Goal: Communication & Community: Answer question/provide support

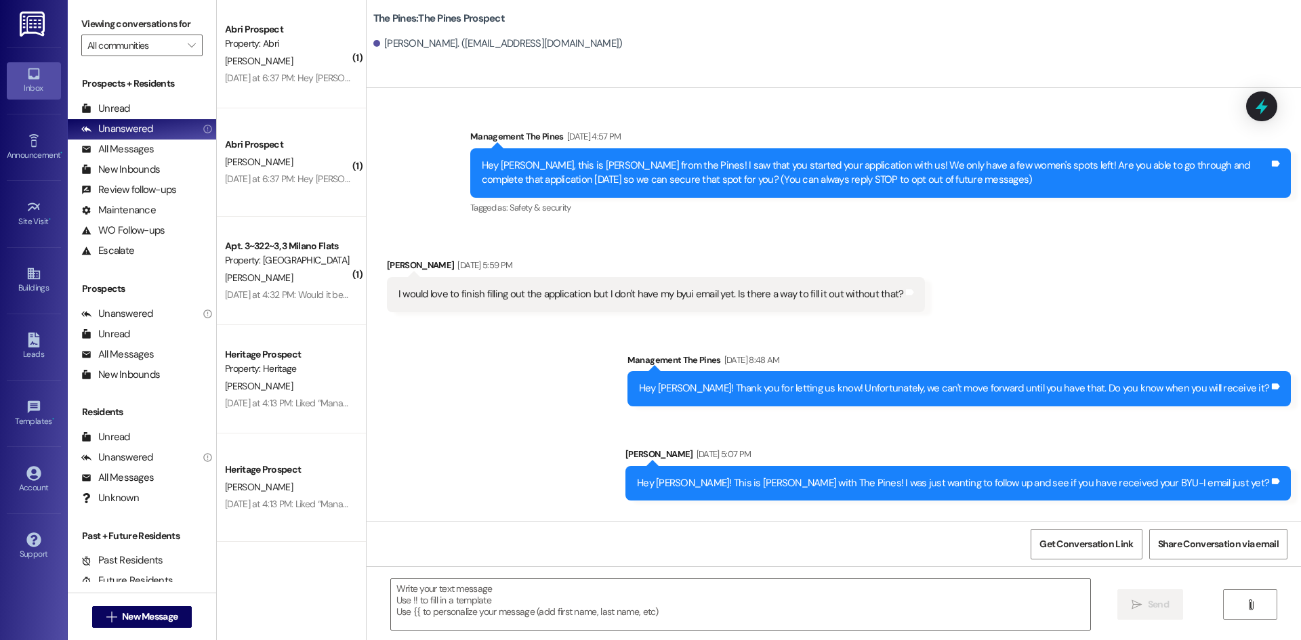
scroll to position [160, 0]
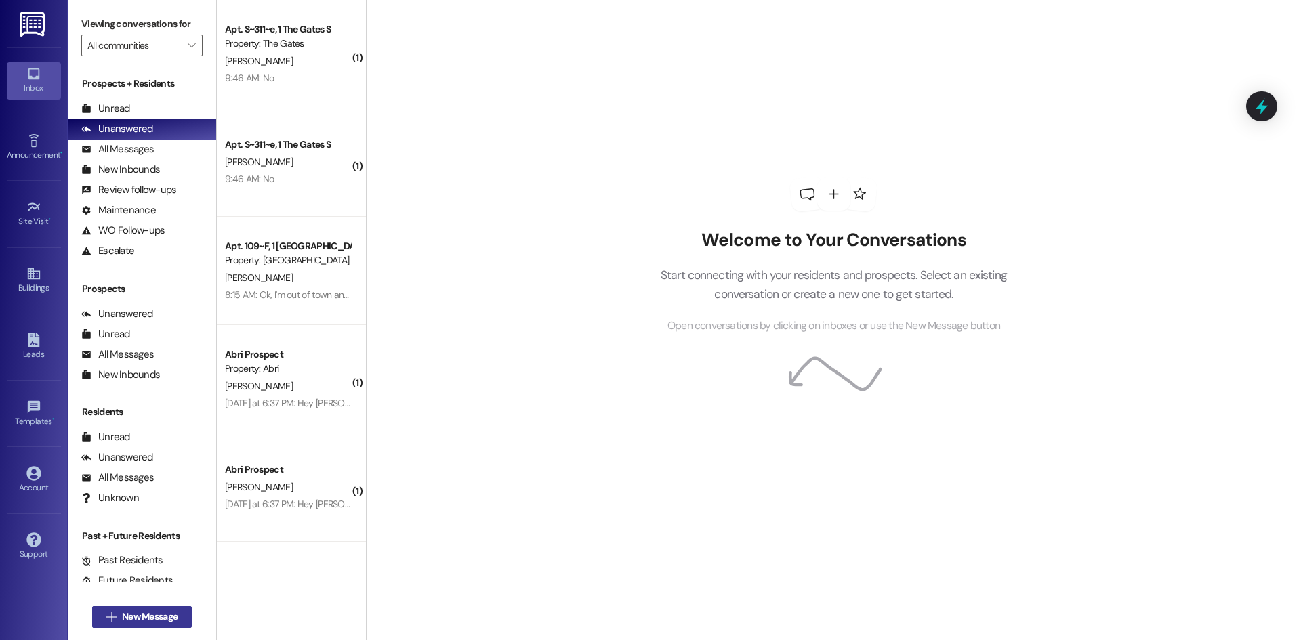
click at [152, 617] on span "New Message" at bounding box center [150, 617] width 56 height 14
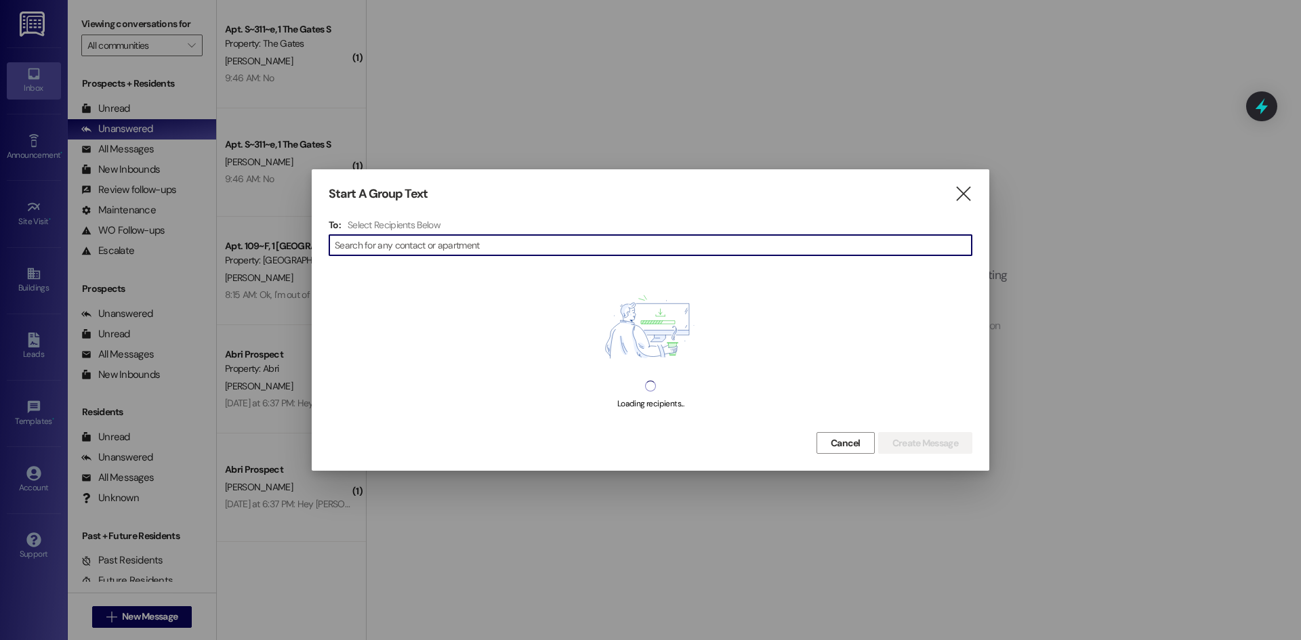
click at [422, 240] on input at bounding box center [653, 245] width 637 height 19
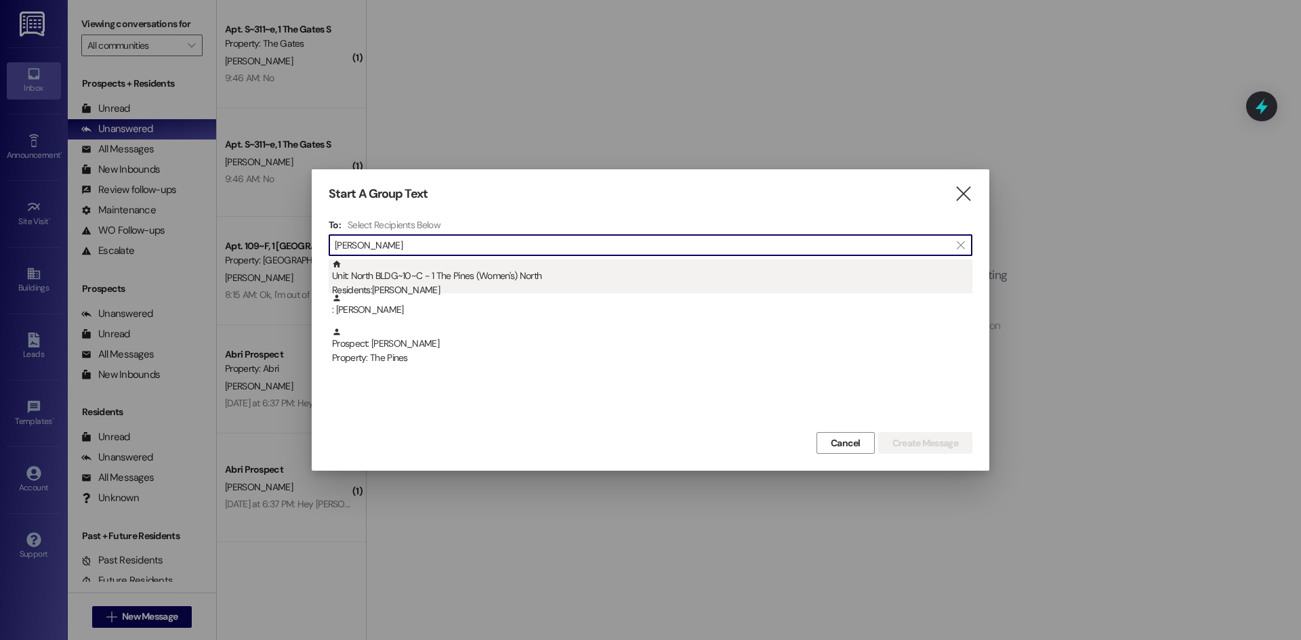
type input "[PERSON_NAME]"
click at [419, 272] on div "Unit: [GEOGRAPHIC_DATA]~10~C - 1 The Pines (Women's) [DEMOGRAPHIC_DATA] Residen…" at bounding box center [652, 278] width 640 height 39
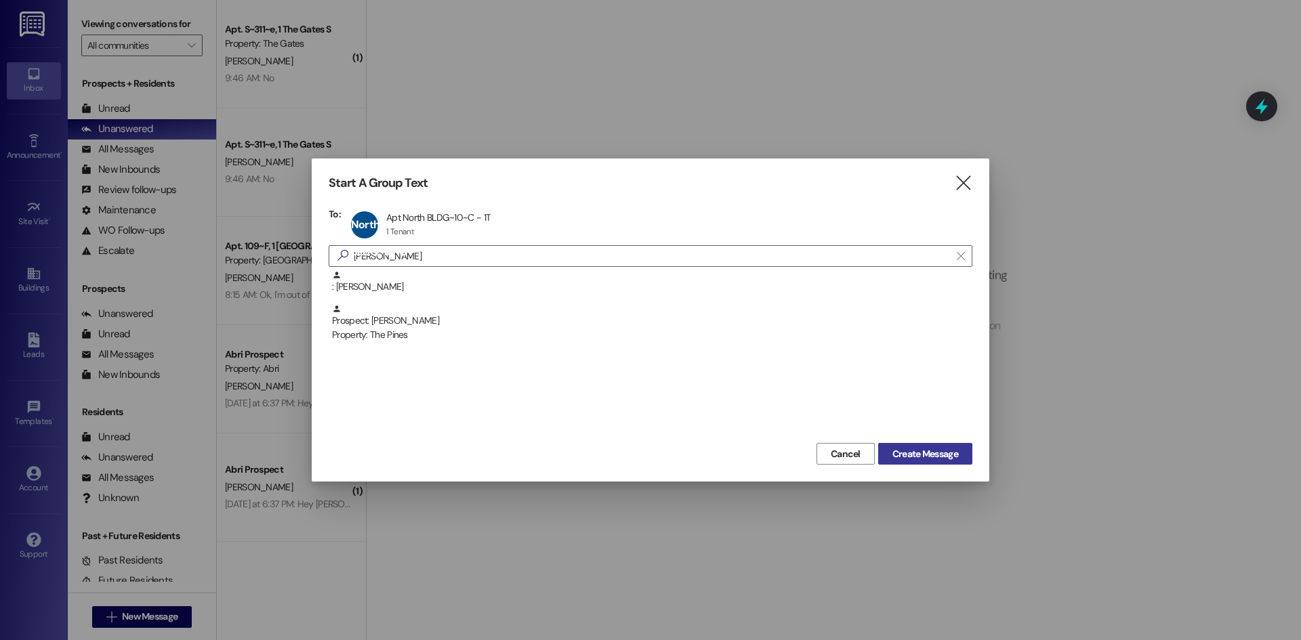
click at [906, 453] on span "Create Message" at bounding box center [925, 454] width 66 height 14
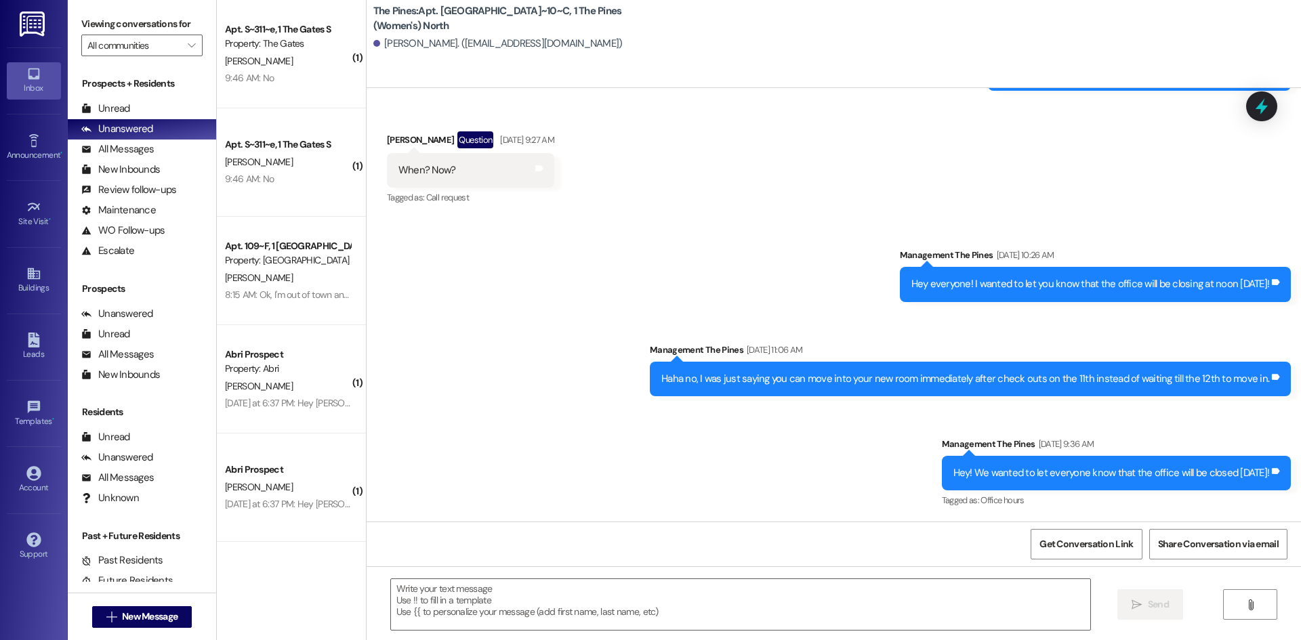
scroll to position [32320, 0]
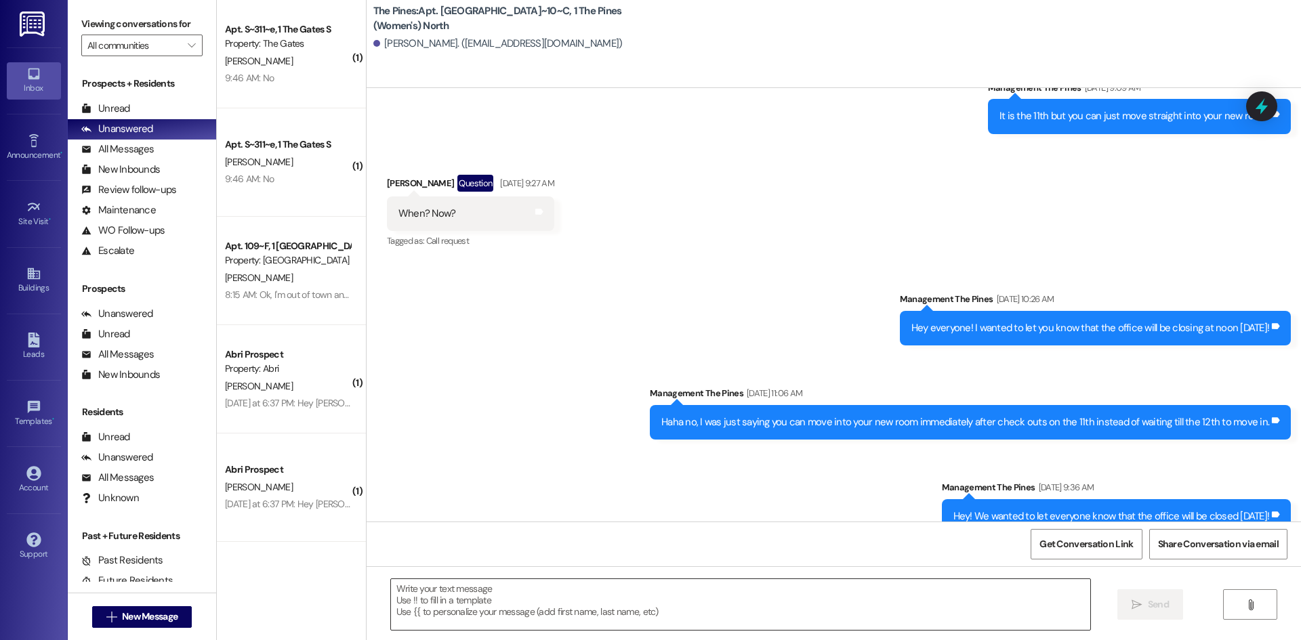
click at [535, 606] on textarea at bounding box center [740, 604] width 699 height 51
click at [487, 608] on textarea "Hey [PERSON_NAME]!" at bounding box center [740, 604] width 699 height 51
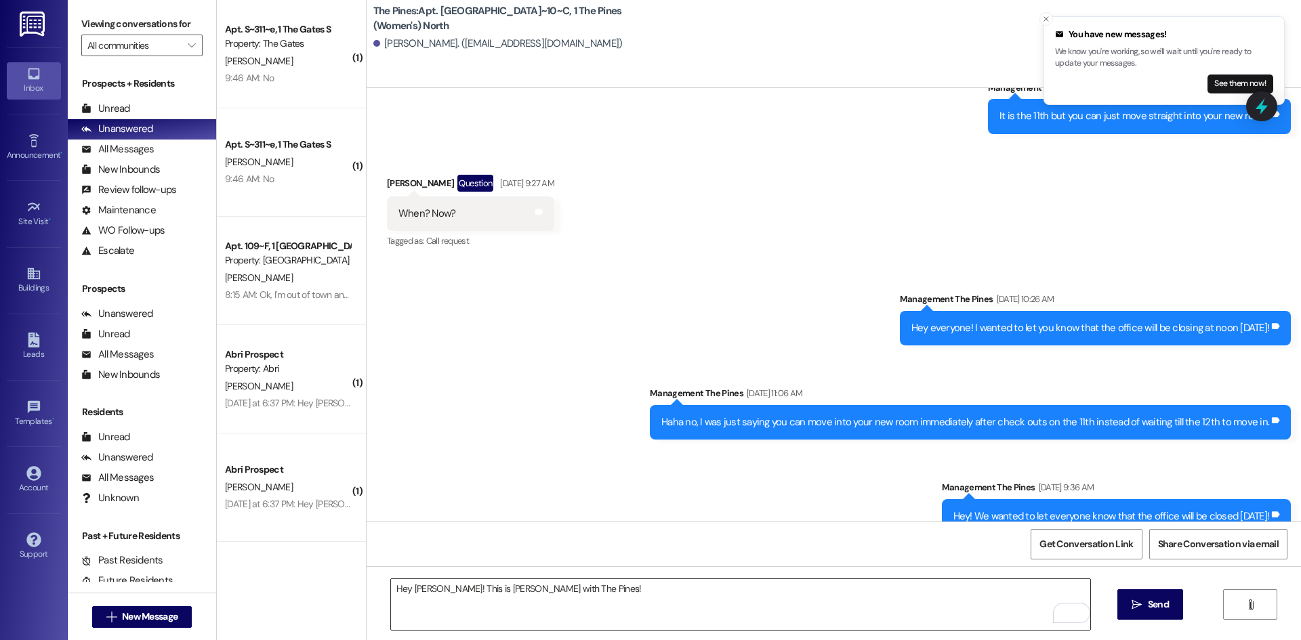
click at [566, 595] on textarea "Hey [PERSON_NAME]! This is [PERSON_NAME] with The Pines!" at bounding box center [740, 604] width 699 height 51
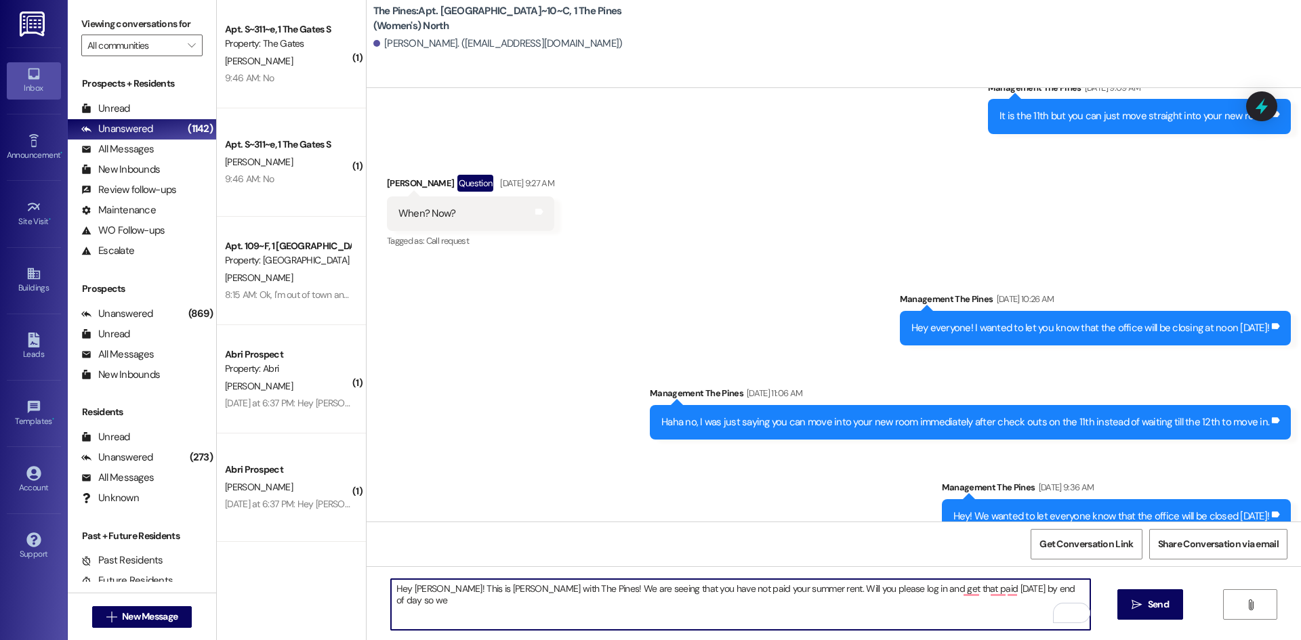
click at [463, 595] on textarea "Hey [PERSON_NAME]! This is [PERSON_NAME] with The Pines! We are seeing that you…" at bounding box center [740, 604] width 699 height 51
drag, startPoint x: 545, startPoint y: 586, endPoint x: 1036, endPoint y: 610, distance: 491.0
click at [1036, 610] on textarea "Hey [PERSON_NAME]! This is [PERSON_NAME] with The Pines! We are seeing that you…" at bounding box center [740, 604] width 699 height 51
paste textarea "Our records show your account has an outstanding balance of $[Amount] for rent/…"
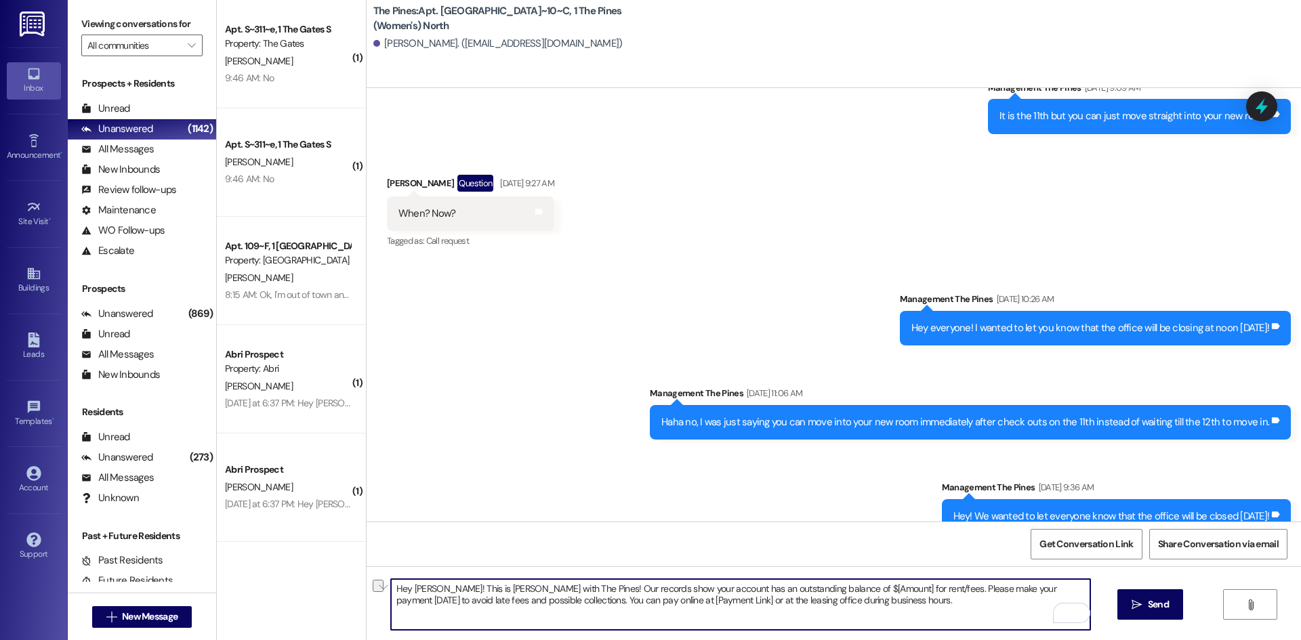
drag, startPoint x: 589, startPoint y: 590, endPoint x: 543, endPoint y: 586, distance: 46.9
click at [543, 586] on textarea "Hey [PERSON_NAME]! This is [PERSON_NAME] with The Pines! Our records show your …" at bounding box center [740, 604] width 699 height 51
click at [799, 588] on textarea "Hey [PERSON_NAME]! This is [PERSON_NAME] with The Pines! We show your account h…" at bounding box center [740, 604] width 699 height 51
drag, startPoint x: 831, startPoint y: 590, endPoint x: 780, endPoint y: 587, distance: 50.9
click at [780, 587] on textarea "Hey [PERSON_NAME]! This is [PERSON_NAME] with The Pines! We show your account h…" at bounding box center [740, 604] width 699 height 51
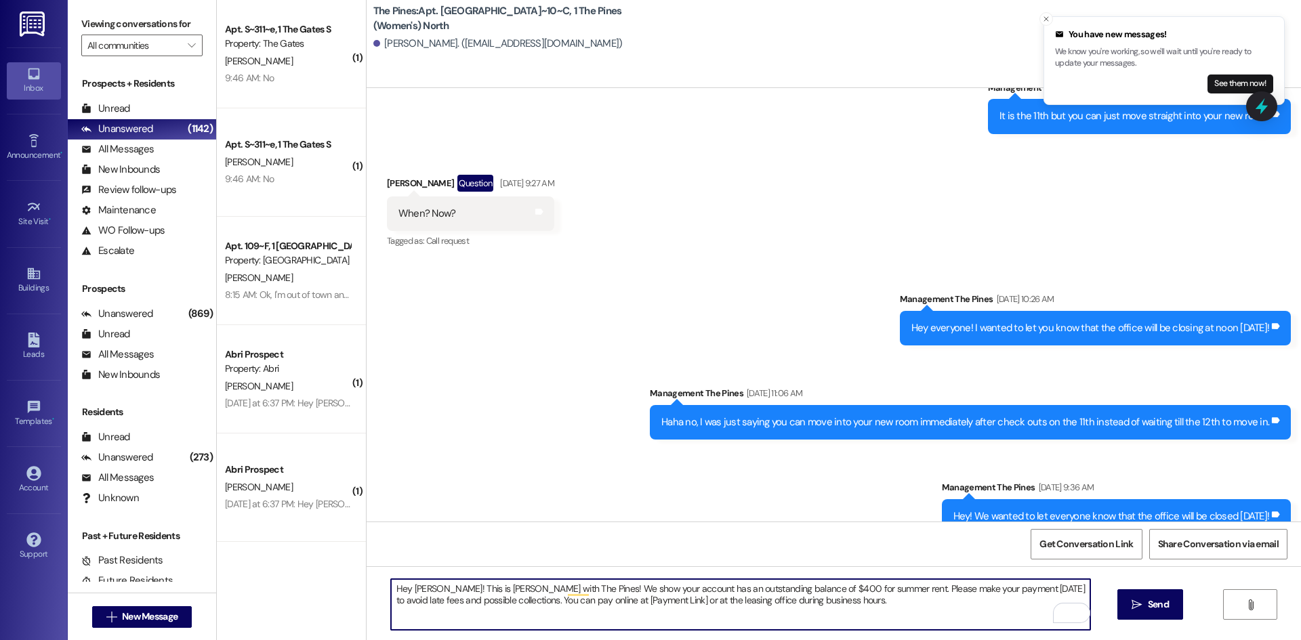
click at [1014, 589] on textarea "Hey [PERSON_NAME]! This is [PERSON_NAME] with The Pines! We show your account h…" at bounding box center [740, 604] width 699 height 51
drag, startPoint x: 816, startPoint y: 602, endPoint x: 503, endPoint y: 602, distance: 313.7
click at [503, 602] on textarea "Hey [PERSON_NAME]! This is [PERSON_NAME] with The Pines! We show your account h…" at bounding box center [740, 604] width 699 height 51
type textarea "Hey [PERSON_NAME]! This is [PERSON_NAME] with The Pines! We show your account h…"
click at [394, 583] on textarea "Hey [PERSON_NAME]! This is [PERSON_NAME] with The Pines! We show your account h…" at bounding box center [740, 604] width 699 height 51
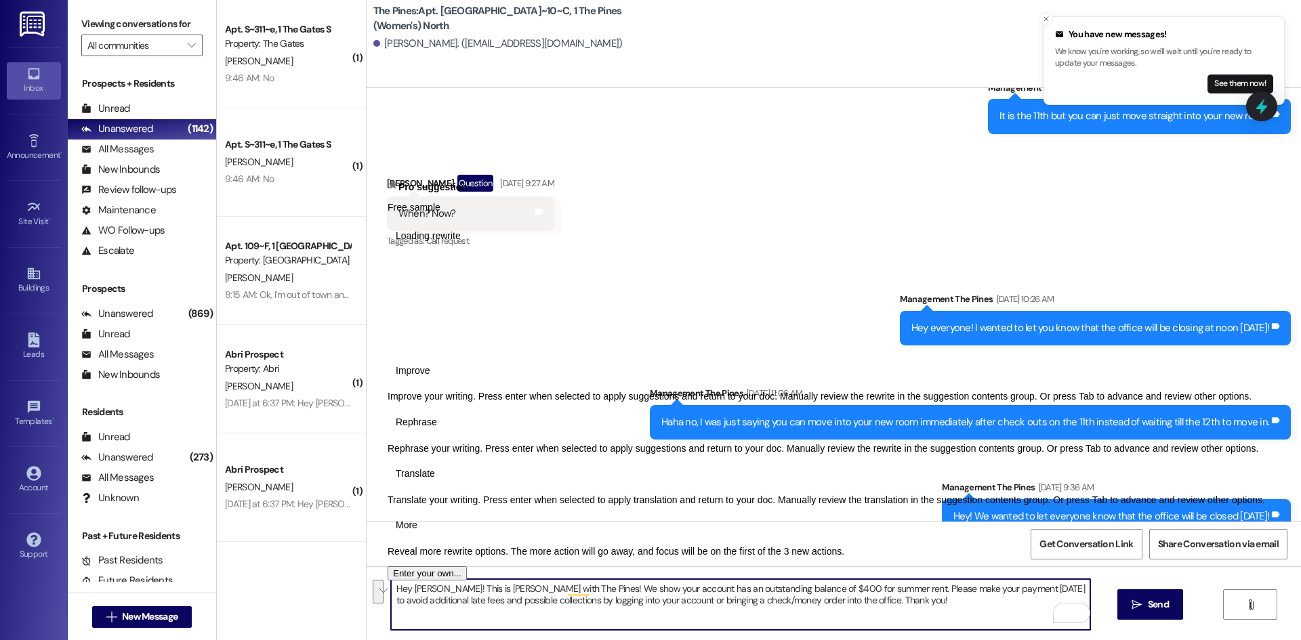
drag, startPoint x: 868, startPoint y: 607, endPoint x: 366, endPoint y: 589, distance: 501.6
click at [366, 589] on div "Hey [PERSON_NAME]! This is [PERSON_NAME] with The Pines! We show your account h…" at bounding box center [833, 617] width 934 height 102
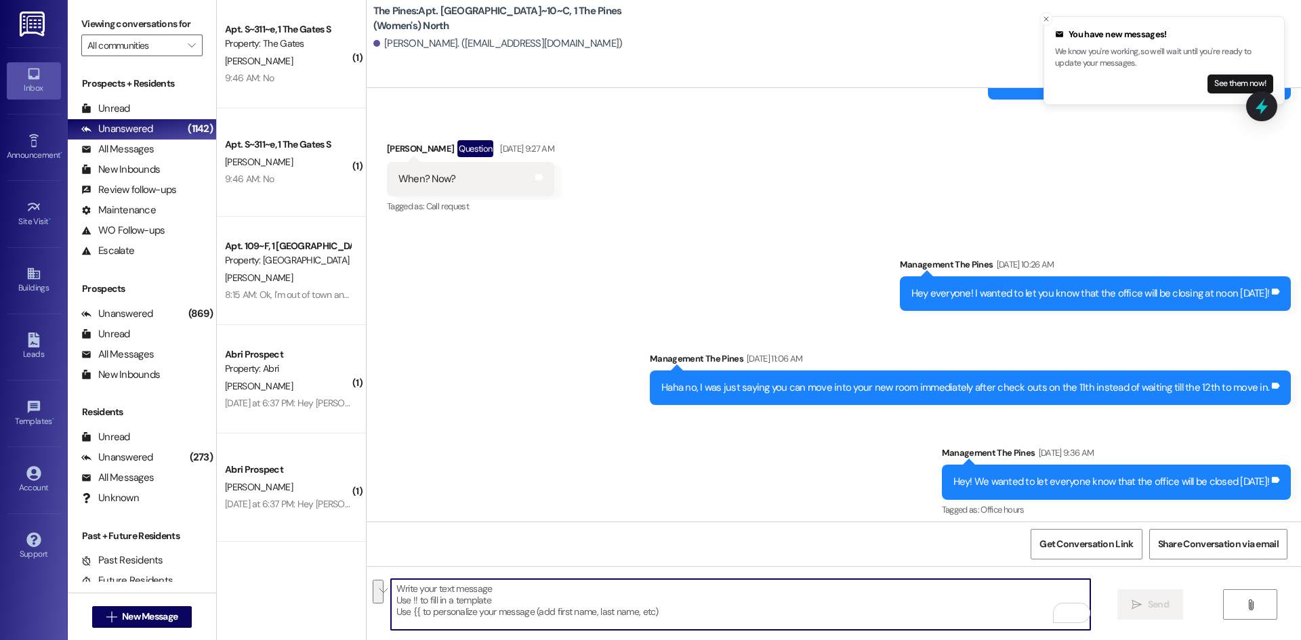
scroll to position [32429, 0]
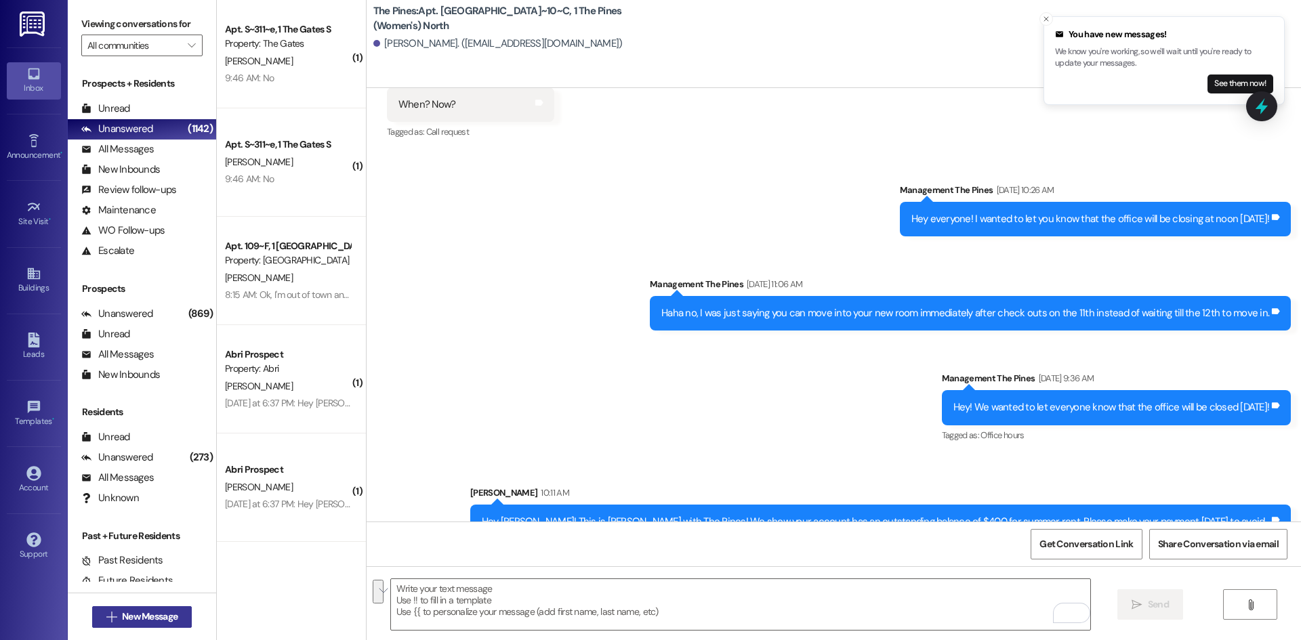
click at [142, 612] on span "New Message" at bounding box center [150, 617] width 56 height 14
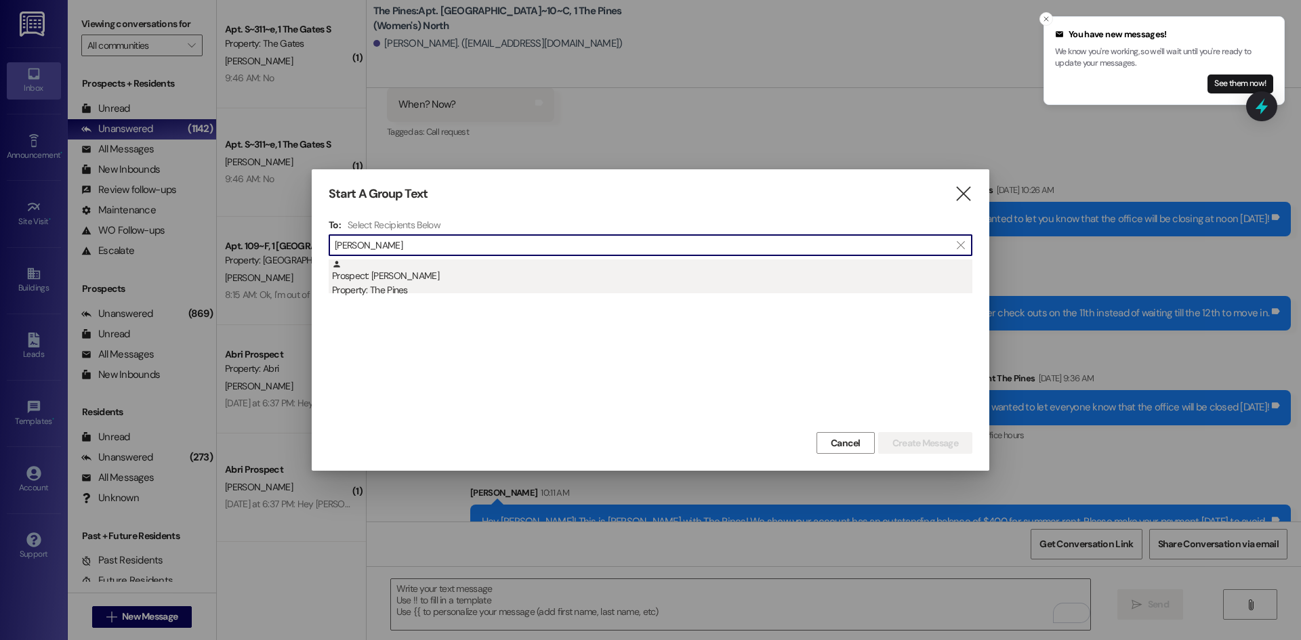
type input "[PERSON_NAME]"
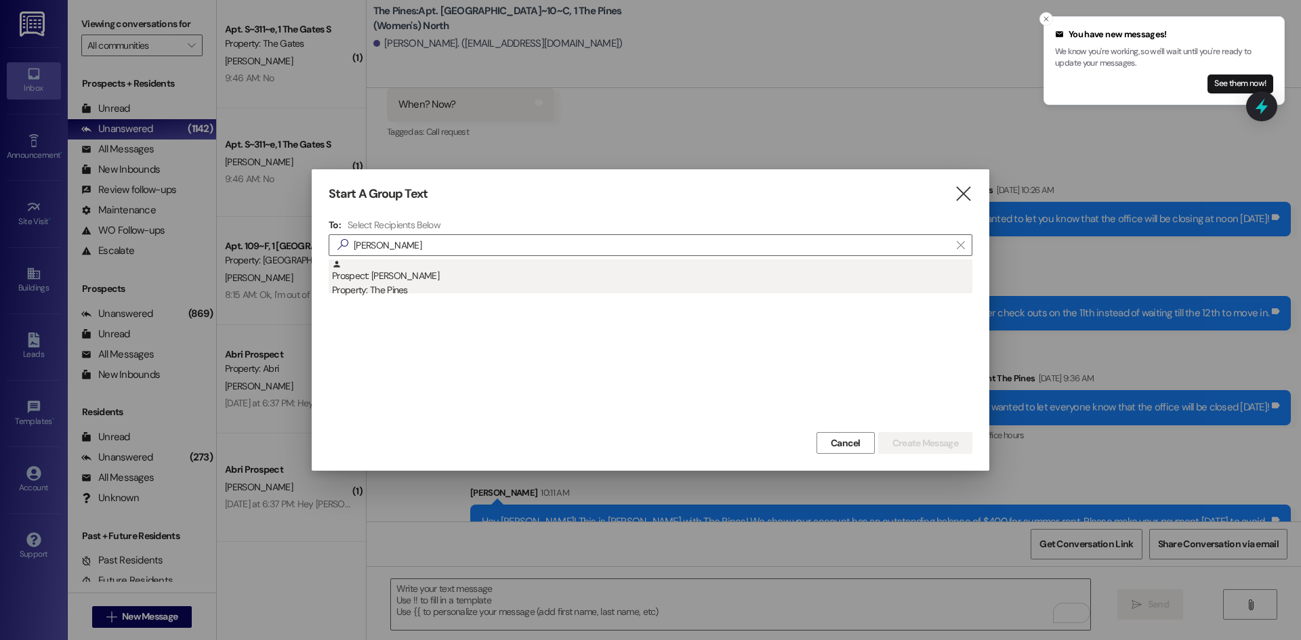
click at [375, 278] on div "Prospect: [PERSON_NAME] Property: The Pines" at bounding box center [652, 278] width 640 height 39
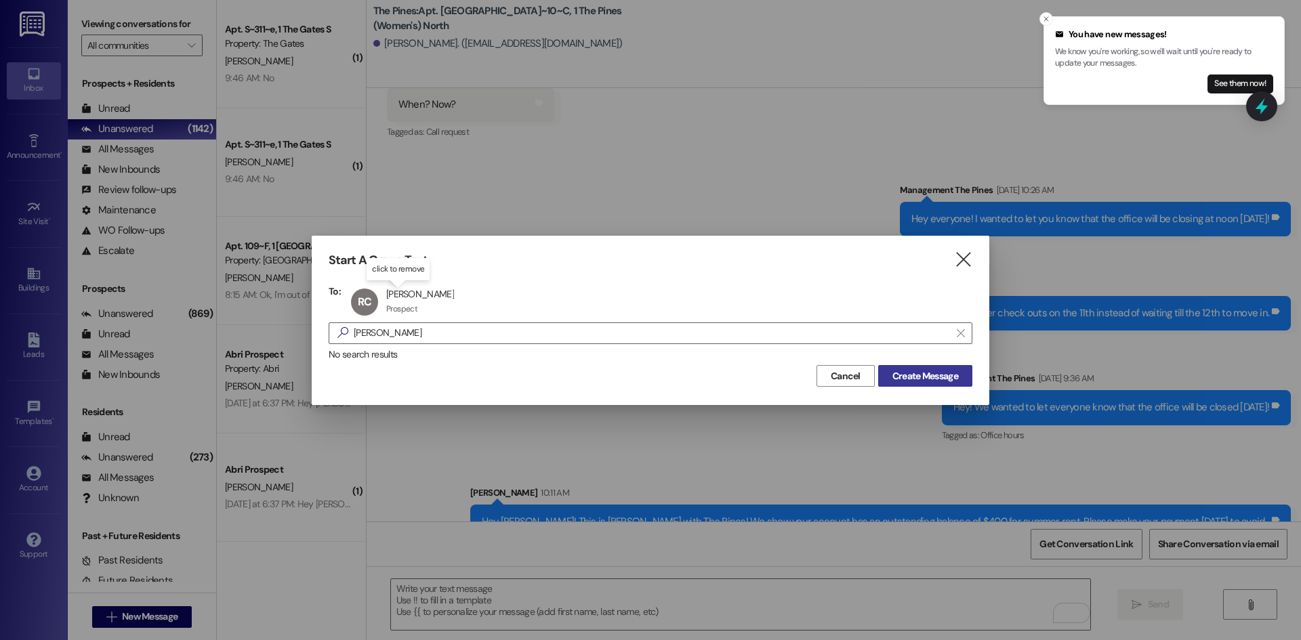
click at [904, 377] on span "Create Message" at bounding box center [925, 376] width 66 height 14
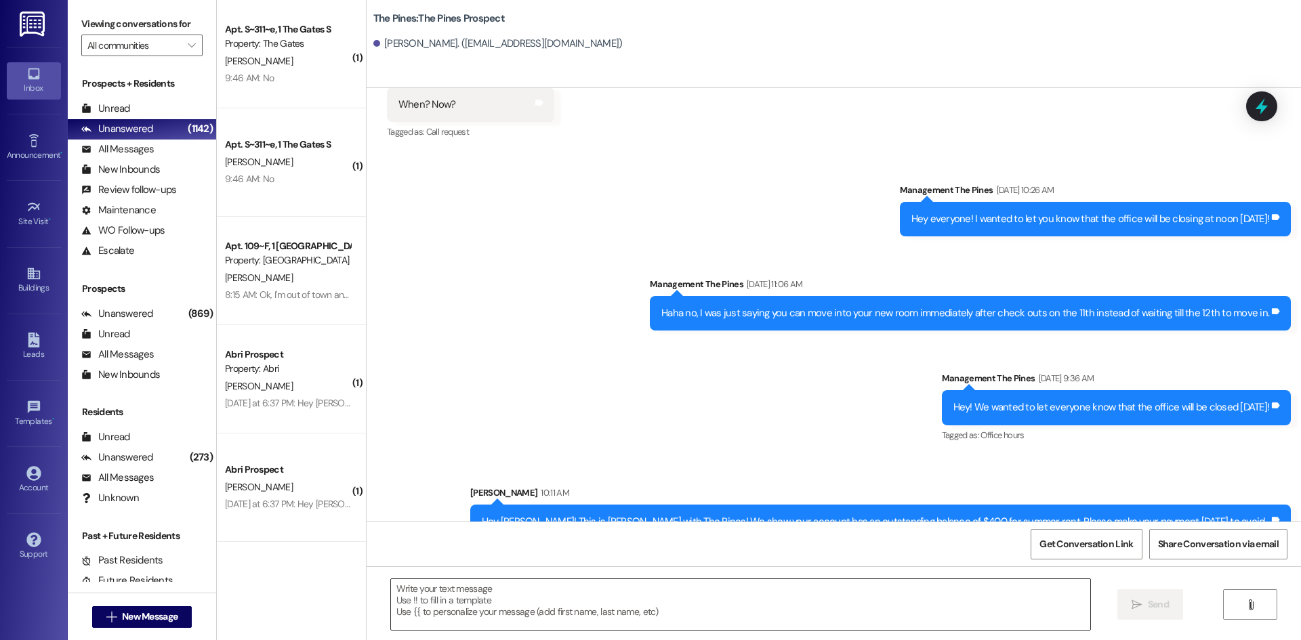
click at [465, 598] on textarea at bounding box center [740, 604] width 699 height 51
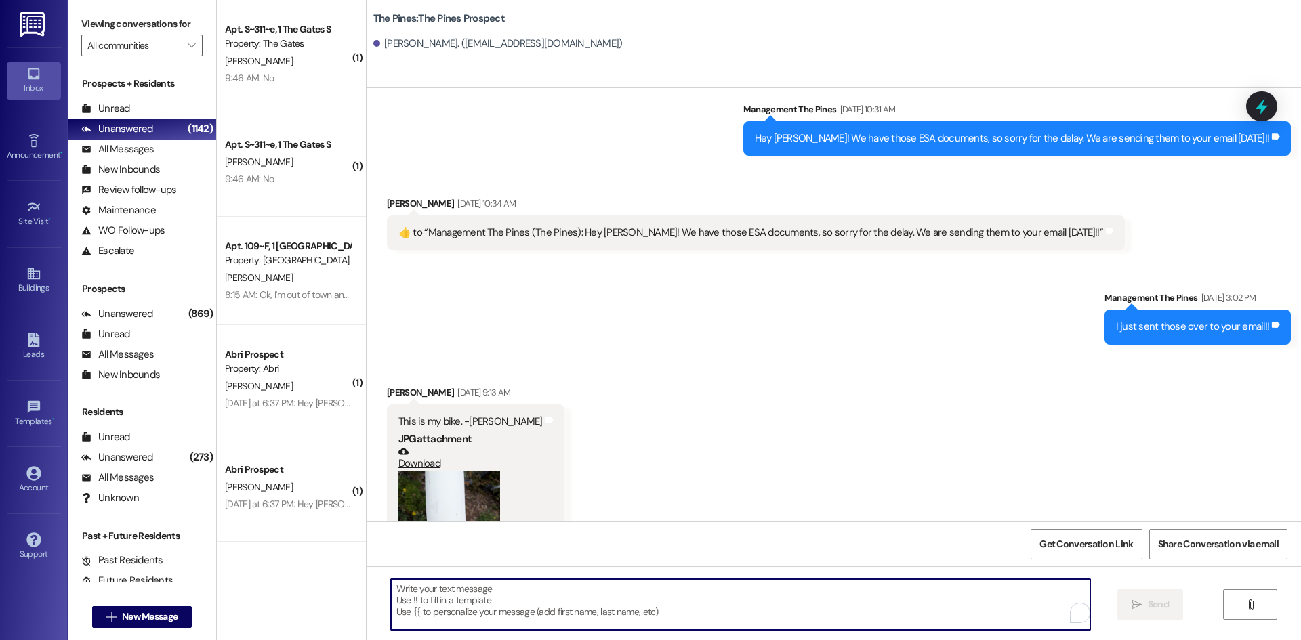
scroll to position [296, 0]
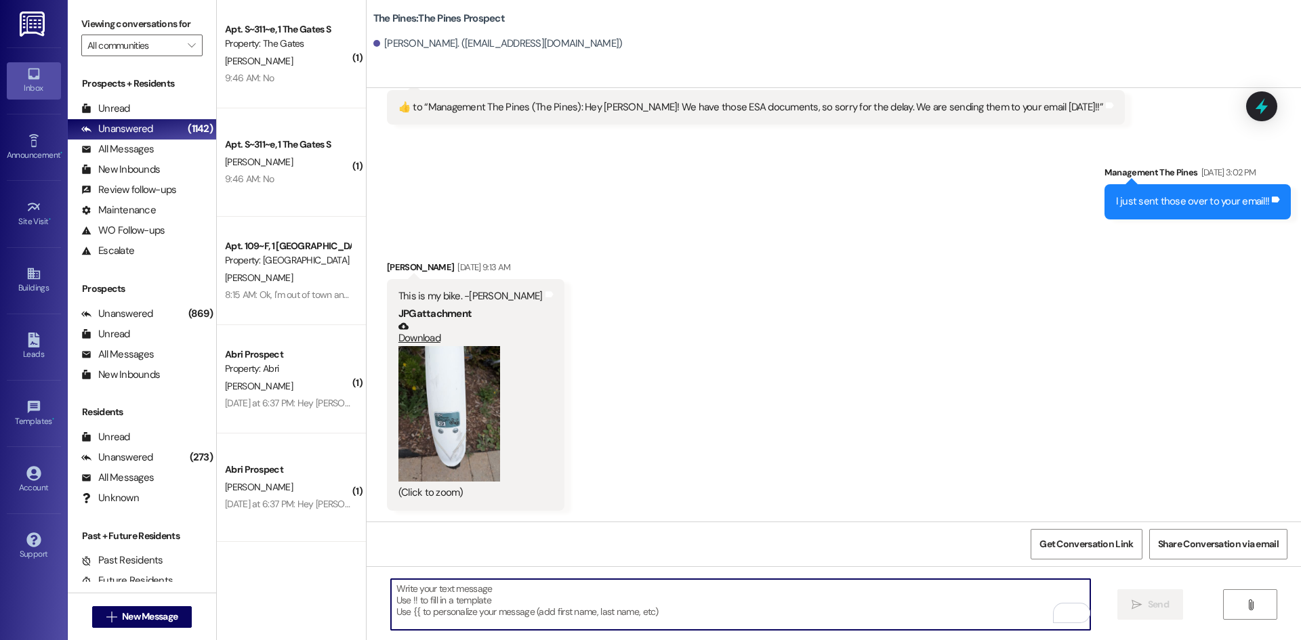
click at [452, 586] on textarea "To enrich screen reader interactions, please activate Accessibility in Grammarl…" at bounding box center [740, 604] width 699 height 51
paste textarea "Hey [PERSON_NAME]! This is [PERSON_NAME] with The Pines! We show your account h…"
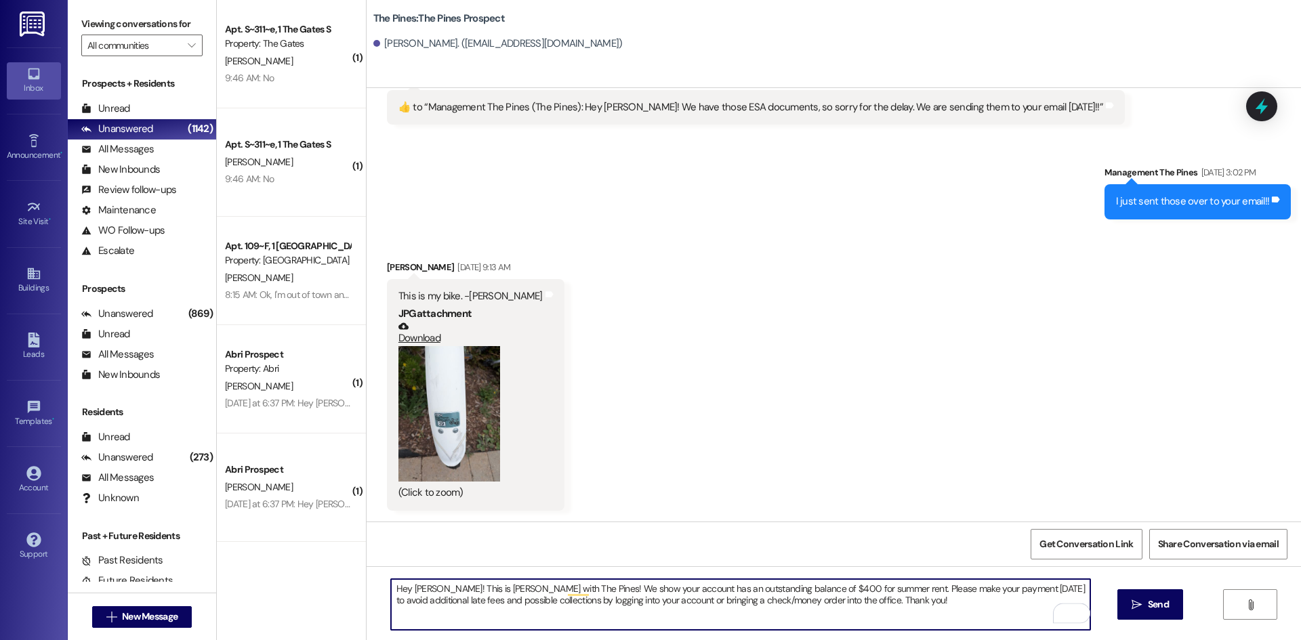
click at [432, 585] on textarea "Hey [PERSON_NAME]! This is [PERSON_NAME] with The Pines! We show your account h…" at bounding box center [740, 604] width 699 height 51
type textarea "Hey [PERSON_NAME]! This is [PERSON_NAME] with The Pines! We show your account h…"
click at [512, 597] on textarea "Hey [PERSON_NAME]! This is [PERSON_NAME] with The Pines! We show your account h…" at bounding box center [740, 604] width 699 height 51
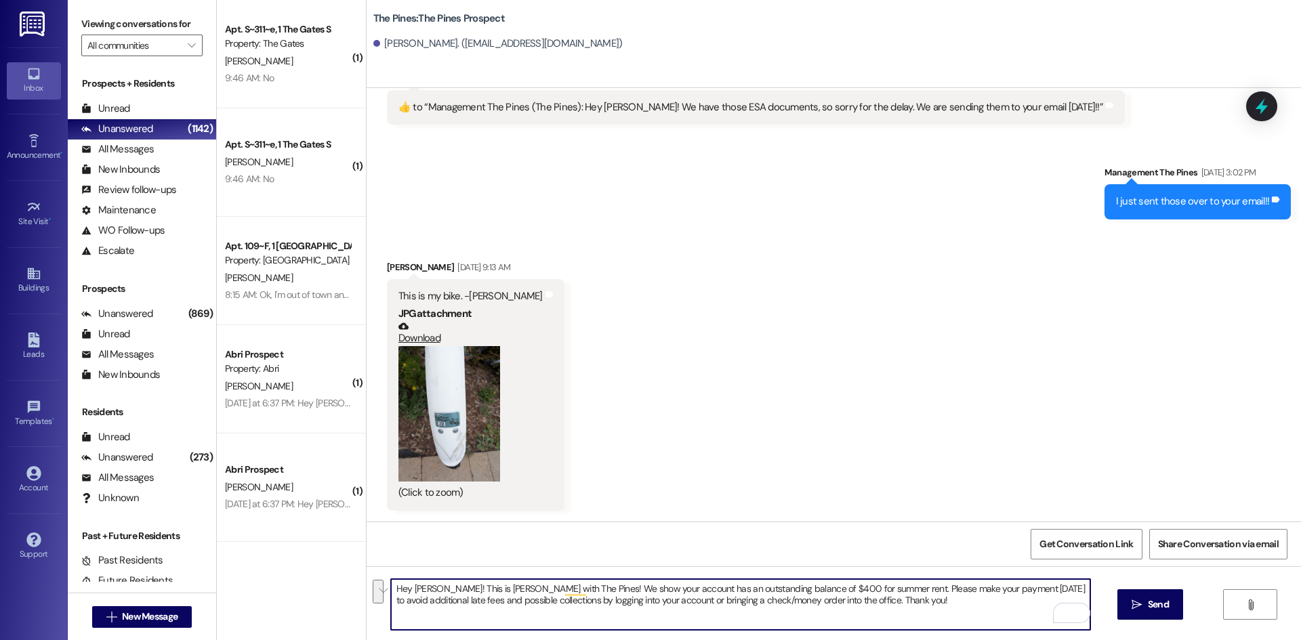
click at [796, 590] on textarea "Hey [PERSON_NAME]! This is [PERSON_NAME] with The Pines! We show your account h…" at bounding box center [740, 604] width 699 height 51
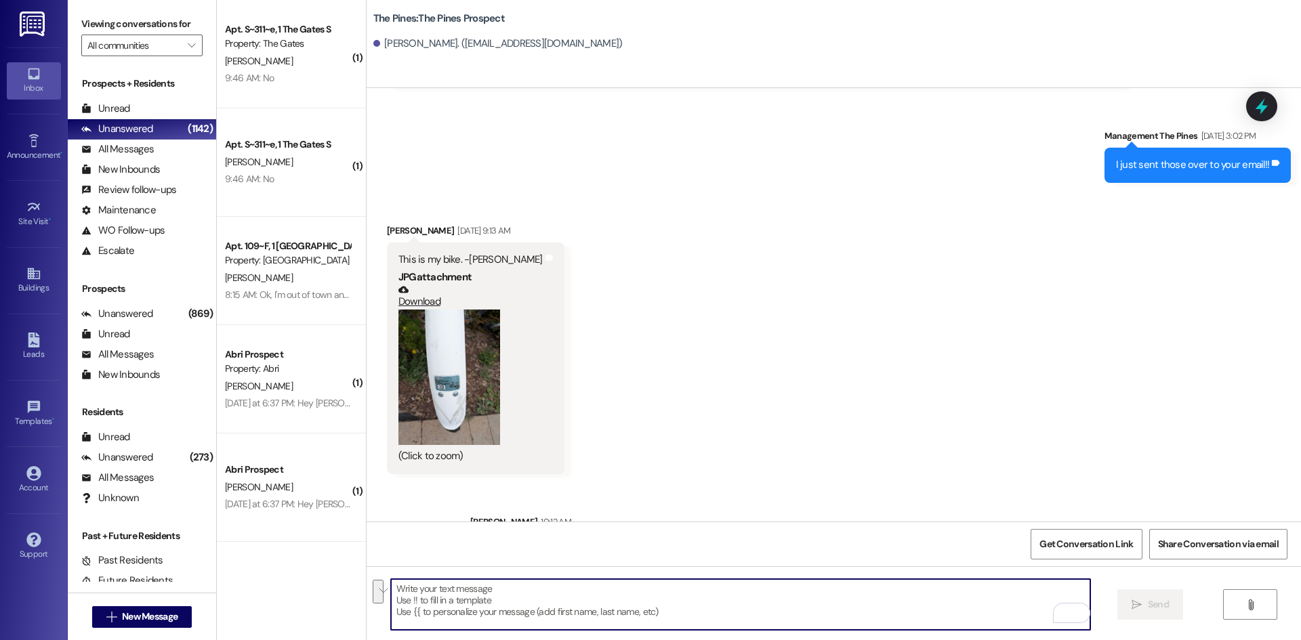
scroll to position [404, 0]
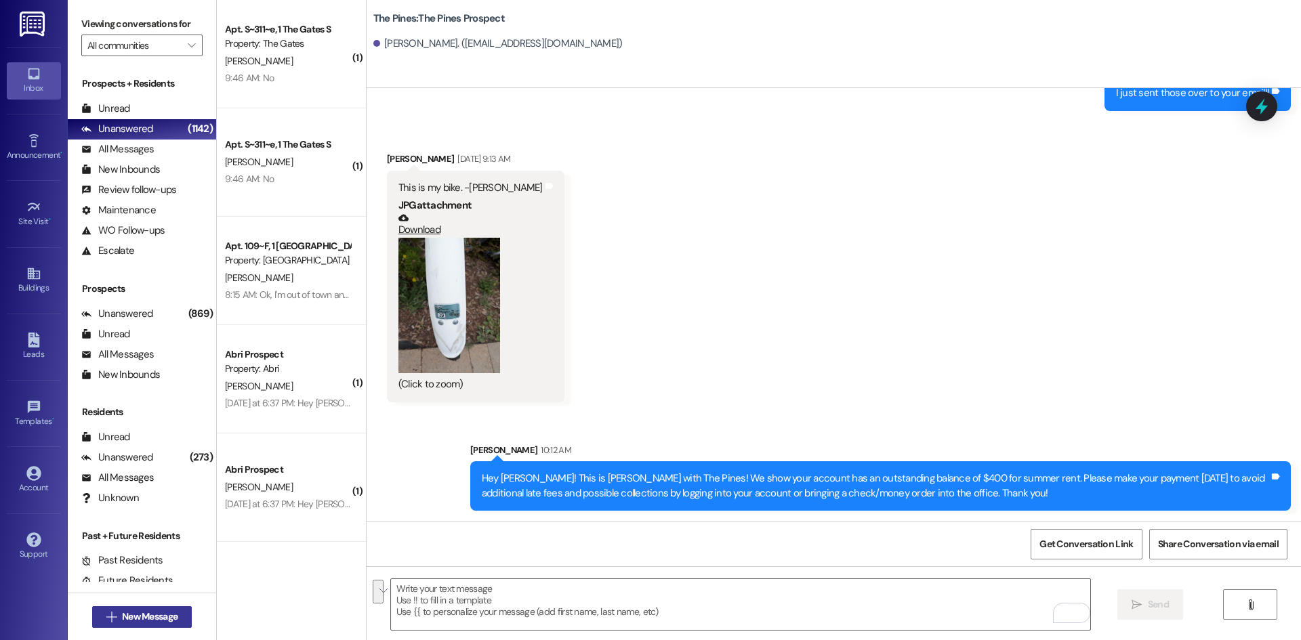
click at [178, 620] on button " New Message" at bounding box center [142, 617] width 100 height 22
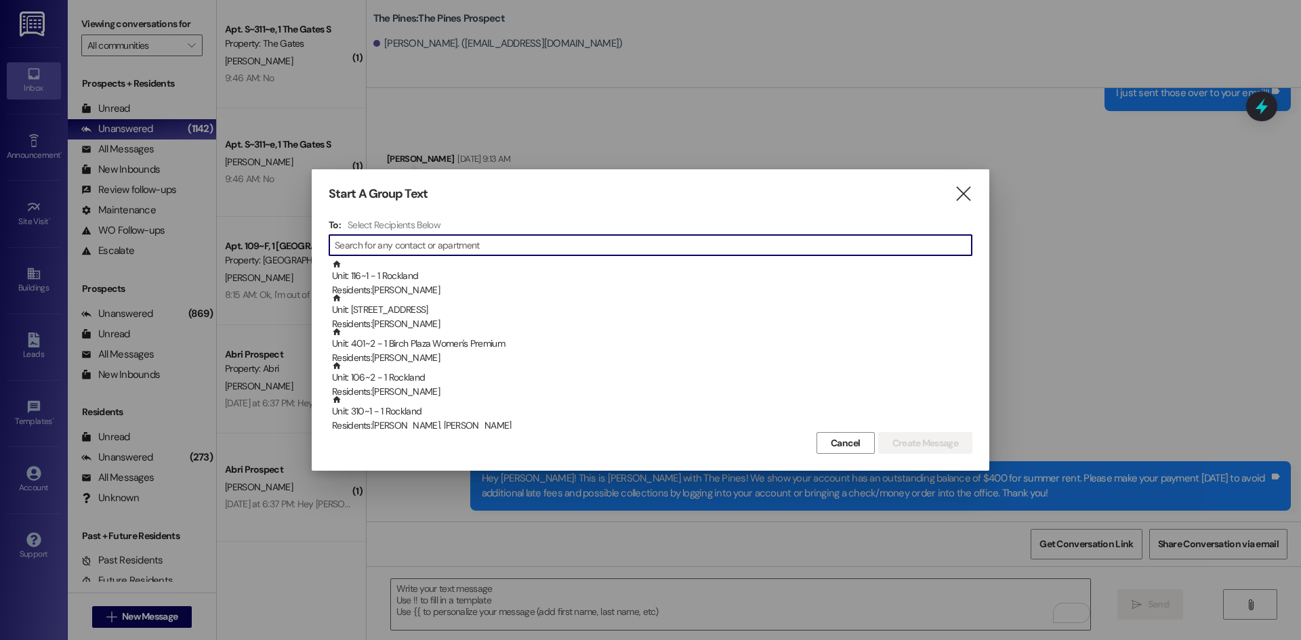
click at [419, 246] on input at bounding box center [653, 245] width 637 height 19
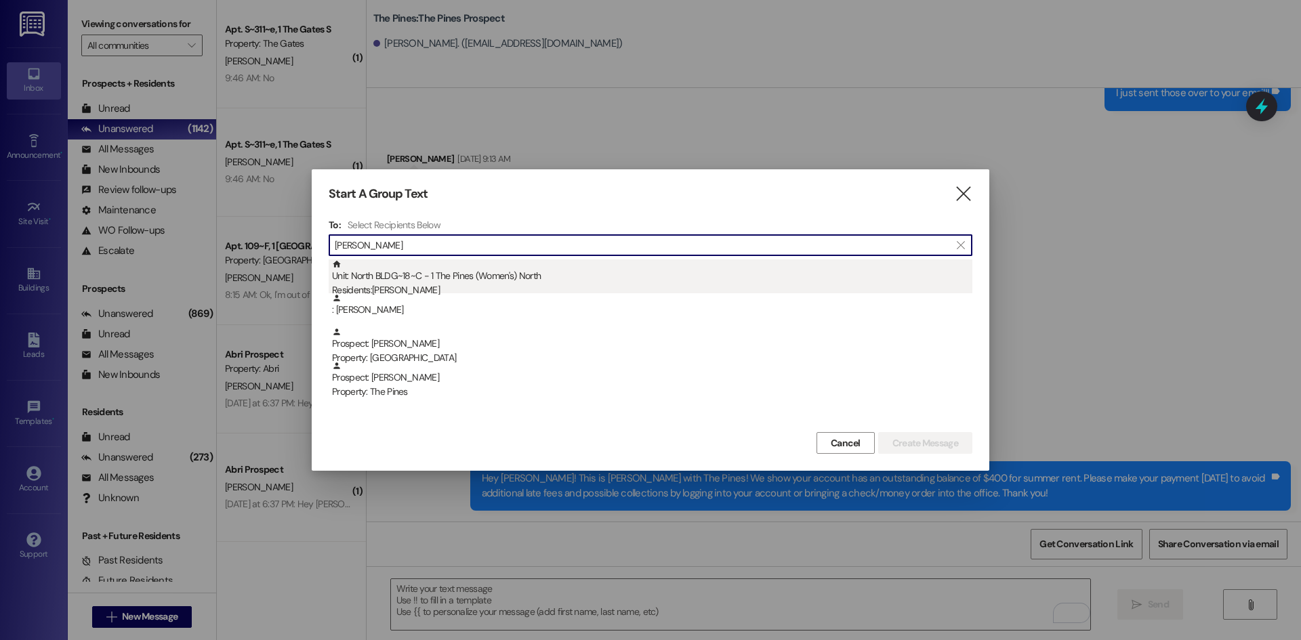
type input "[PERSON_NAME]"
click at [417, 282] on div "Unit: North BLDG~18~C - 1 The Pines (Women's) [DEMOGRAPHIC_DATA] Residents: [PE…" at bounding box center [652, 278] width 640 height 39
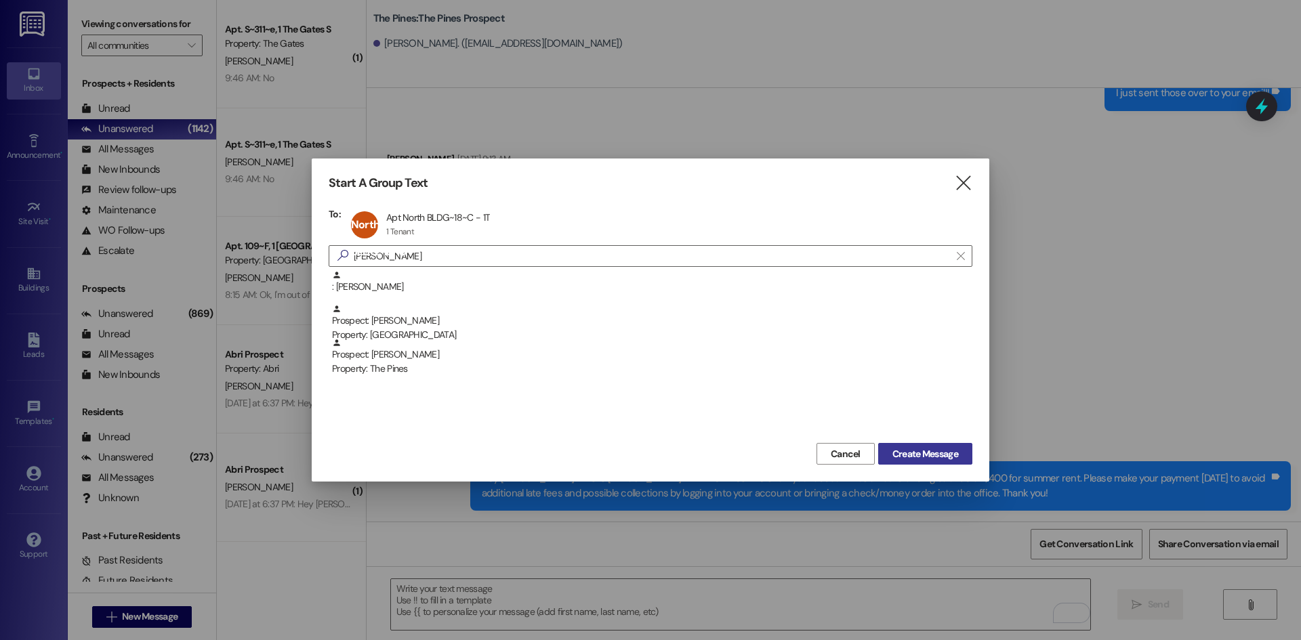
click at [941, 458] on span "Create Message" at bounding box center [925, 454] width 66 height 14
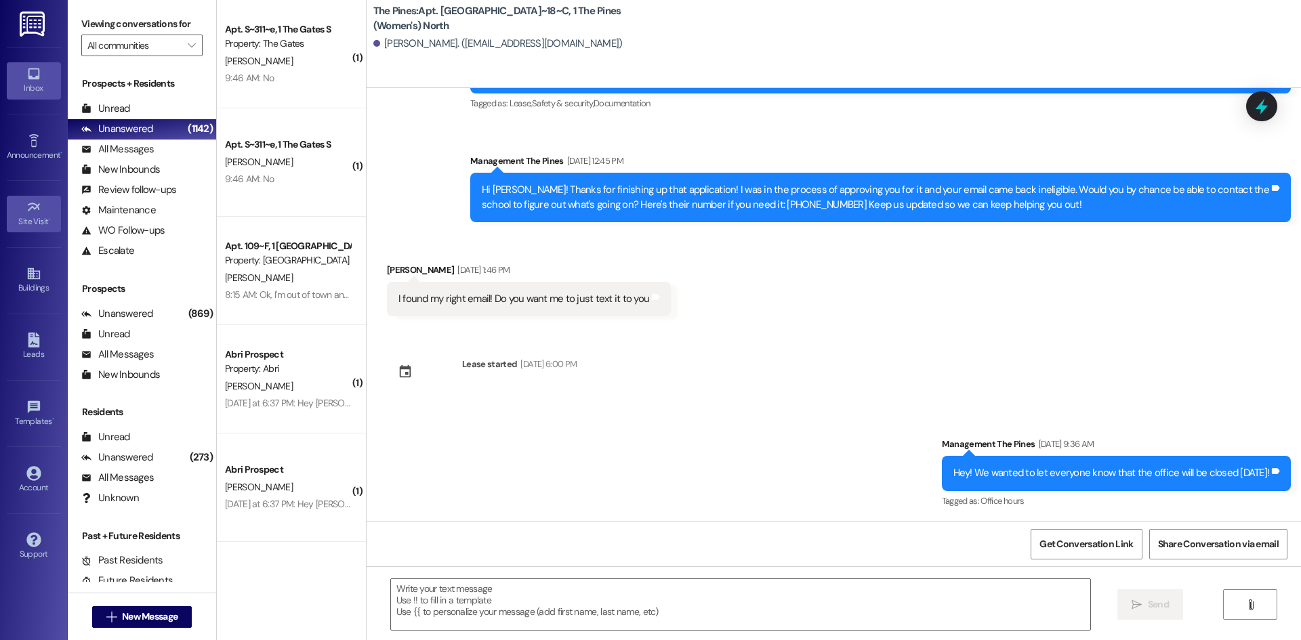
scroll to position [104, 0]
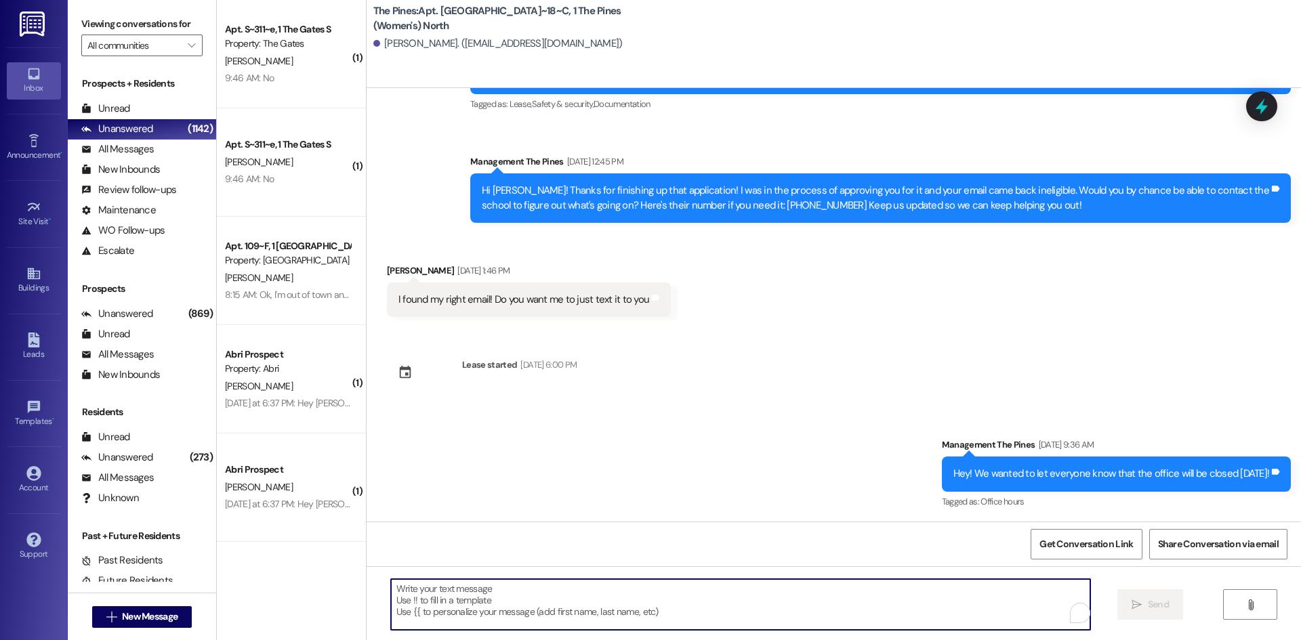
click at [453, 593] on textarea "To enrich screen reader interactions, please activate Accessibility in Grammarl…" at bounding box center [740, 604] width 699 height 51
paste textarea "Hey [PERSON_NAME]! This is [PERSON_NAME] with The Pines! We show your account h…"
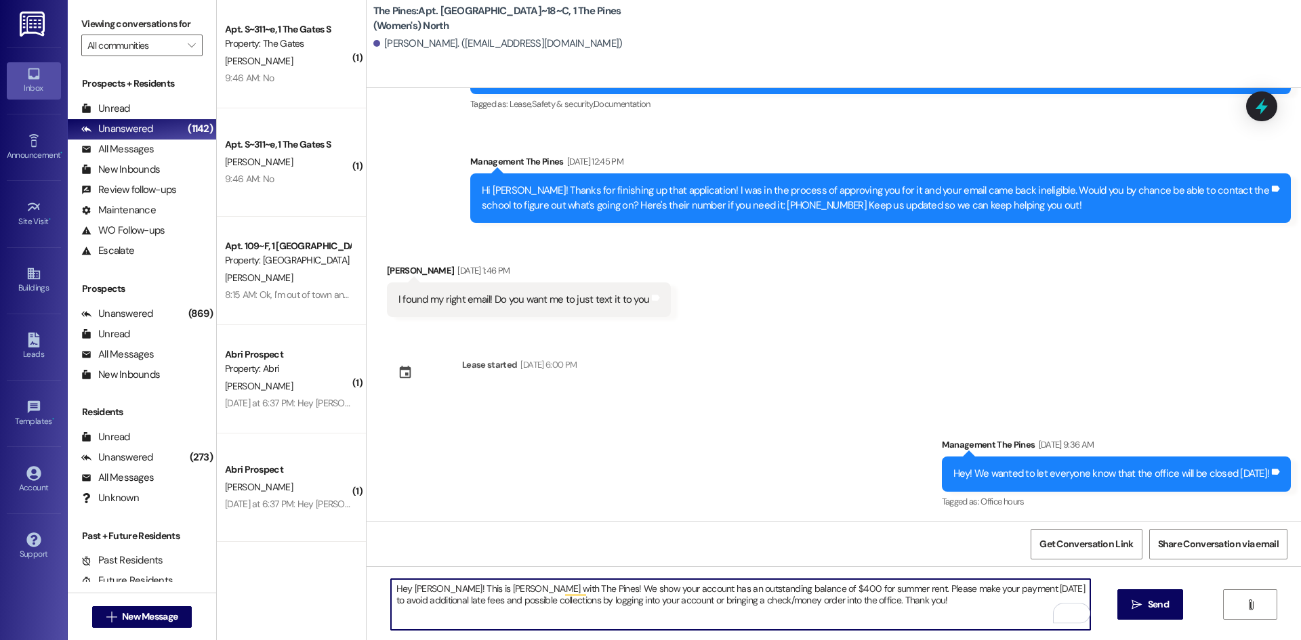
click at [430, 594] on textarea "Hey [PERSON_NAME]! This is [PERSON_NAME] with The Pines! We show your account h…" at bounding box center [740, 604] width 699 height 51
type textarea "Hey [PERSON_NAME]! This is [PERSON_NAME] with The Pines! We show your account h…"
click at [483, 593] on textarea "Hey [PERSON_NAME]! This is [PERSON_NAME] with The Pines! We show your account h…" at bounding box center [740, 604] width 699 height 51
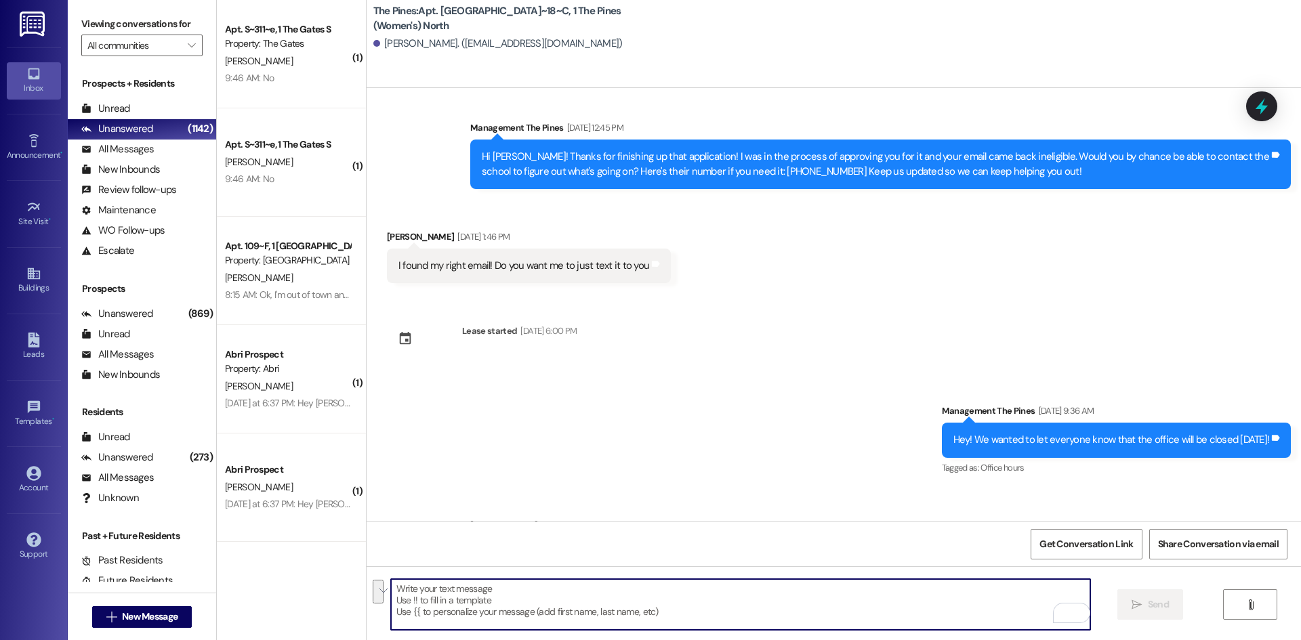
scroll to position [213, 0]
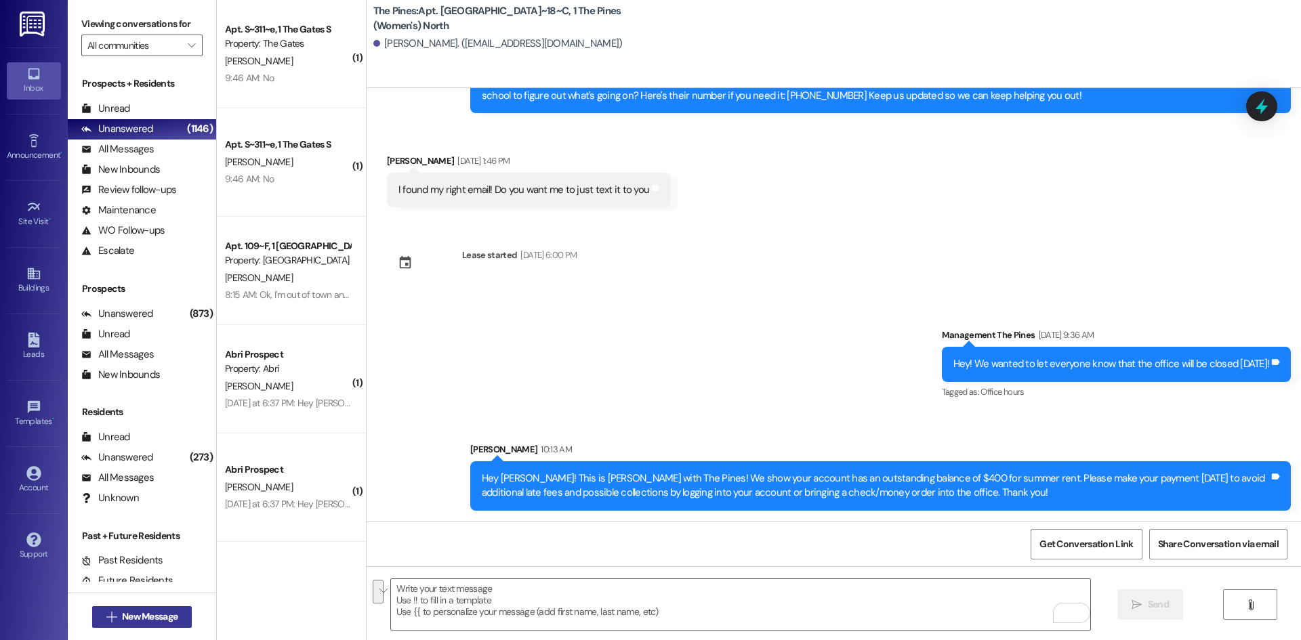
click at [167, 622] on span "New Message" at bounding box center [150, 617] width 56 height 14
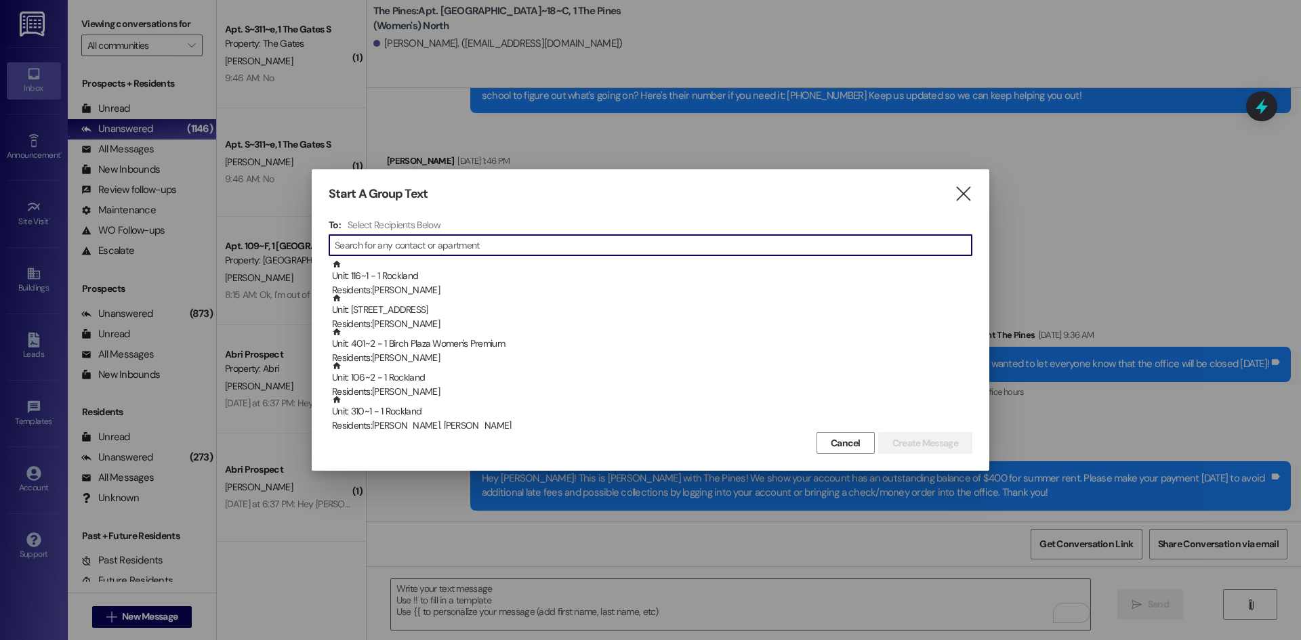
click at [447, 247] on input at bounding box center [653, 245] width 637 height 19
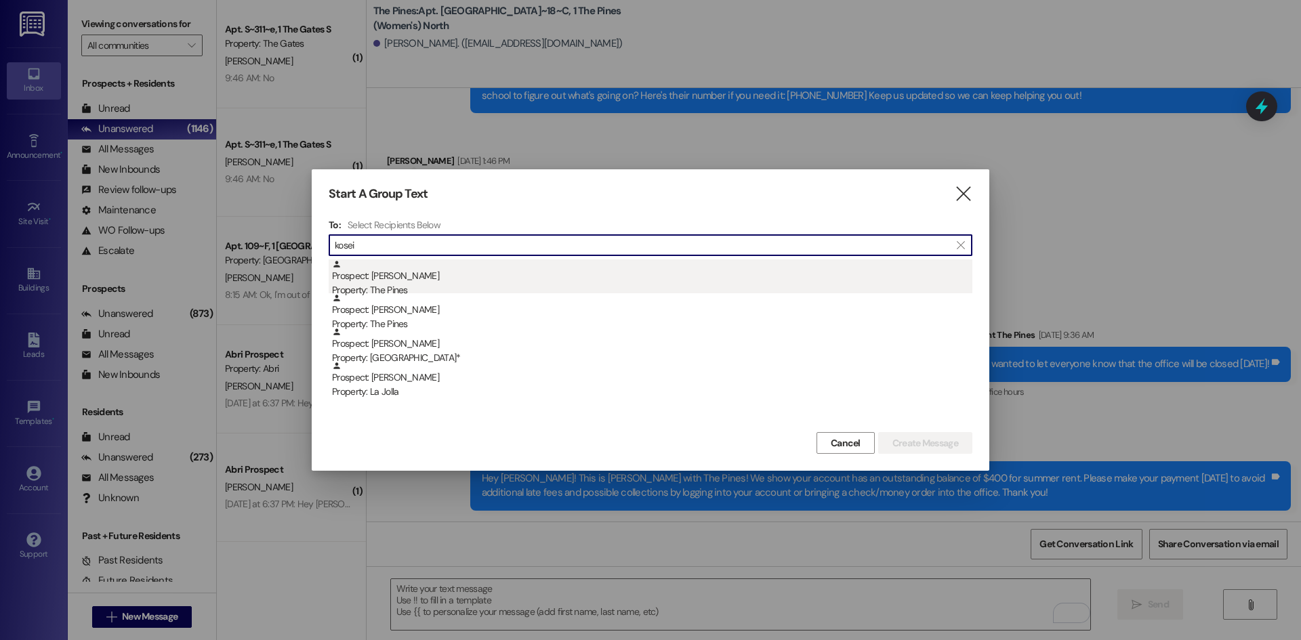
type input "kosei"
click at [411, 273] on div "Prospect: [PERSON_NAME] Property: The Pines" at bounding box center [652, 278] width 640 height 39
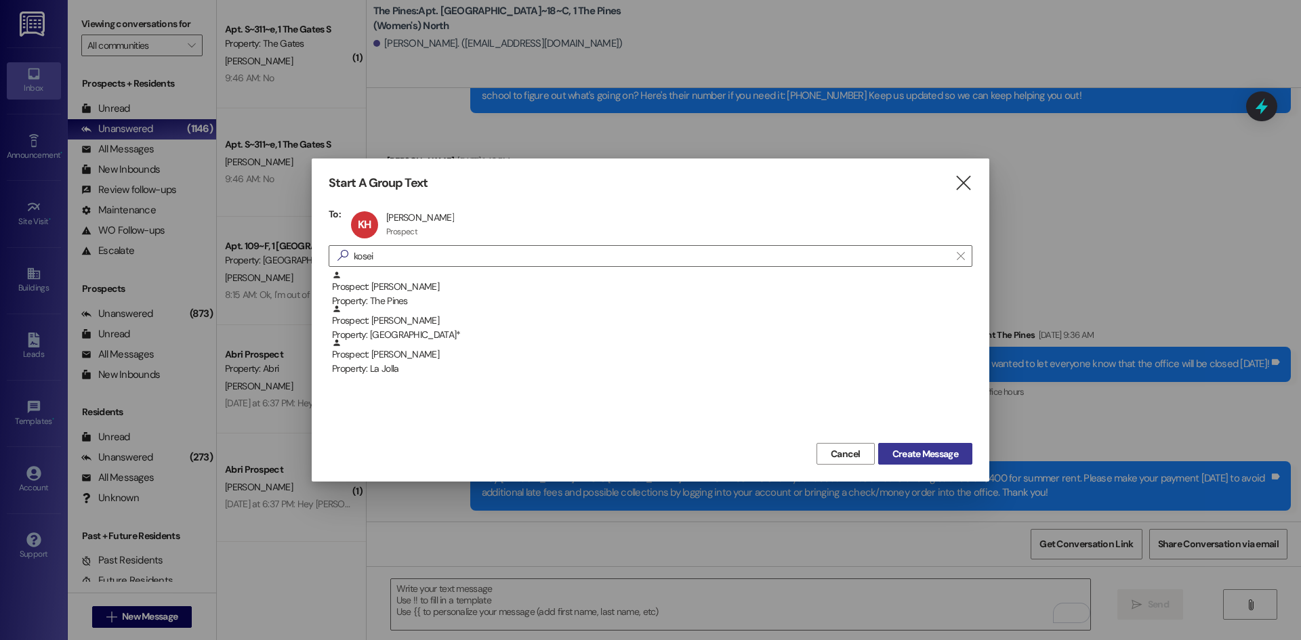
click at [902, 453] on span "Create Message" at bounding box center [925, 454] width 66 height 14
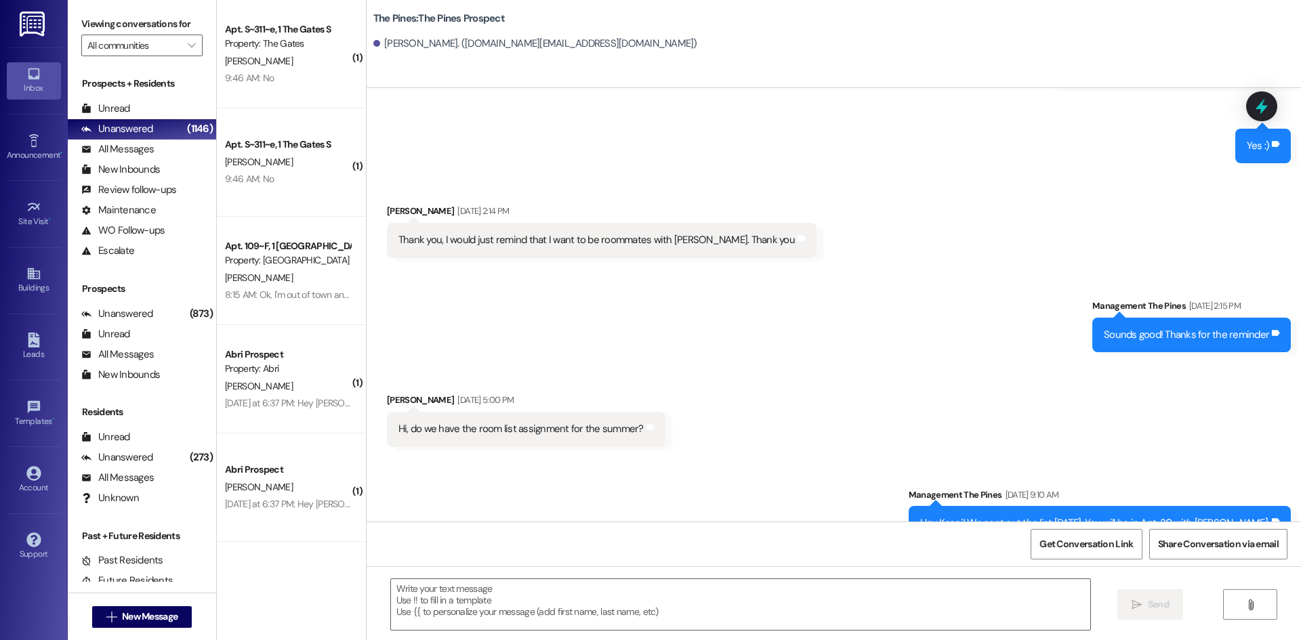
scroll to position [5781, 0]
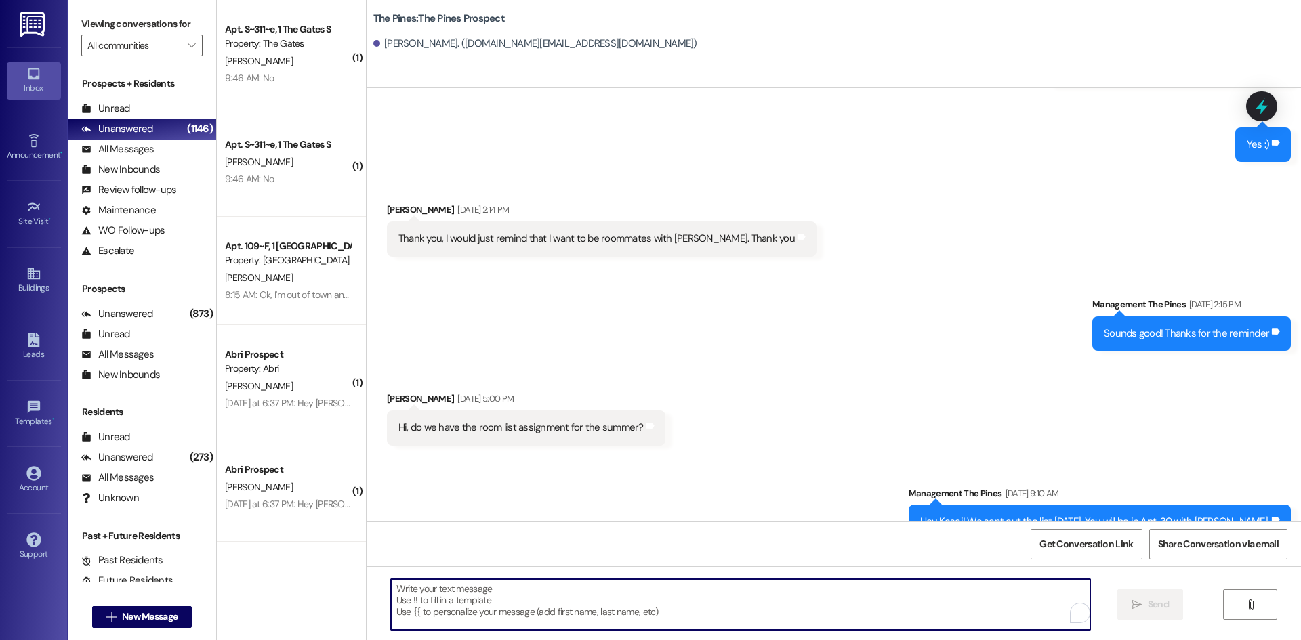
click at [438, 600] on textarea "To enrich screen reader interactions, please activate Accessibility in Grammarl…" at bounding box center [740, 604] width 699 height 51
paste textarea "Hey [PERSON_NAME]! This is [PERSON_NAME] with The Pines! We show your account h…"
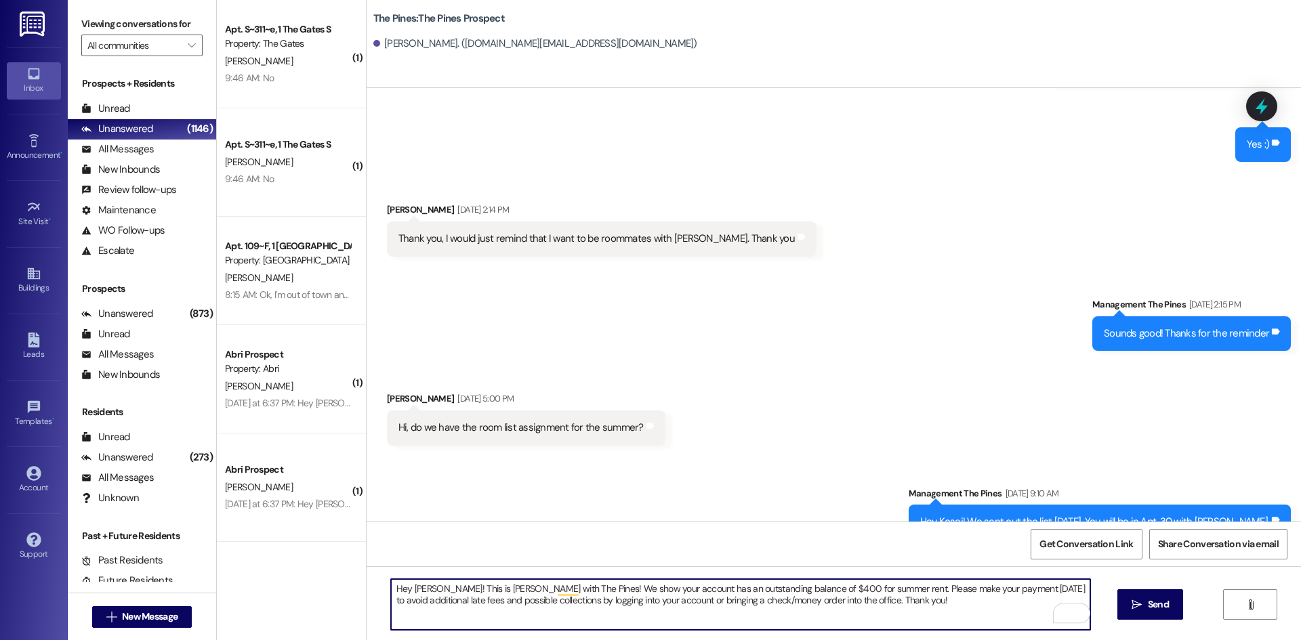
click at [421, 585] on textarea "Hey [PERSON_NAME]! This is [PERSON_NAME] with The Pines! We show your account h…" at bounding box center [740, 604] width 699 height 51
type textarea "Hey Kosei! This is [PERSON_NAME] with The Pines! We show your account has an ou…"
click at [640, 589] on textarea "Hey Kosei! This is [PERSON_NAME] with The Pines! We show your account has an ou…" at bounding box center [740, 604] width 699 height 51
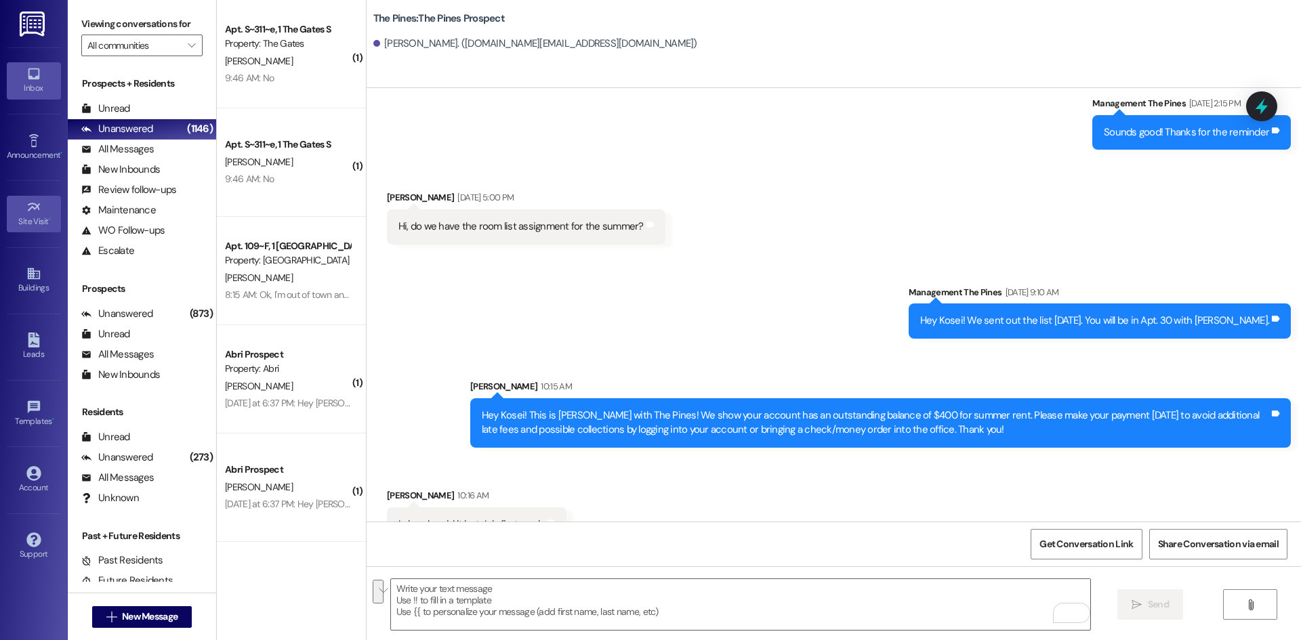
scroll to position [5984, 0]
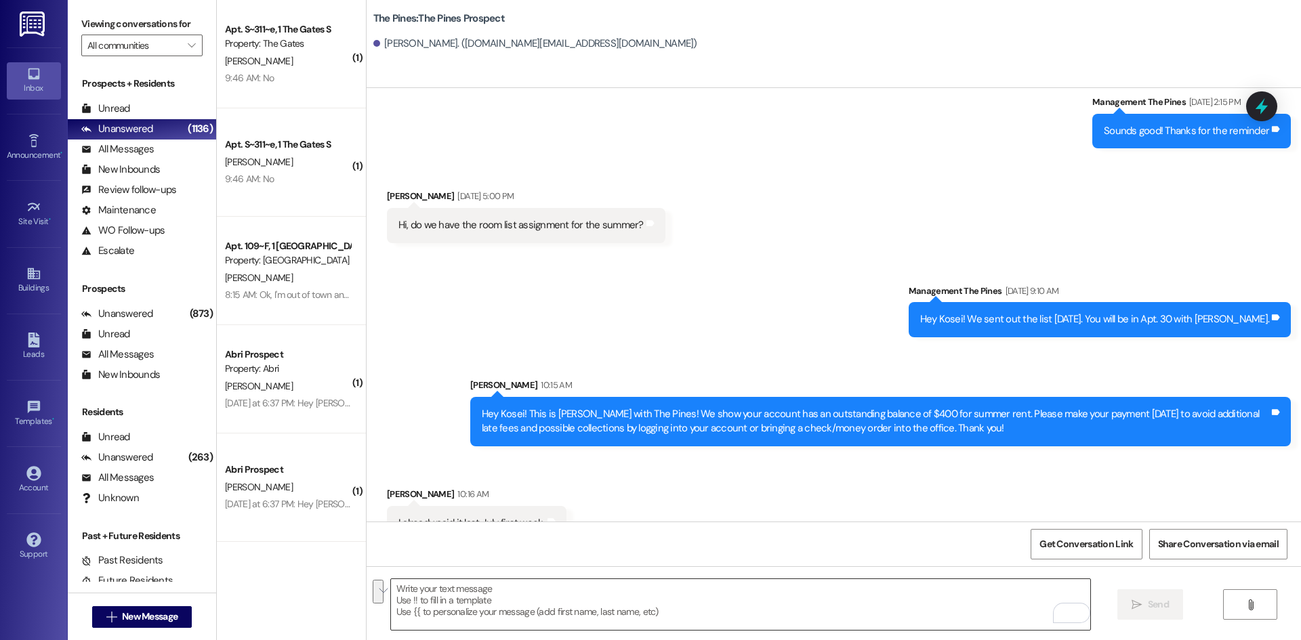
click at [440, 595] on textarea "To enrich screen reader interactions, please activate Accessibility in Grammarl…" at bounding box center [740, 604] width 699 height 51
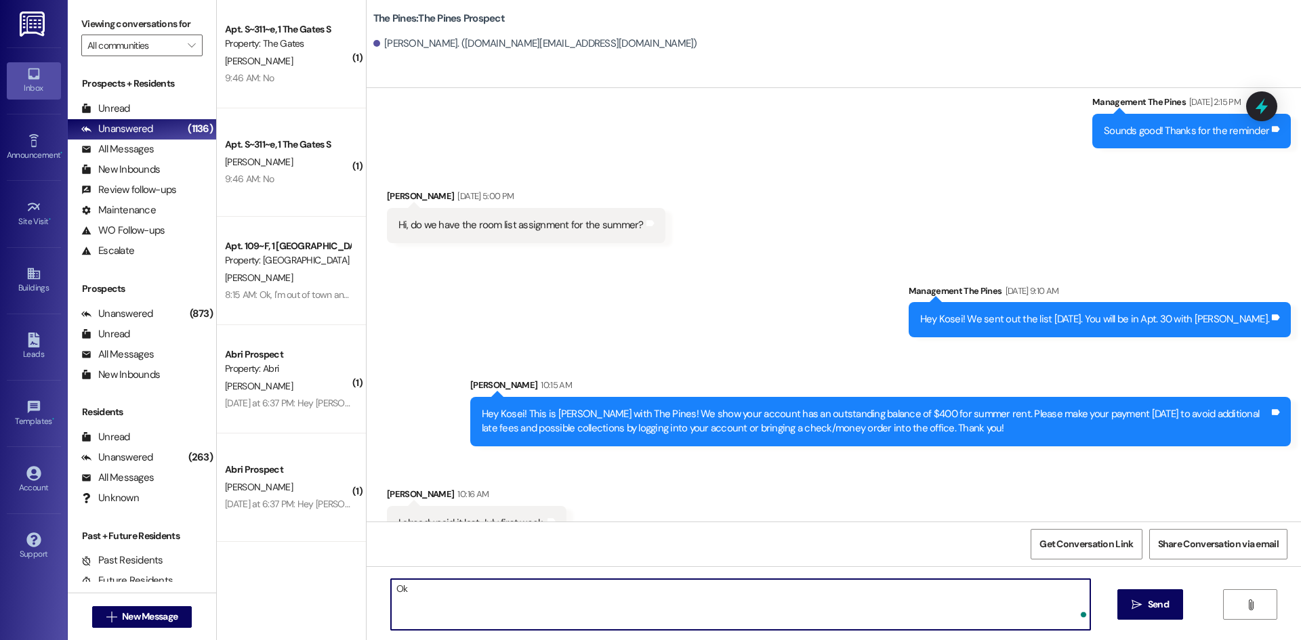
type textarea "O"
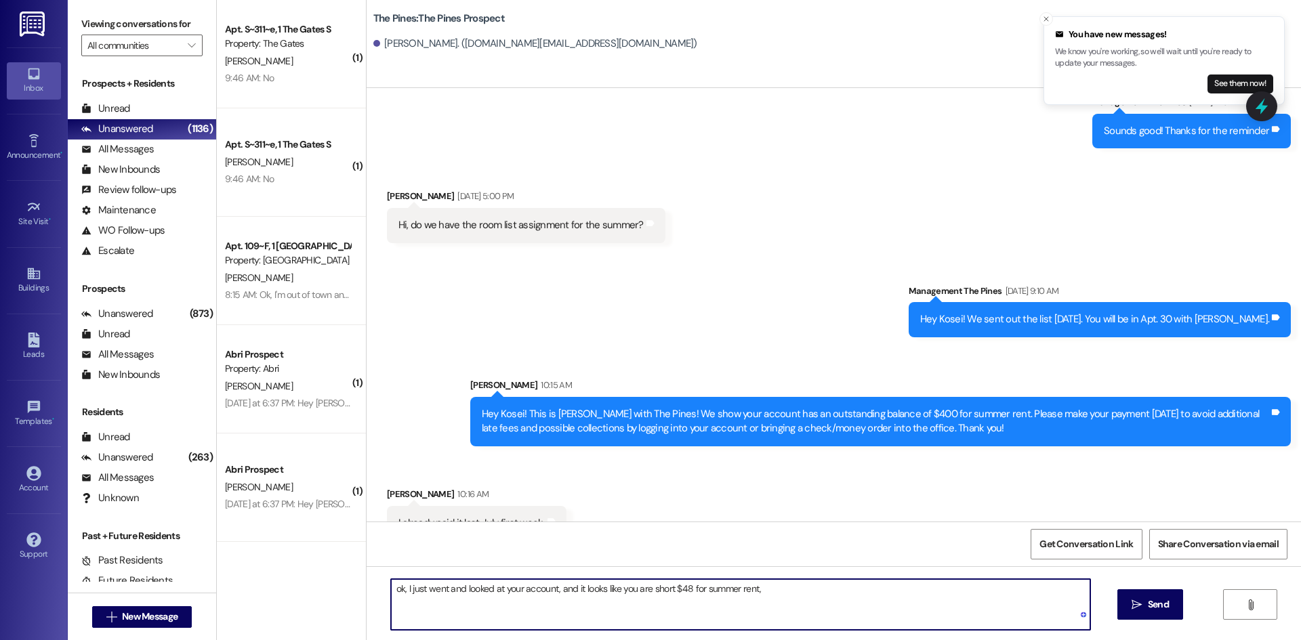
type textarea "ok, I just went and looked at your account, and it looks like you are short $48…"
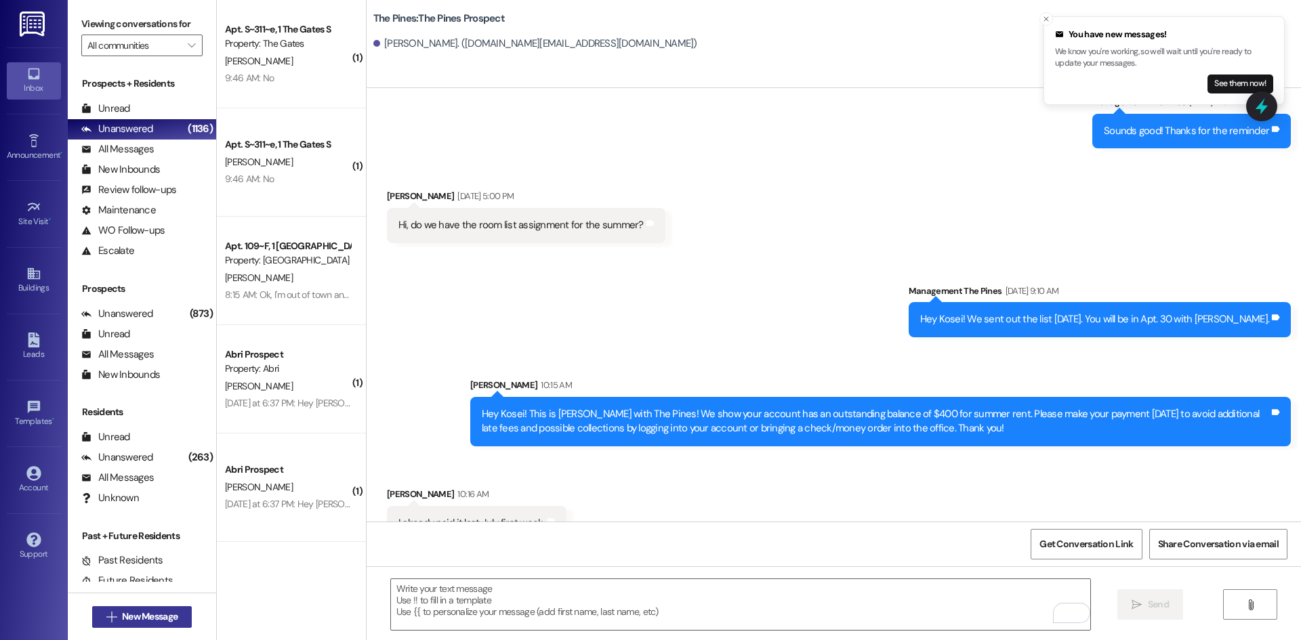
click at [169, 616] on span "New Message" at bounding box center [150, 617] width 56 height 14
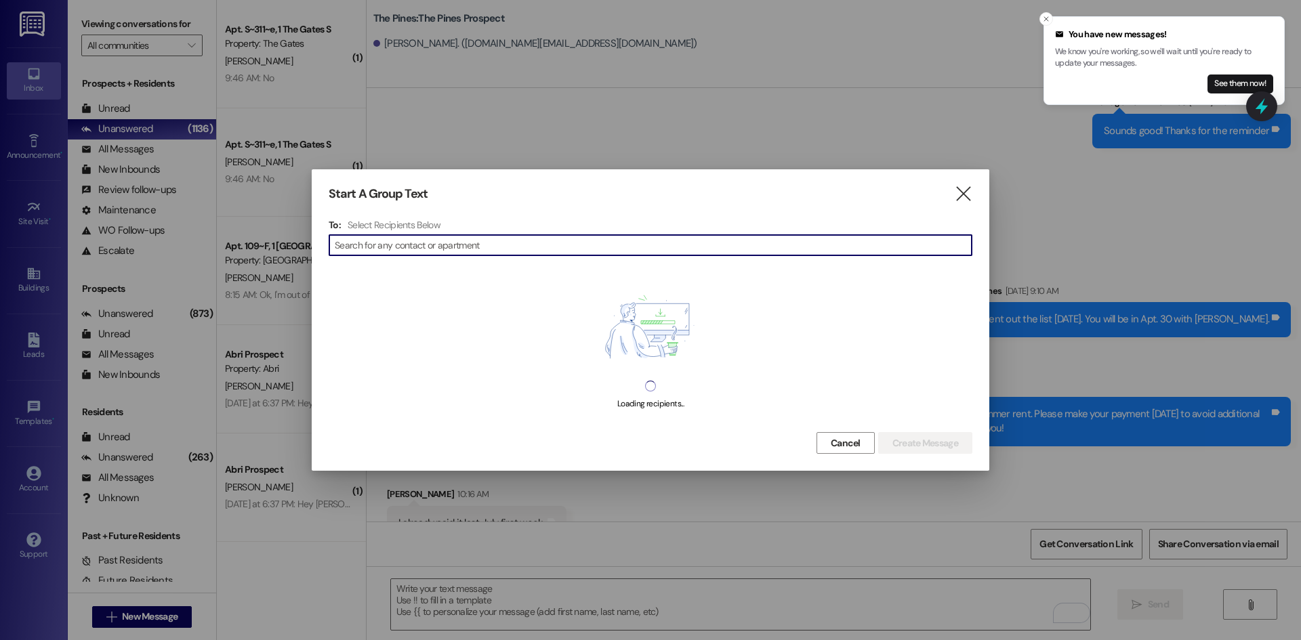
click at [418, 244] on input at bounding box center [653, 245] width 637 height 19
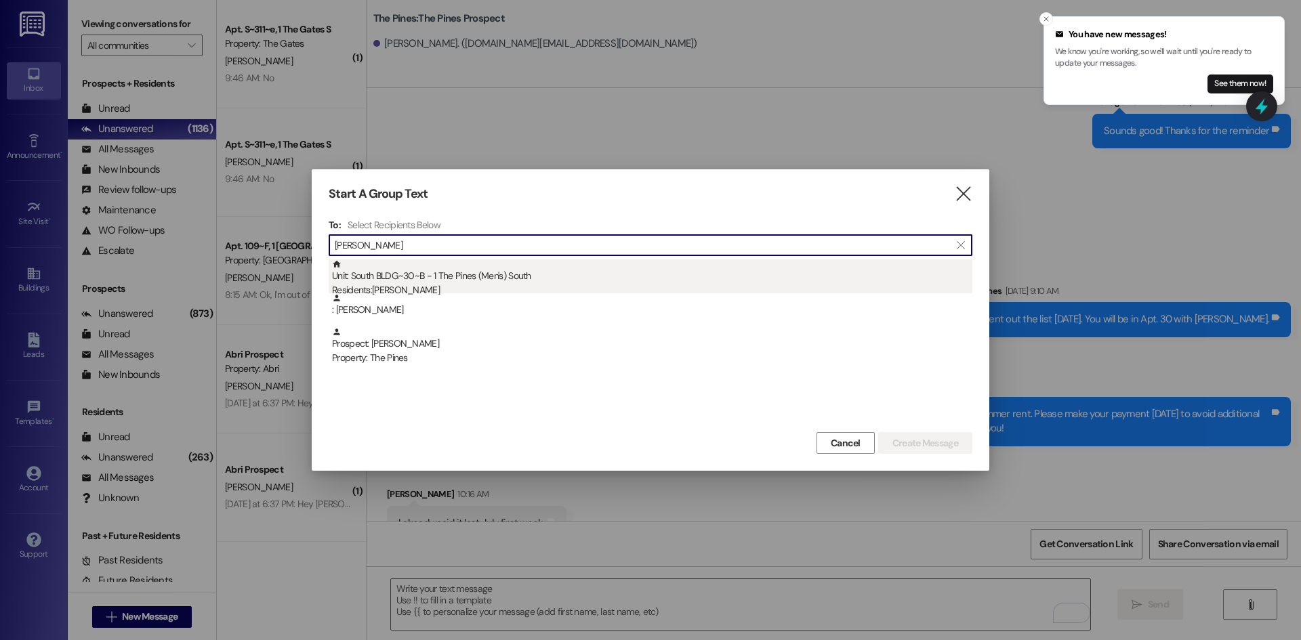
type input "[PERSON_NAME]"
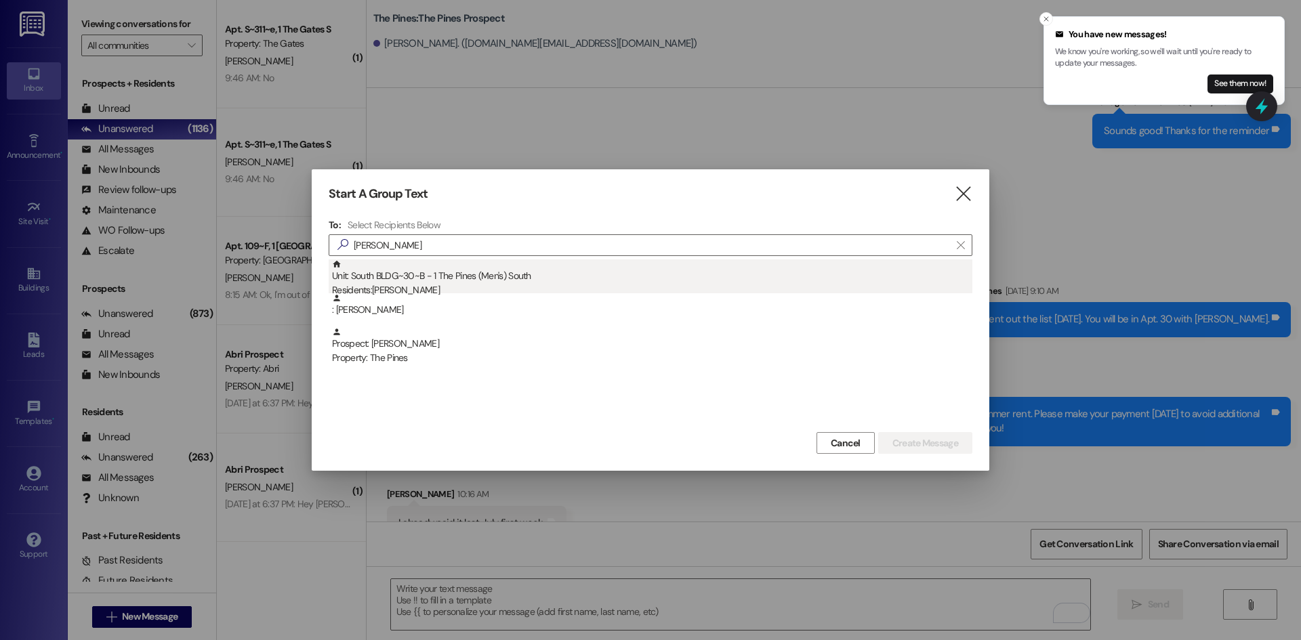
click at [418, 279] on div "Unit: South BLDG~30~B - 1 The Pines (Men's) [DEMOGRAPHIC_DATA] Residents: [PERS…" at bounding box center [652, 278] width 640 height 39
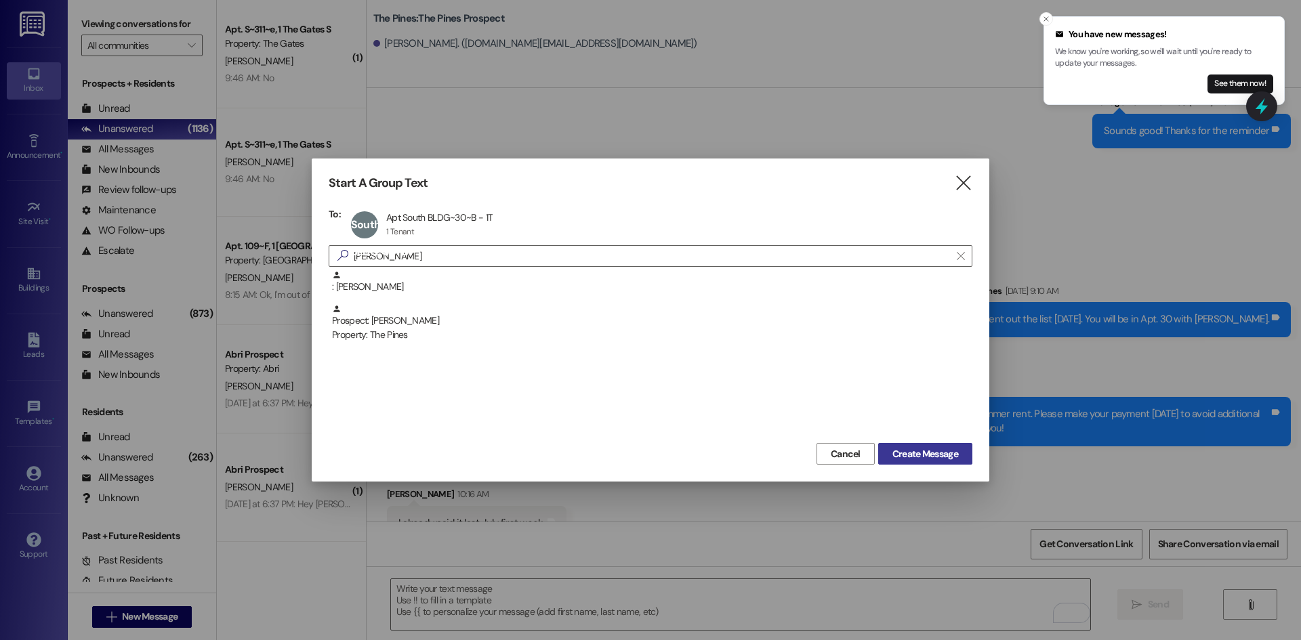
click at [952, 459] on span "Create Message" at bounding box center [925, 454] width 66 height 14
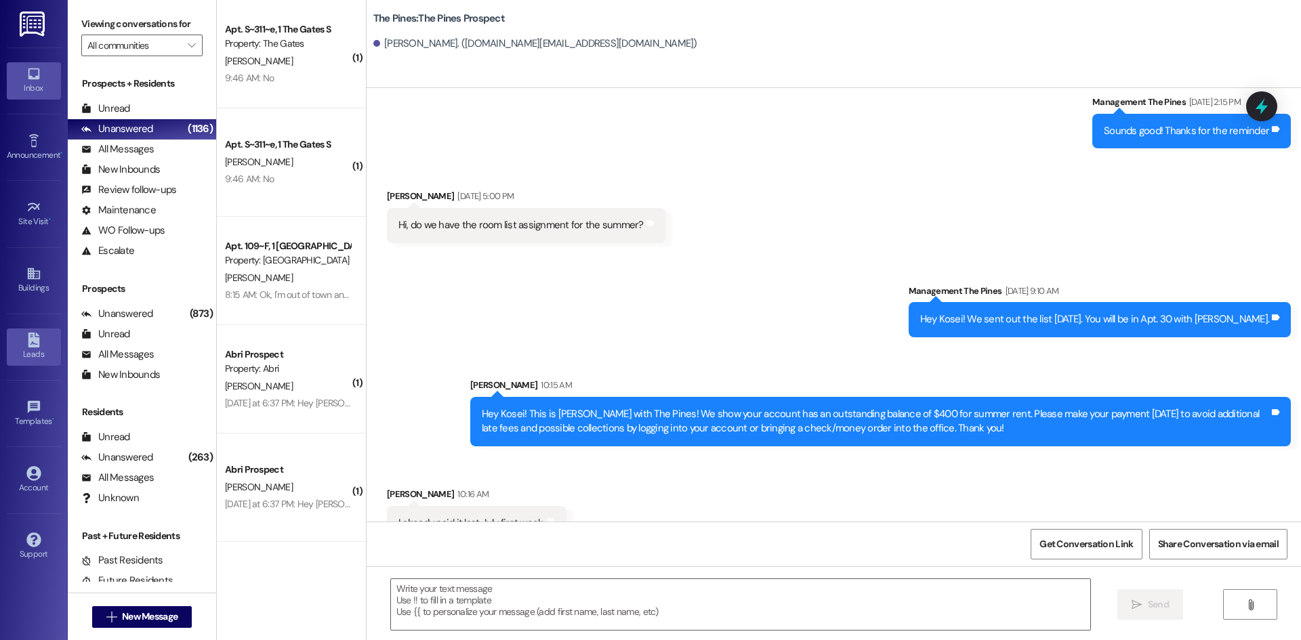
scroll to position [104, 0]
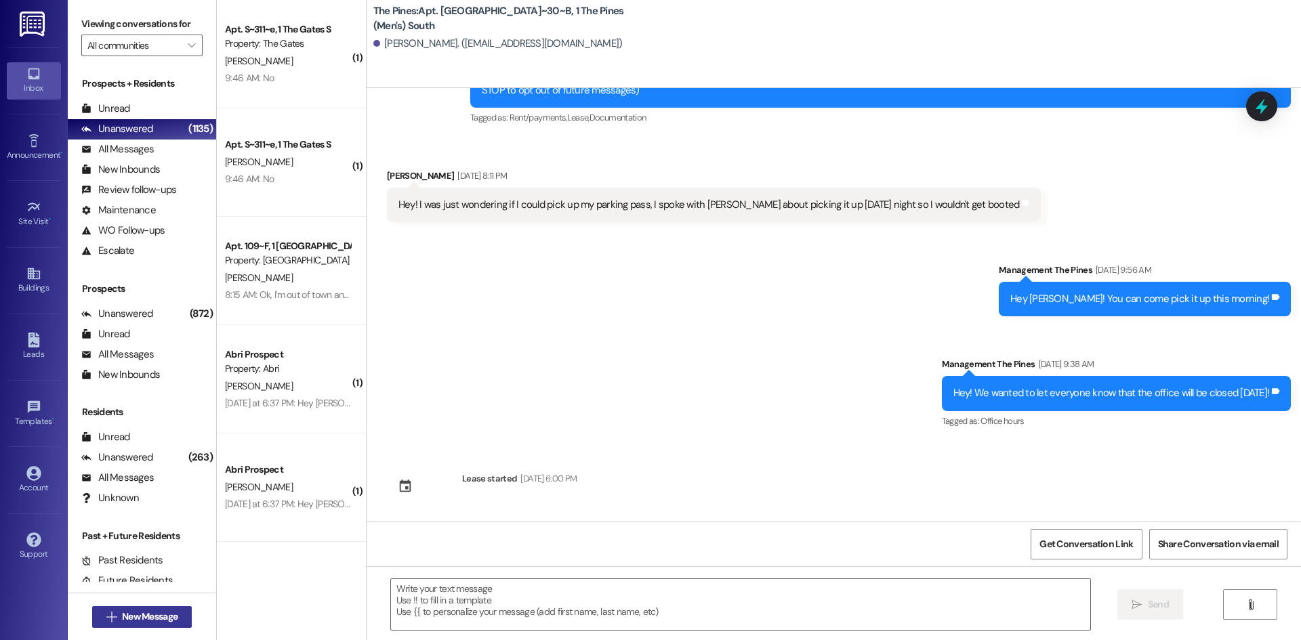
click at [126, 619] on span "New Message" at bounding box center [150, 617] width 56 height 14
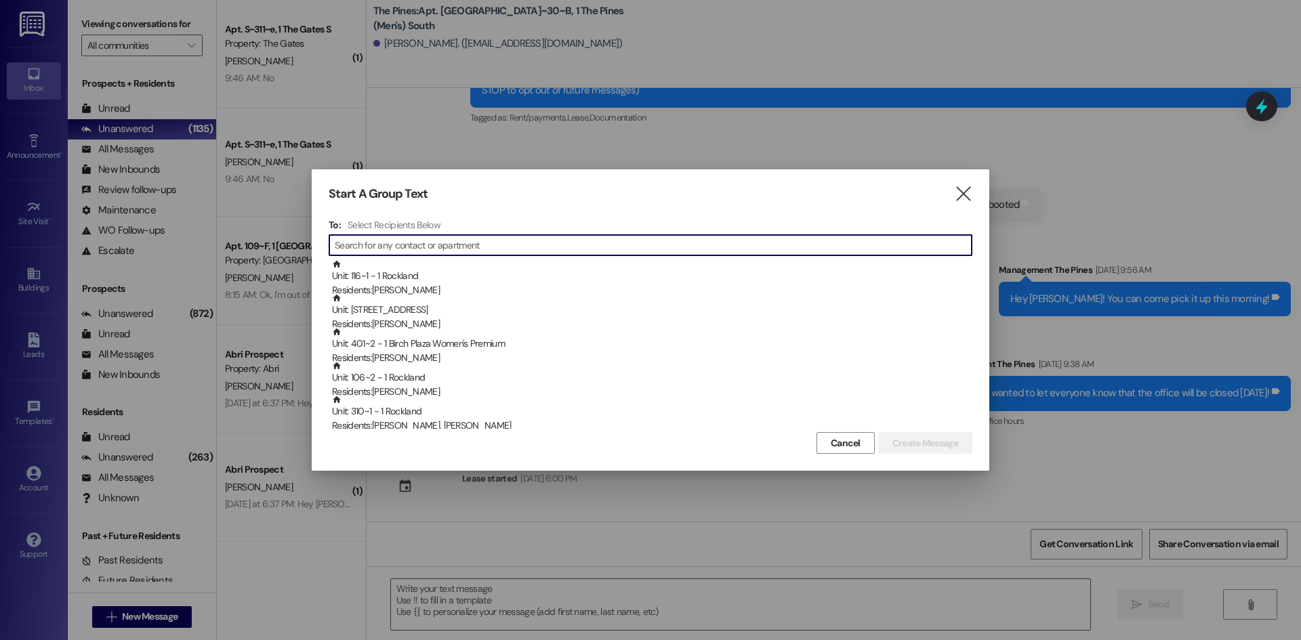
click at [405, 245] on input at bounding box center [653, 245] width 637 height 19
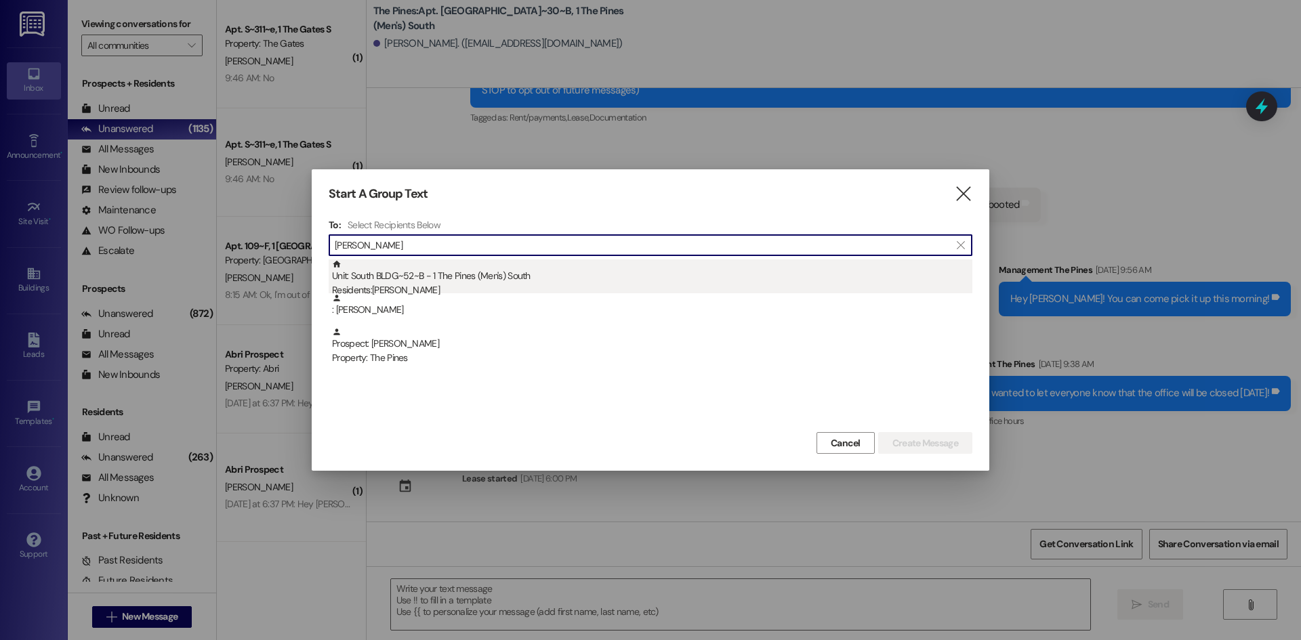
type input "[PERSON_NAME]"
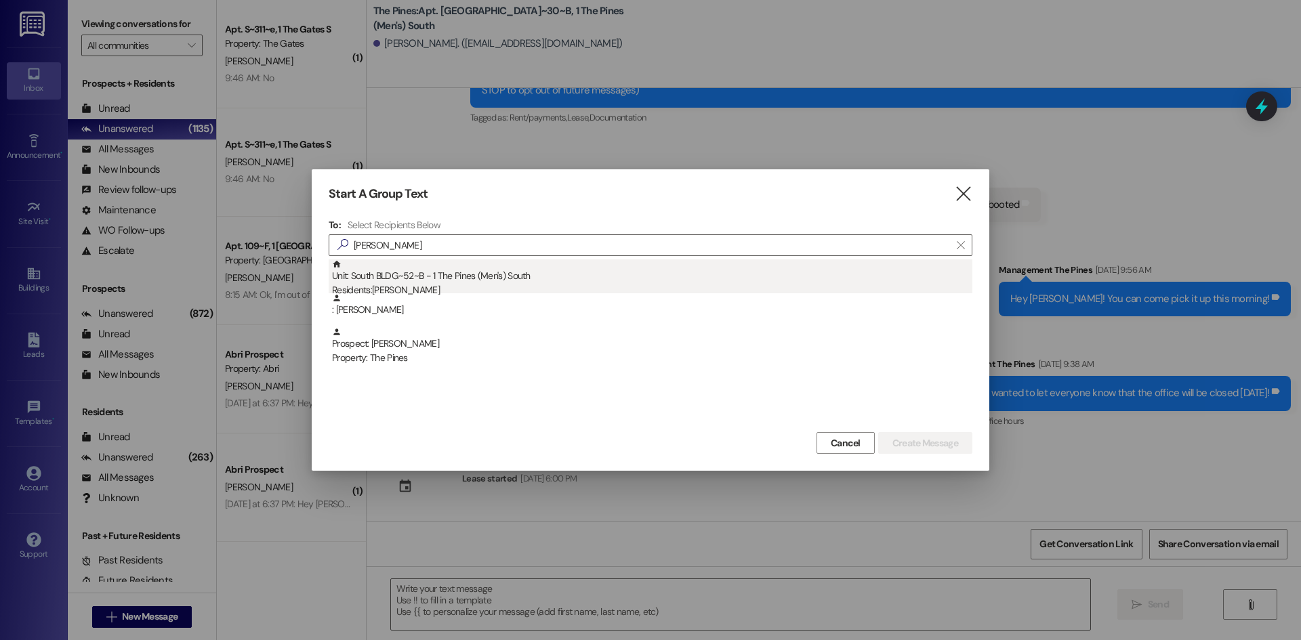
click at [454, 275] on div "Unit: South BLDG~52~B - 1 The Pines (Men's) [DEMOGRAPHIC_DATA] Residents: [PERS…" at bounding box center [652, 278] width 640 height 39
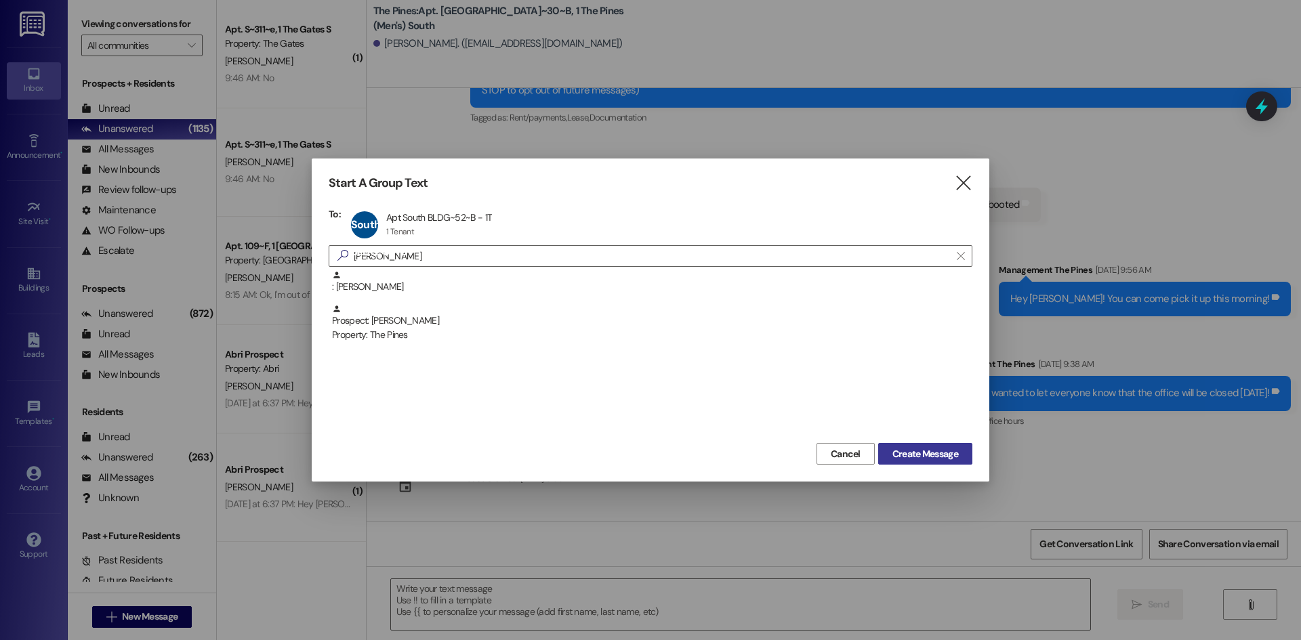
click at [920, 459] on span "Create Message" at bounding box center [925, 454] width 66 height 14
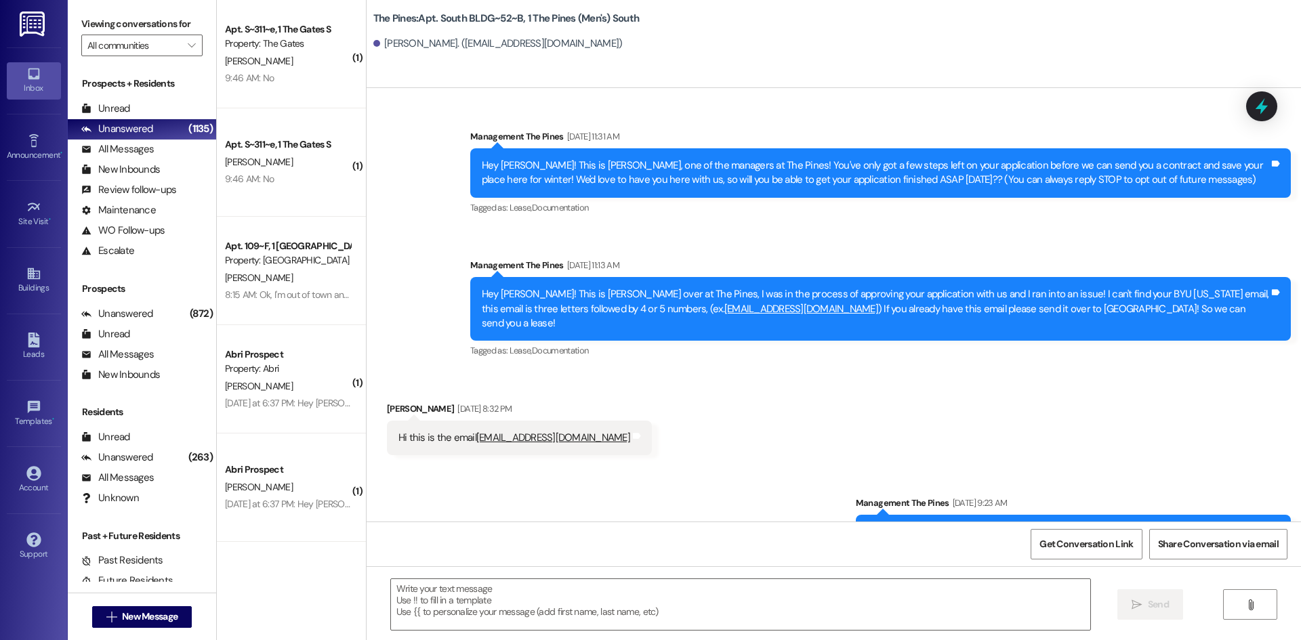
scroll to position [20470, 0]
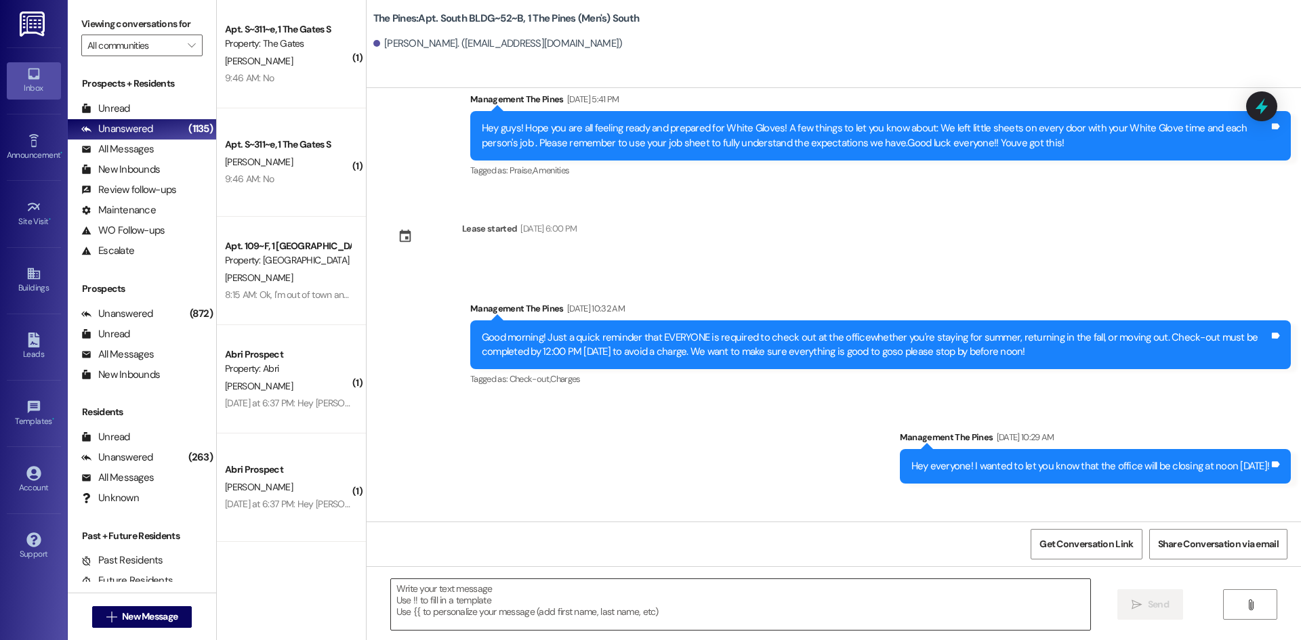
click at [448, 590] on textarea at bounding box center [740, 604] width 699 height 51
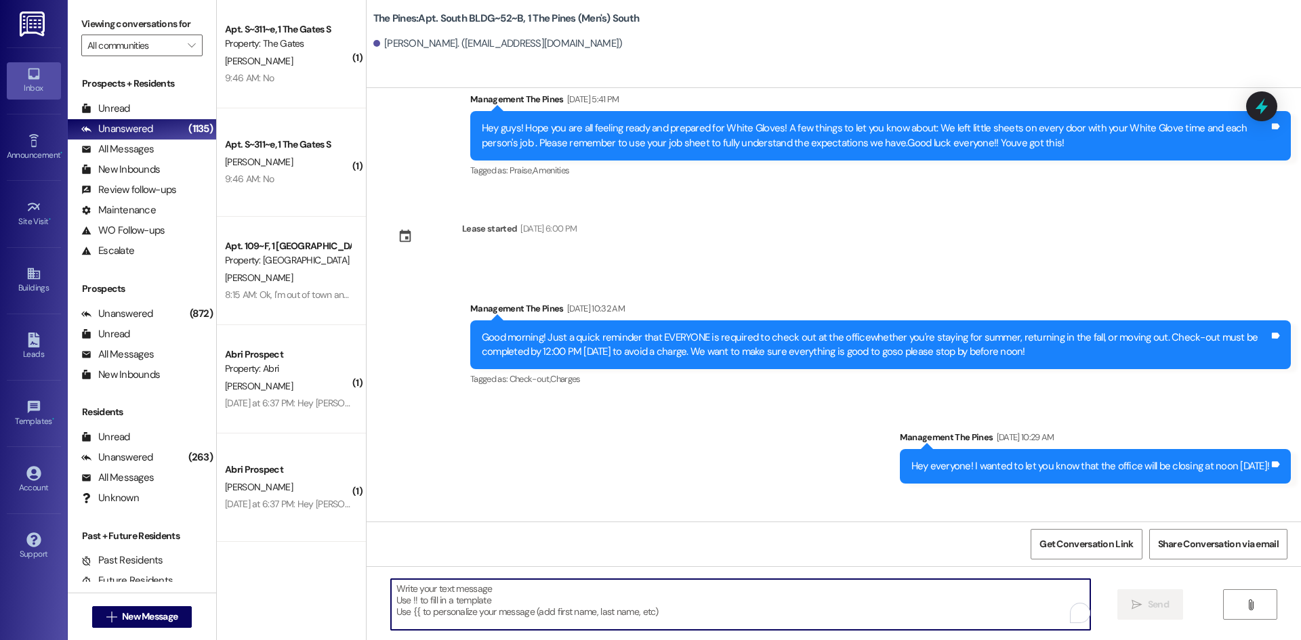
paste textarea "Hey Kosei! This is [PERSON_NAME] with The Pines! We show your account has an ou…"
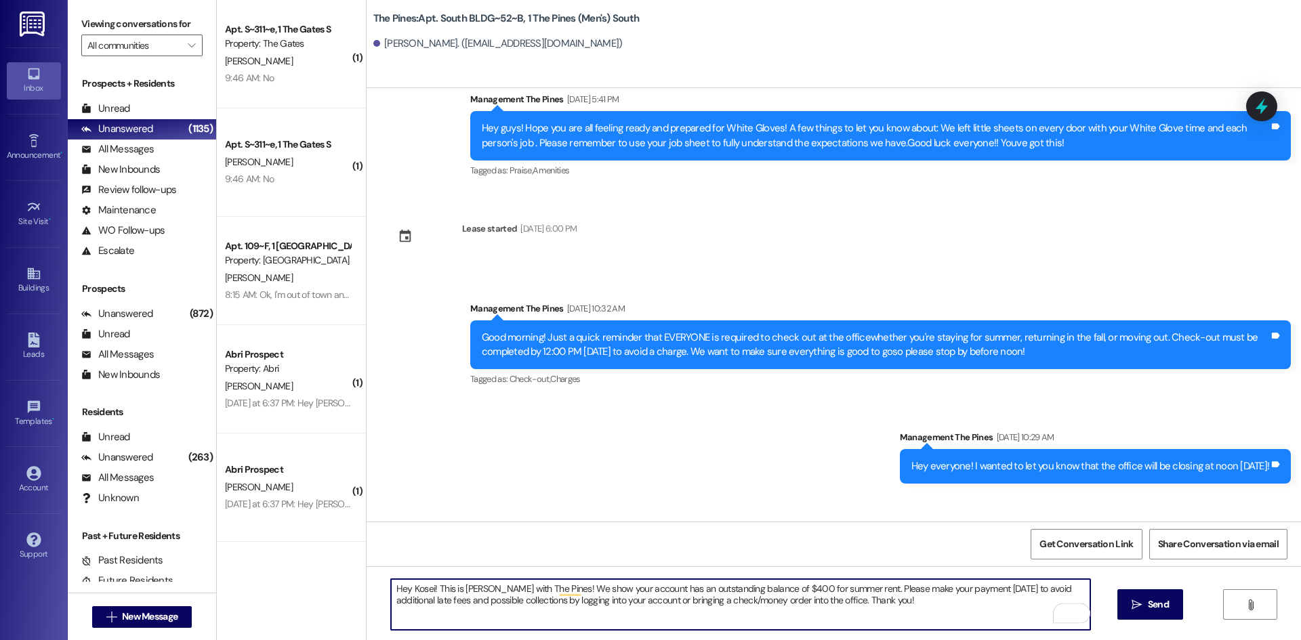
click at [420, 587] on textarea "Hey Kosei! This is [PERSON_NAME] with The Pines! We show your account has an ou…" at bounding box center [740, 604] width 699 height 51
drag, startPoint x: 852, startPoint y: 587, endPoint x: 765, endPoint y: 586, distance: 86.7
click at [769, 586] on textarea "Hey [PERSON_NAME]! This is [PERSON_NAME] with The Pines! We show your account h…" at bounding box center [740, 604] width 699 height 51
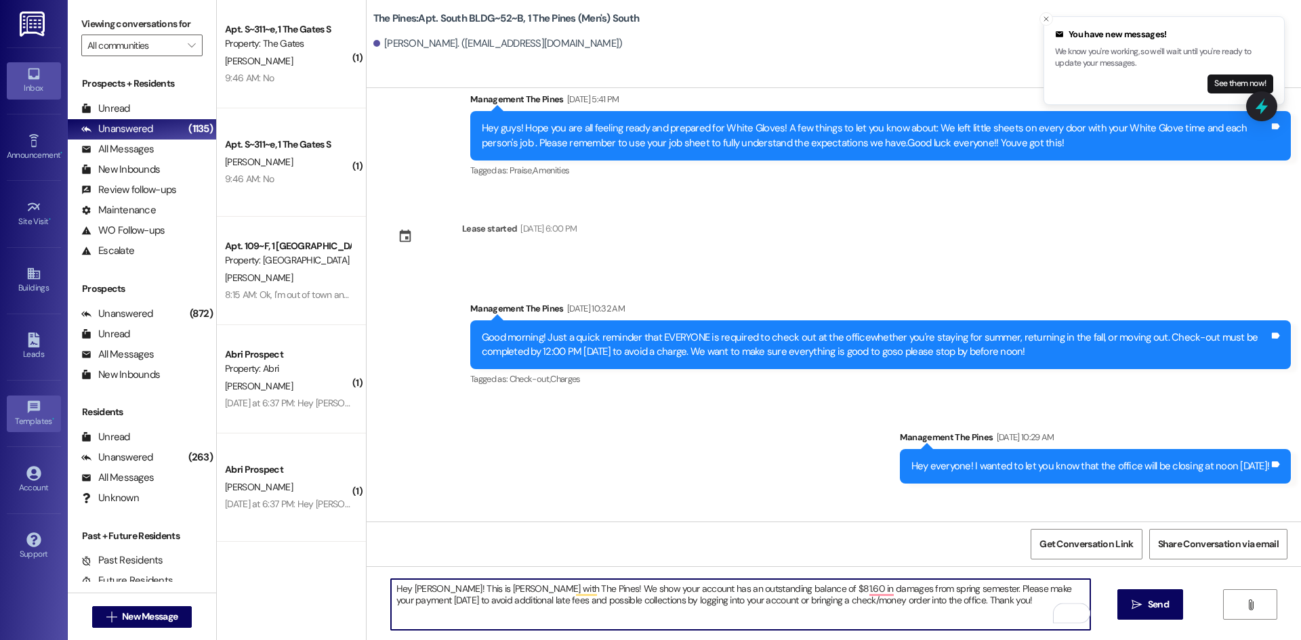
type textarea "Hey [PERSON_NAME]! This is [PERSON_NAME] with The Pines! We show your account h…"
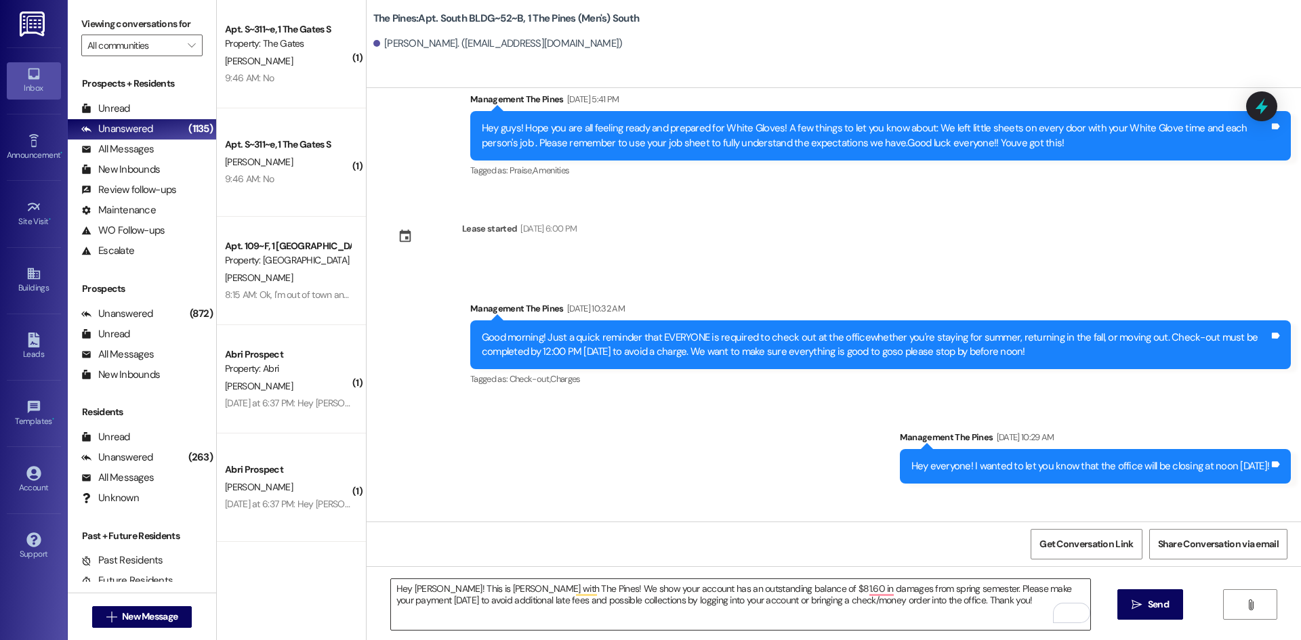
click at [882, 598] on textarea "Hey [PERSON_NAME]! This is [PERSON_NAME] with The Pines! We show your account h…" at bounding box center [740, 604] width 699 height 51
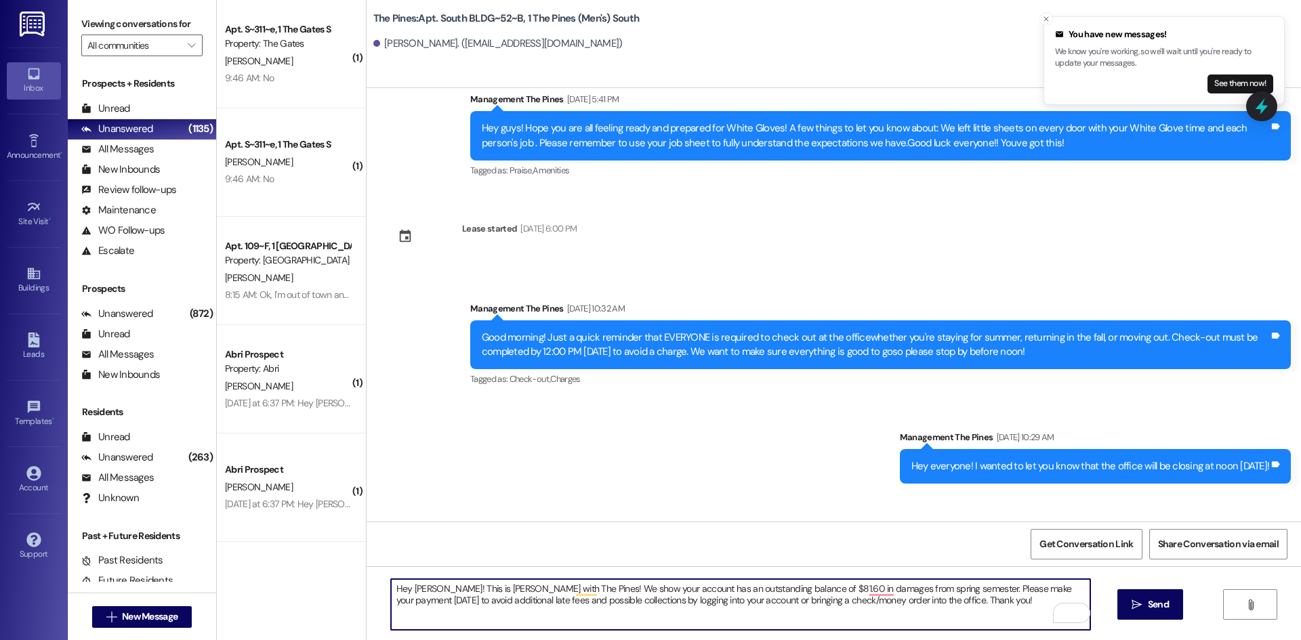
click at [882, 598] on textarea "Hey [PERSON_NAME]! This is [PERSON_NAME] with The Pines! We show your account h…" at bounding box center [740, 604] width 699 height 51
click at [662, 576] on div "Hey [PERSON_NAME]! This is [PERSON_NAME] with The Pines! We show your account h…" at bounding box center [833, 617] width 934 height 102
click at [738, 593] on textarea "Hey [PERSON_NAME]! This is [PERSON_NAME] with The Pines! We show your account h…" at bounding box center [740, 604] width 699 height 51
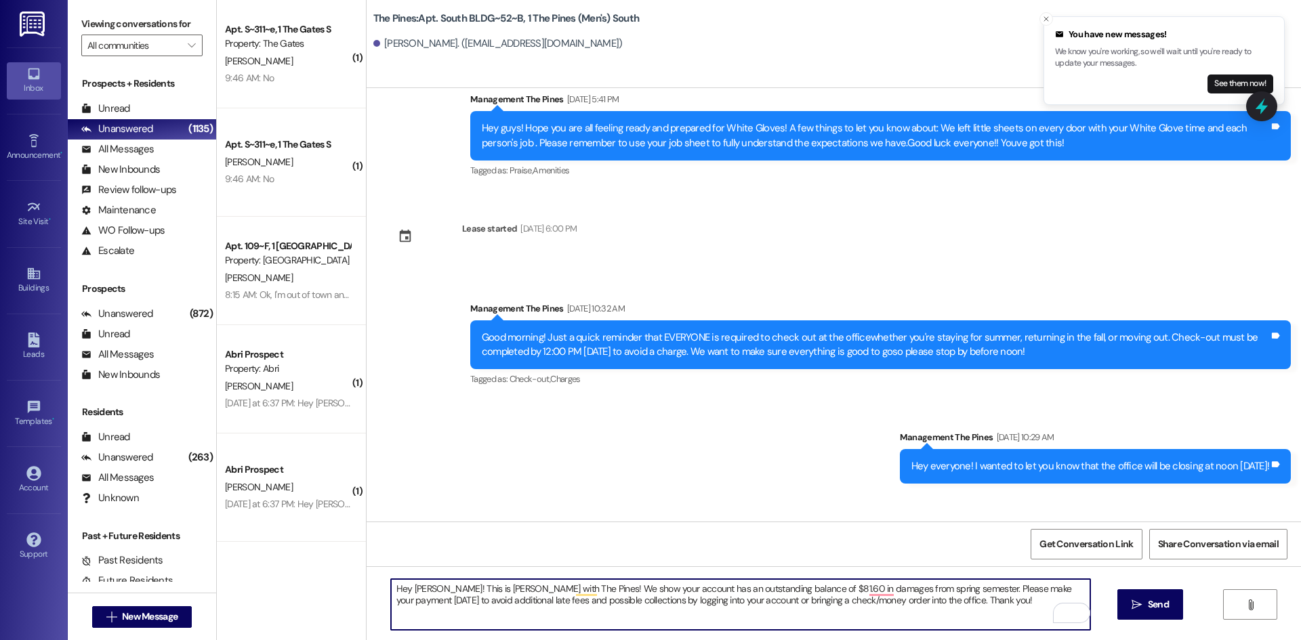
click at [738, 593] on textarea "Hey [PERSON_NAME]! This is [PERSON_NAME] with The Pines! We show your account h…" at bounding box center [740, 604] width 699 height 51
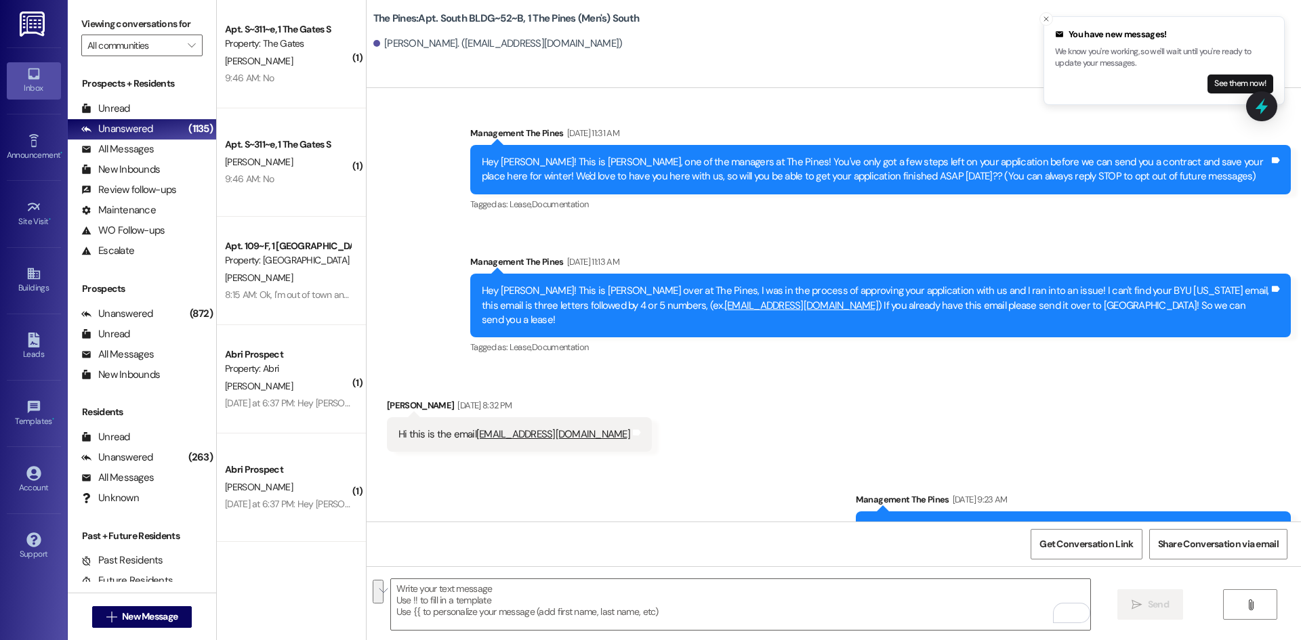
scroll to position [0, 0]
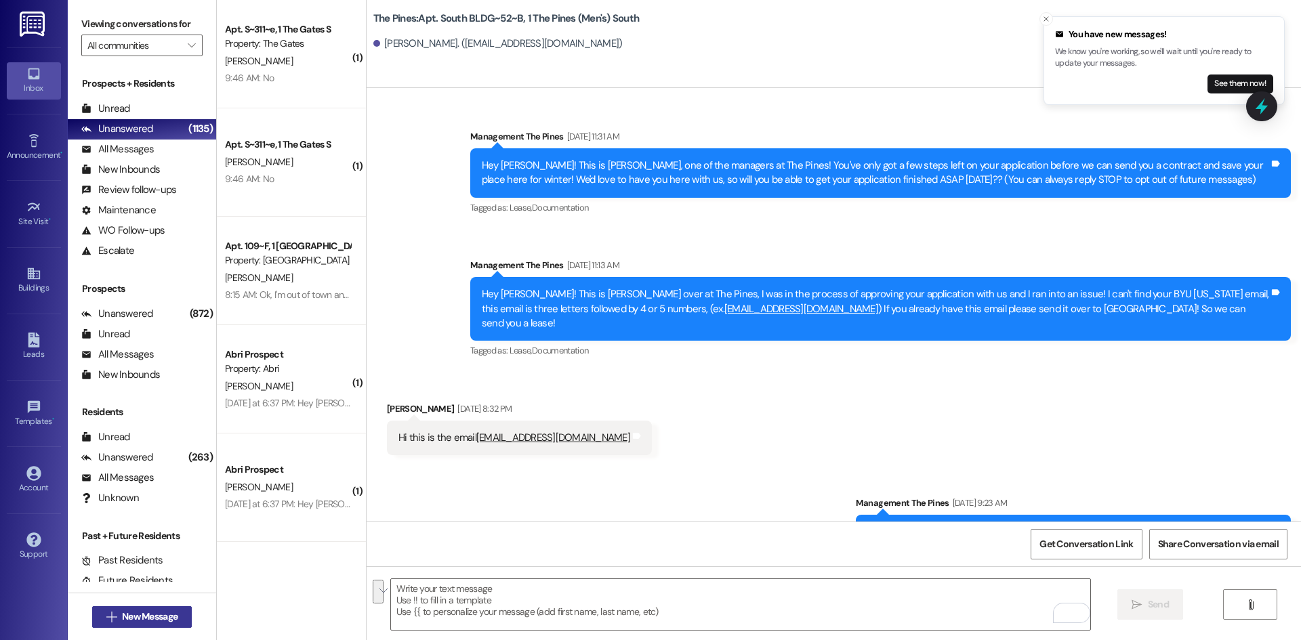
click at [158, 621] on span "New Message" at bounding box center [150, 617] width 56 height 14
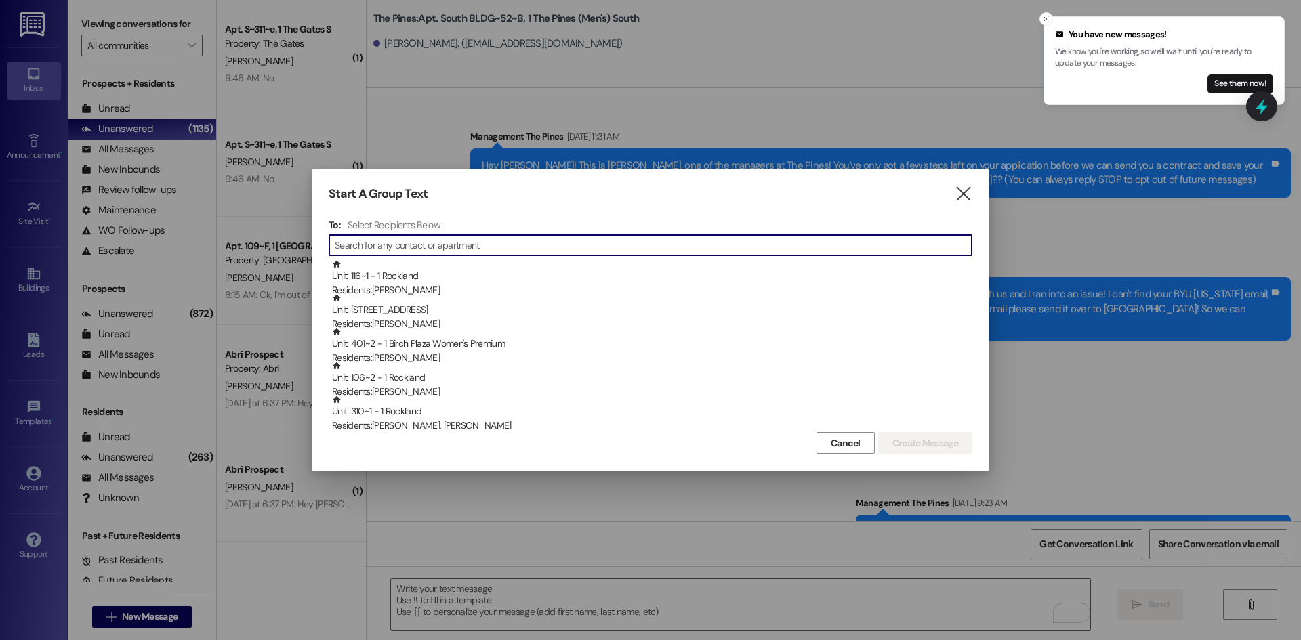
click at [385, 251] on input at bounding box center [653, 245] width 637 height 19
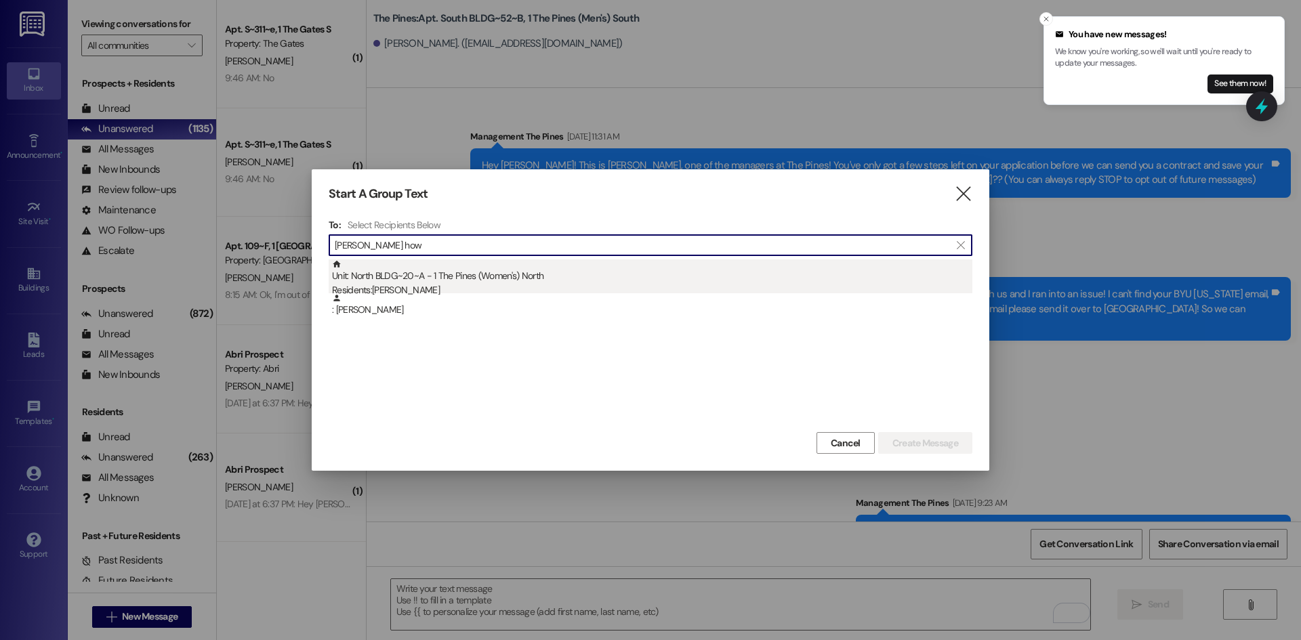
type input "[PERSON_NAME] how"
click at [410, 279] on div "Unit: North BLDG~20~A - 1 The Pines (Women's) [DEMOGRAPHIC_DATA] Residents: [PE…" at bounding box center [652, 278] width 640 height 39
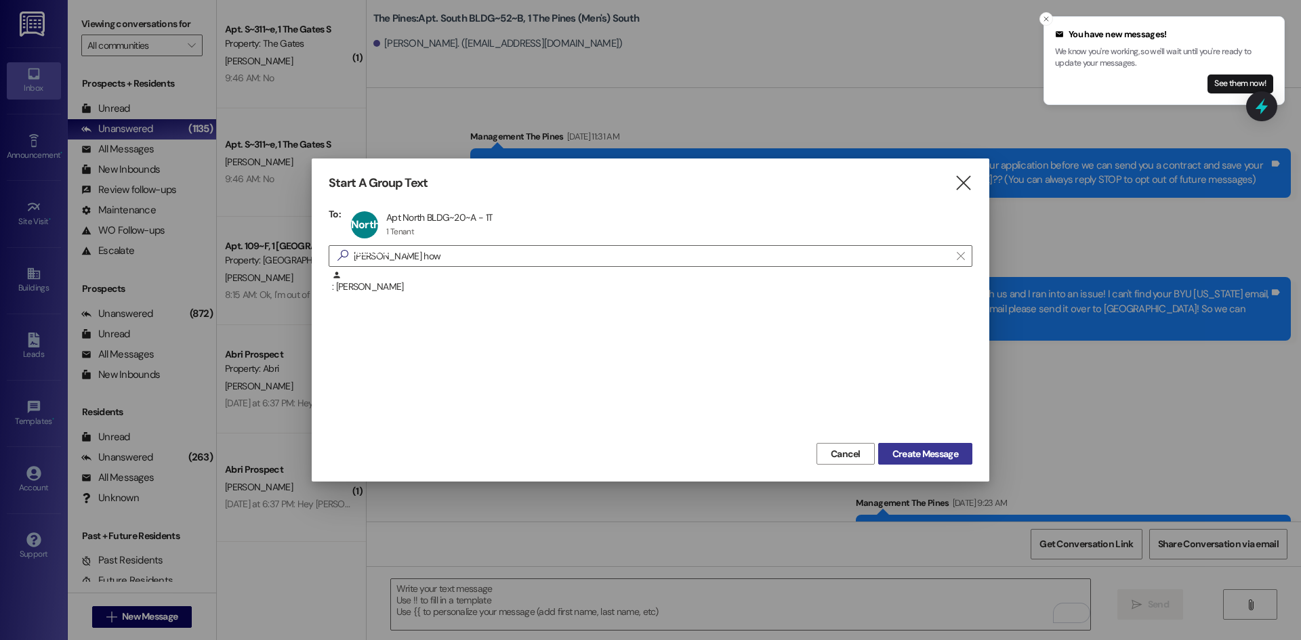
click at [919, 455] on span "Create Message" at bounding box center [925, 454] width 66 height 14
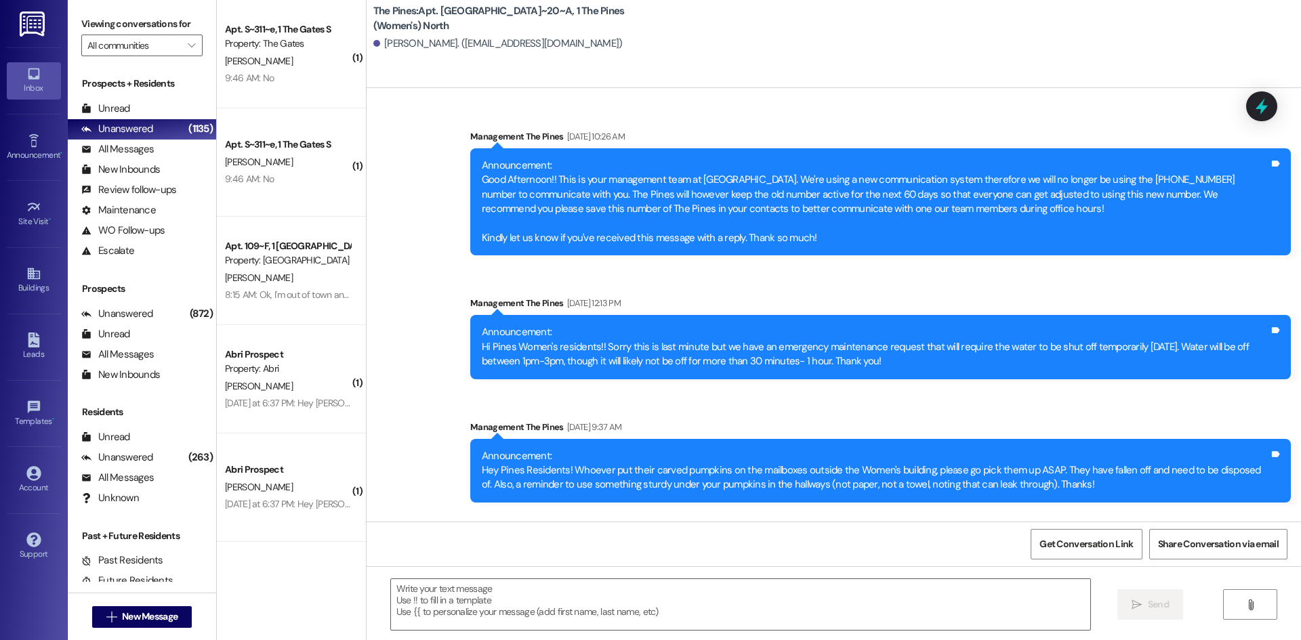
scroll to position [35183, 0]
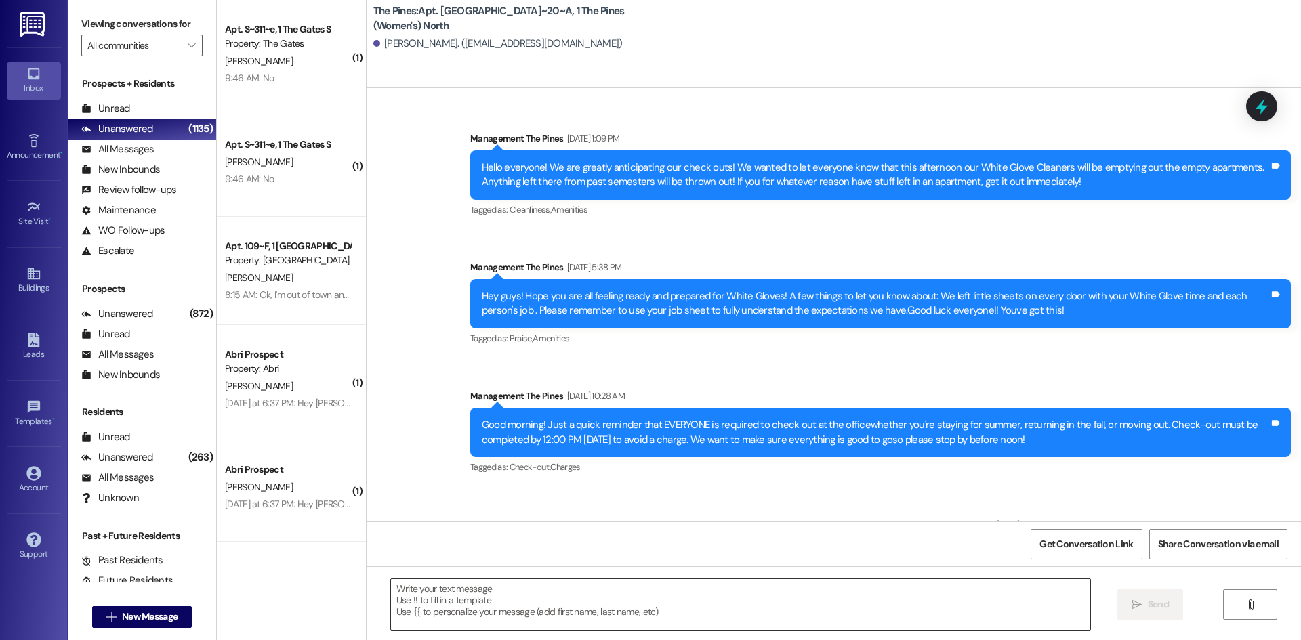
click at [436, 595] on textarea at bounding box center [740, 604] width 699 height 51
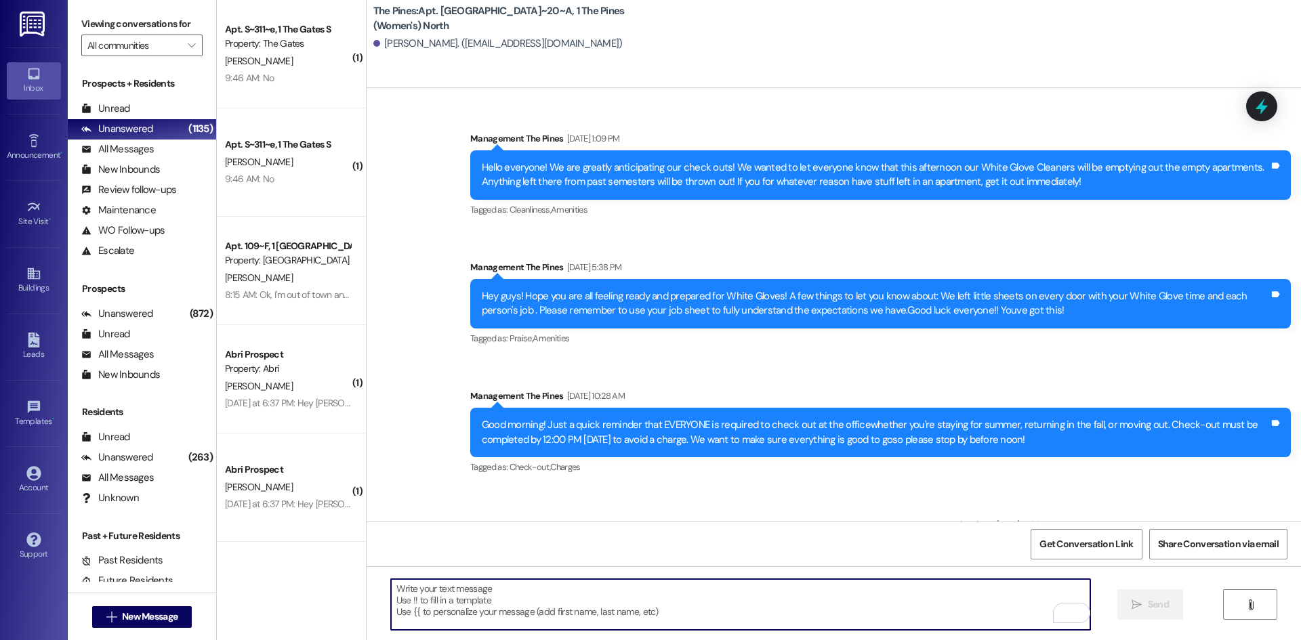
paste textarea "Hey [PERSON_NAME]! This is [PERSON_NAME] with The Pines! We show your account h…"
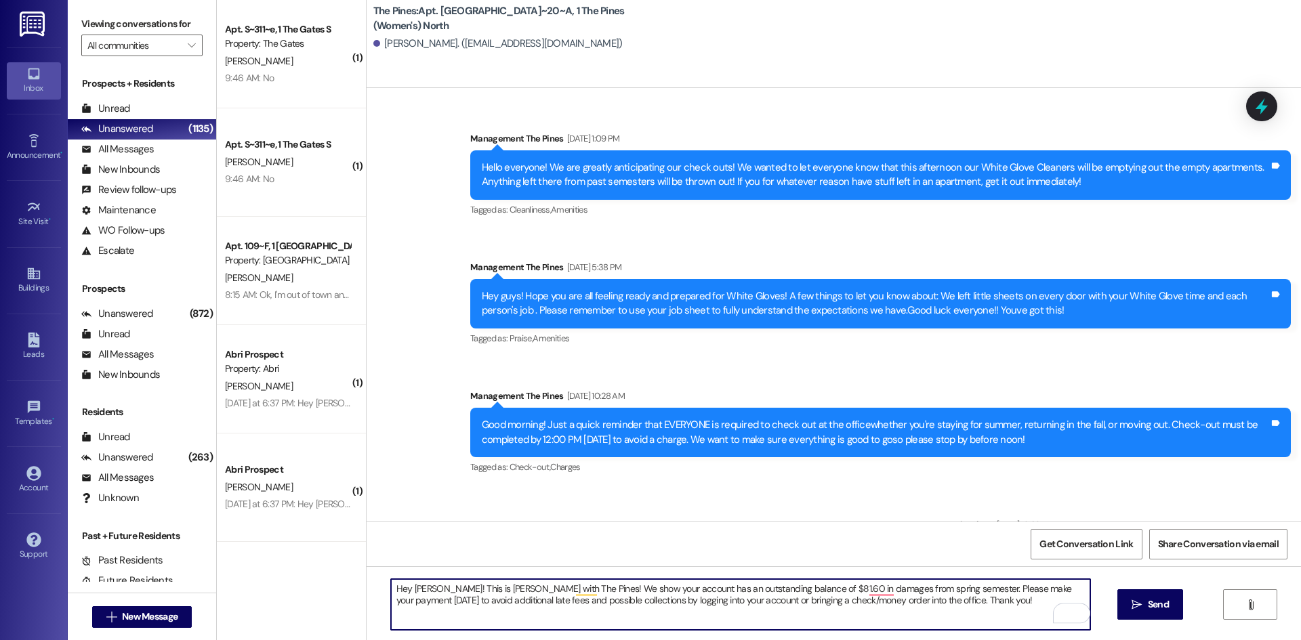
click at [439, 588] on textarea "Hey [PERSON_NAME]! This is [PERSON_NAME] with The Pines! We show your account h…" at bounding box center [740, 604] width 699 height 51
click at [778, 585] on textarea "Hey [PERSON_NAME]! This is [PERSON_NAME] with The Pines! We show your account h…" at bounding box center [740, 604] width 699 height 51
type textarea "Hey [PERSON_NAME]! This is [PERSON_NAME] with The Pines! We show your account h…"
click at [789, 589] on textarea "Hey [PERSON_NAME]! This is [PERSON_NAME] with The Pines! We show your account h…" at bounding box center [740, 604] width 699 height 51
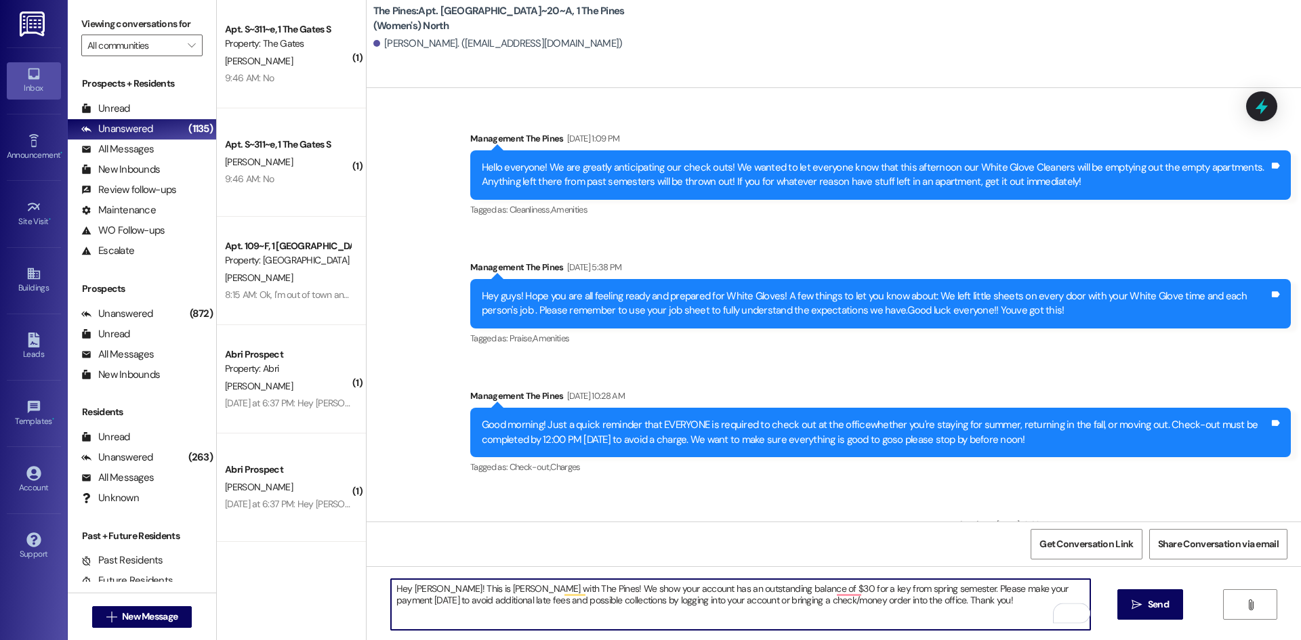
click at [789, 589] on textarea "Hey [PERSON_NAME]! This is [PERSON_NAME] with The Pines! We show your account h…" at bounding box center [740, 604] width 699 height 51
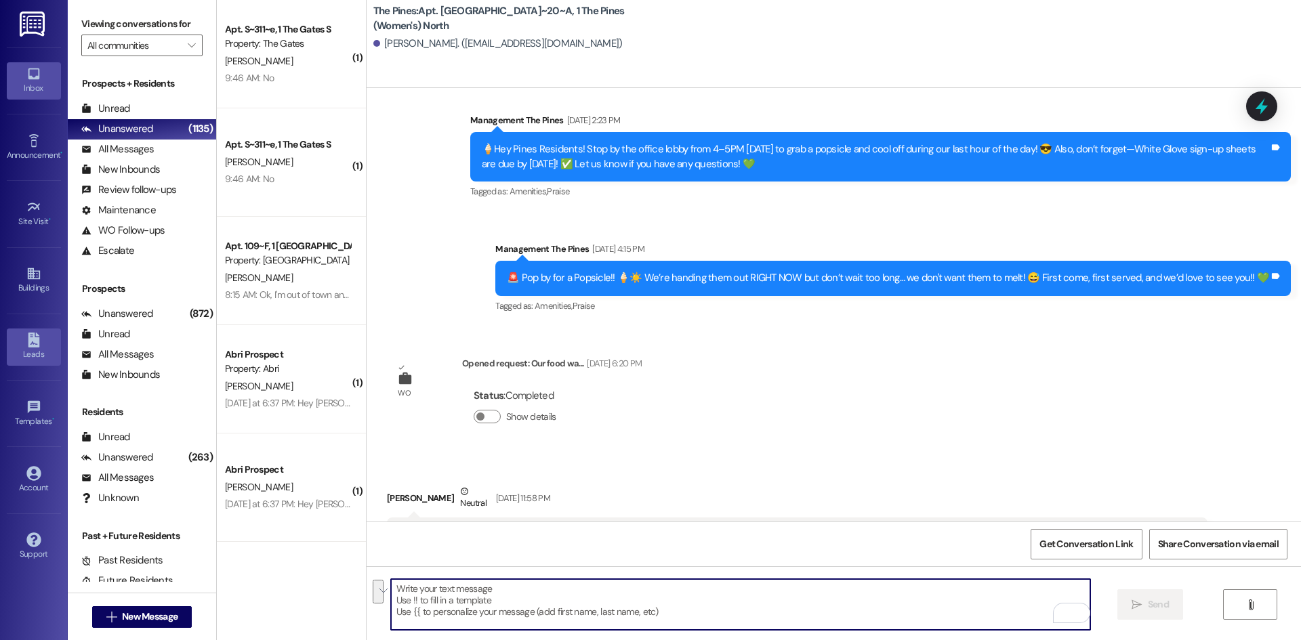
scroll to position [33288, 0]
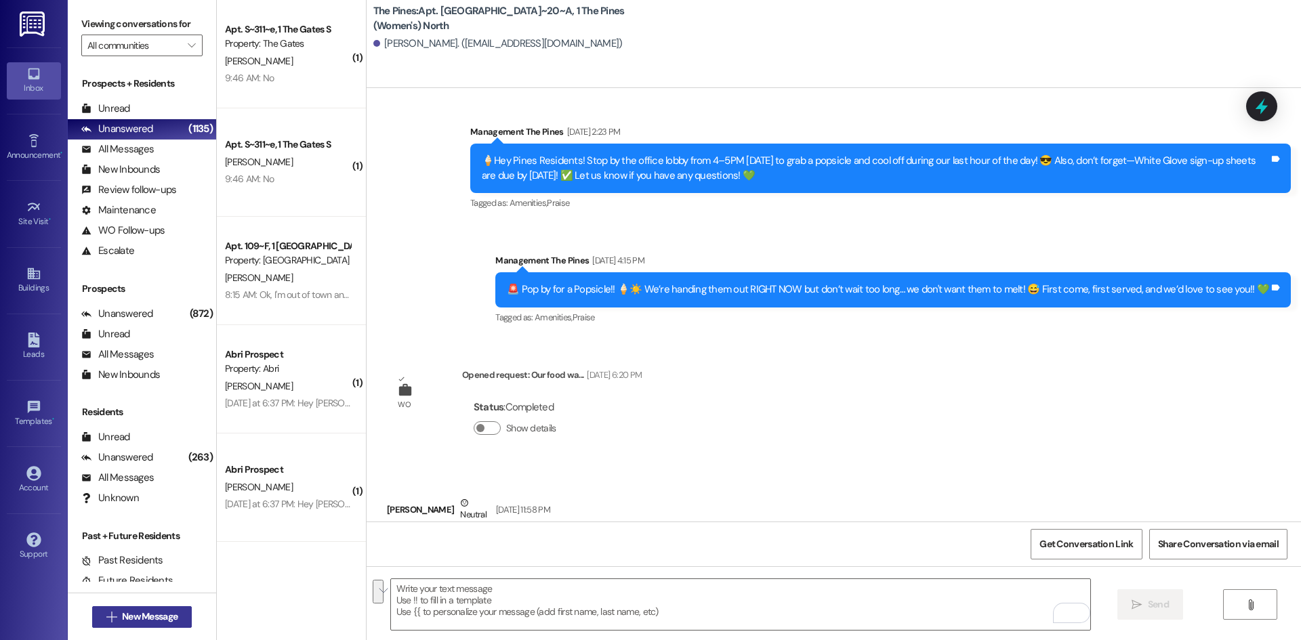
click at [128, 618] on span "New Message" at bounding box center [150, 617] width 56 height 14
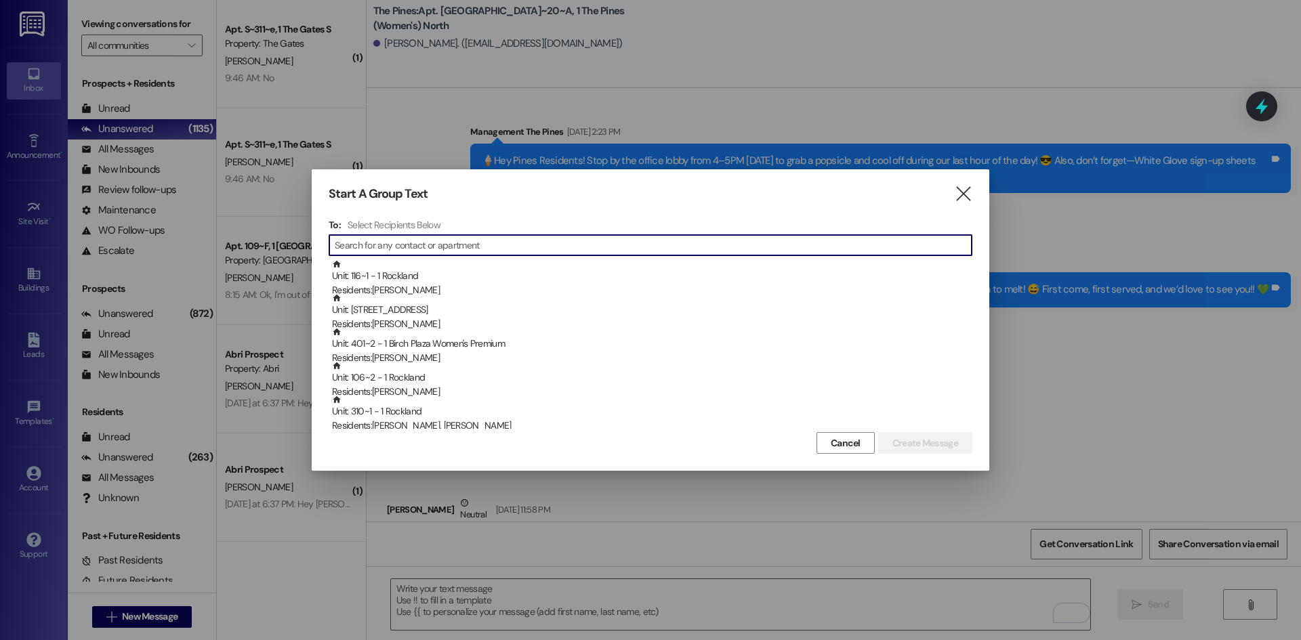
click at [385, 249] on input at bounding box center [653, 245] width 637 height 19
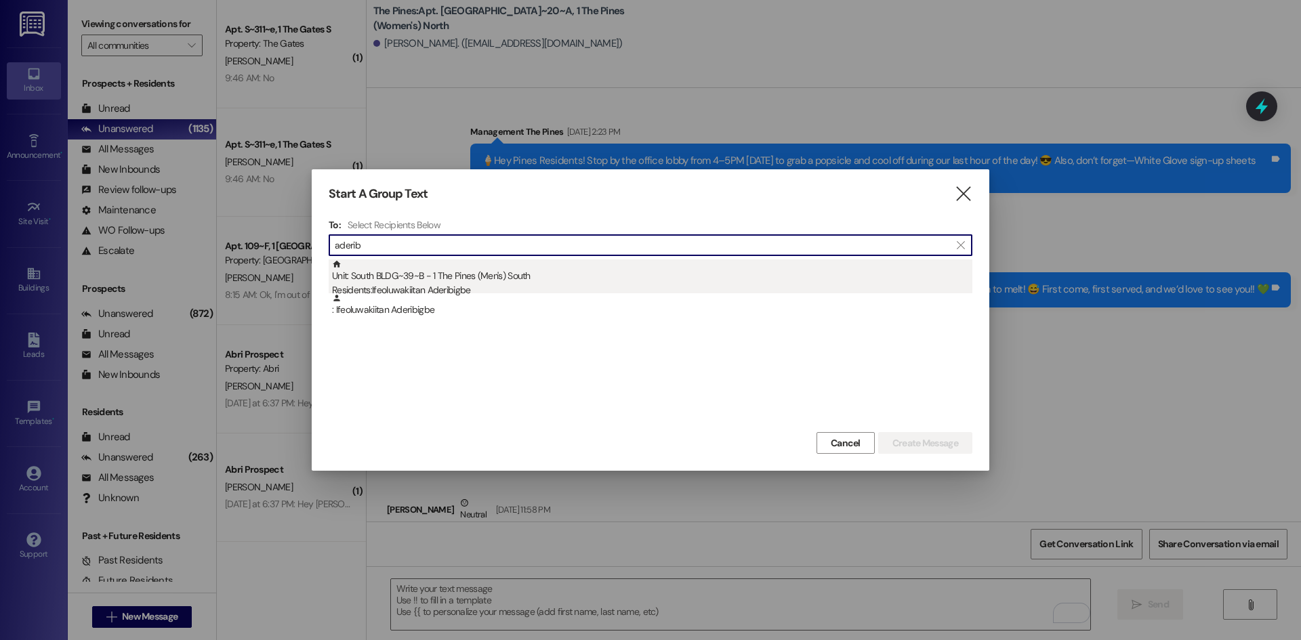
type input "aderib"
click at [387, 272] on div "Unit: South BLDG~39~B - 1 The Pines (Men's) South Residents: Ifeoluwakiitan Ade…" at bounding box center [652, 278] width 640 height 39
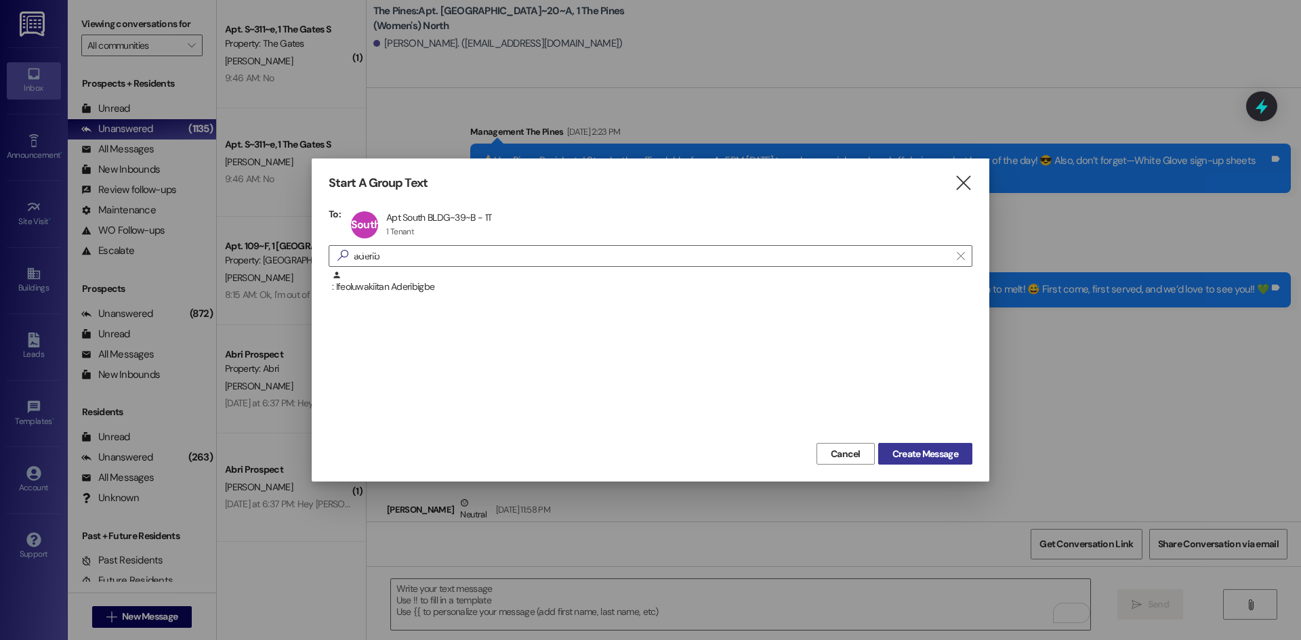
click at [889, 455] on span "Create Message" at bounding box center [924, 454] width 71 height 14
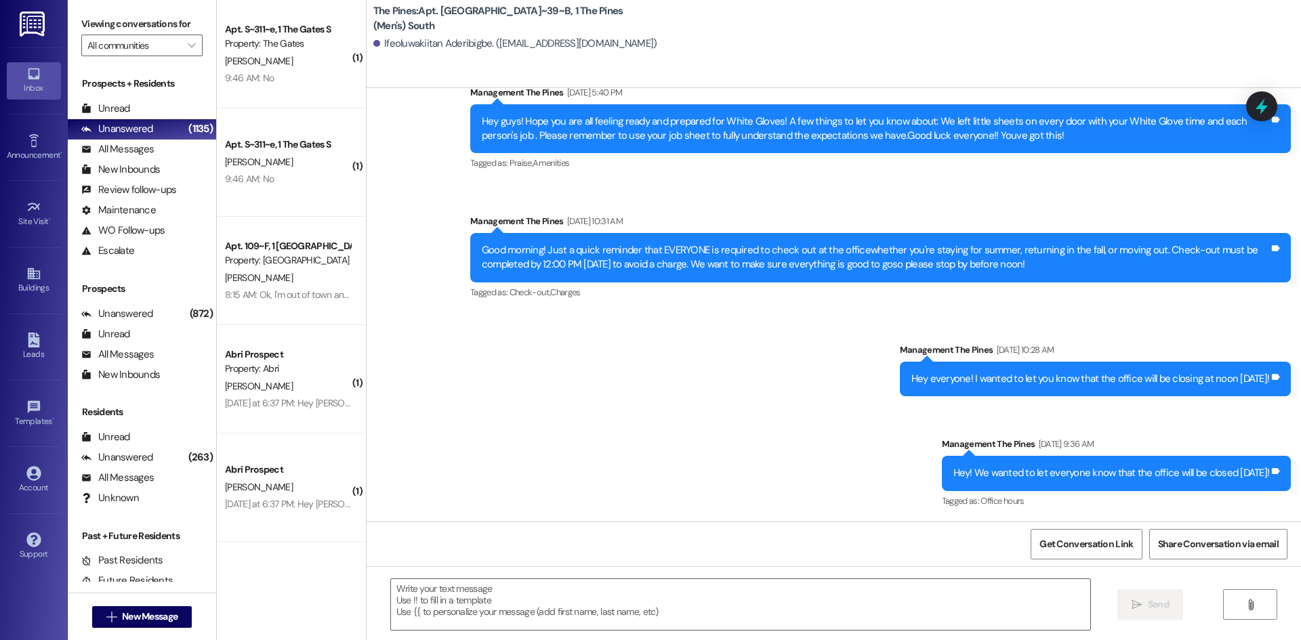
scroll to position [21627, 0]
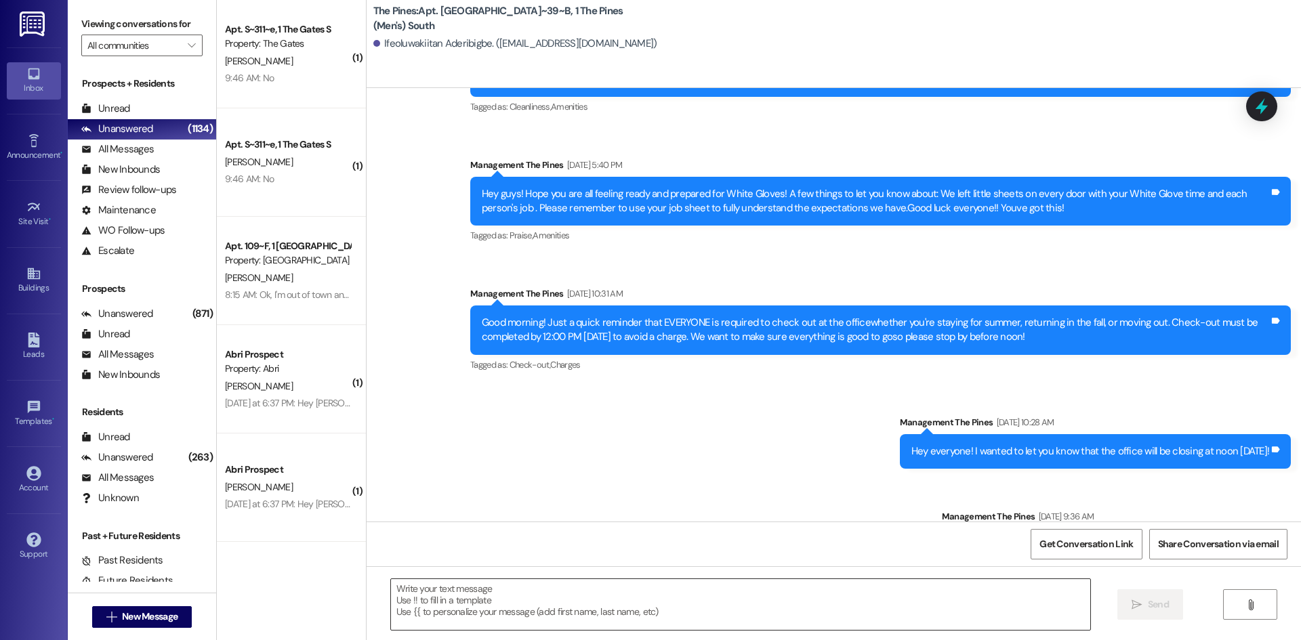
click at [406, 594] on textarea at bounding box center [740, 604] width 699 height 51
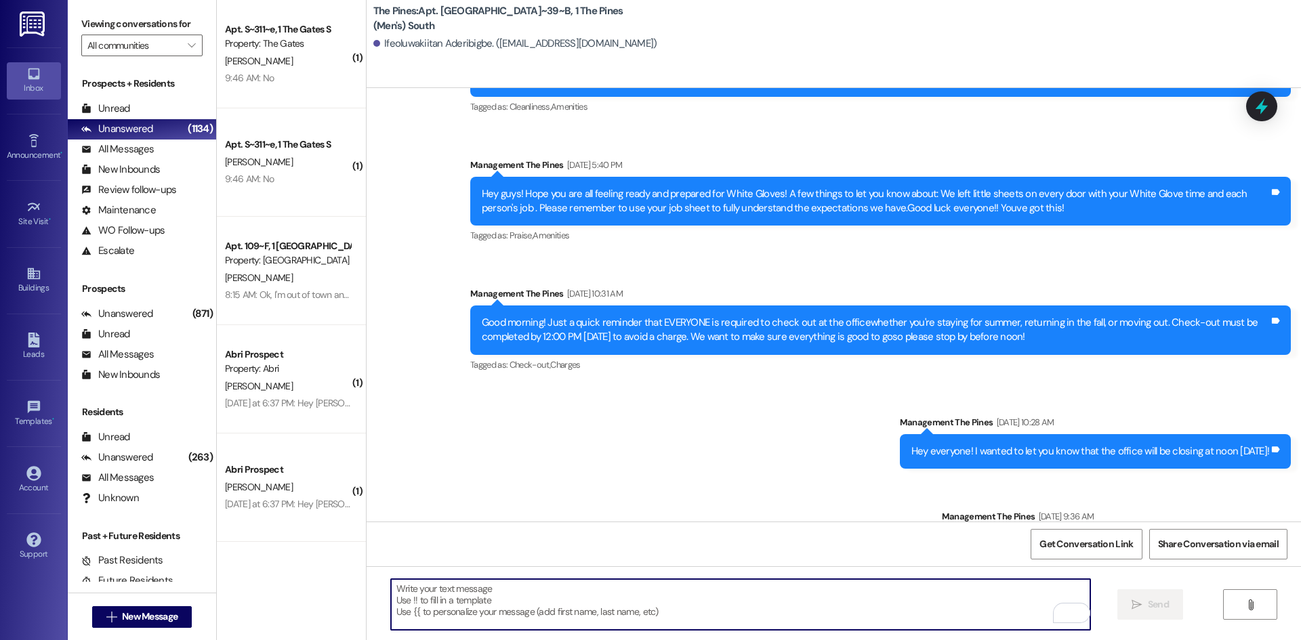
click at [455, 595] on textarea "To enrich screen reader interactions, please activate Accessibility in Grammarl…" at bounding box center [740, 604] width 699 height 51
click at [546, 605] on textarea "To enrich screen reader interactions, please activate Accessibility in Grammarl…" at bounding box center [740, 604] width 699 height 51
paste textarea "Hey [PERSON_NAME]! This is [PERSON_NAME] with The Pines! We show your account h…"
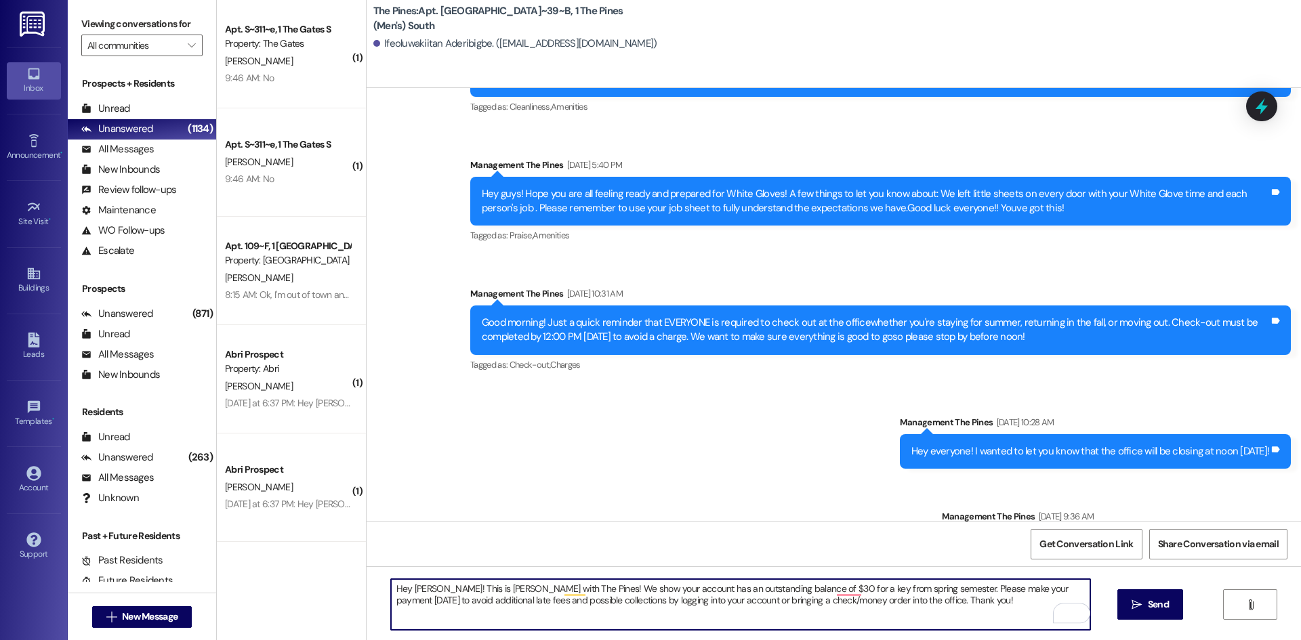
click at [425, 585] on textarea "Hey [PERSON_NAME]! This is [PERSON_NAME] with The Pines! We show your account h…" at bounding box center [740, 604] width 699 height 51
click at [790, 592] on textarea "Hey Ifeoliwakiitan! This is [PERSON_NAME] with The Pines! We show your account …" at bounding box center [740, 604] width 699 height 51
click at [828, 589] on textarea "Hey Ifeoliwakiitan! This is [PERSON_NAME] with The Pines! We show your account …" at bounding box center [740, 604] width 699 height 51
type textarea "Hey Ifeoliwakiitan! This is [PERSON_NAME] with The Pines! We show your account …"
click at [889, 594] on textarea "Hey Ifeoliwakiitan! This is [PERSON_NAME] with The Pines! We show your account …" at bounding box center [740, 604] width 699 height 51
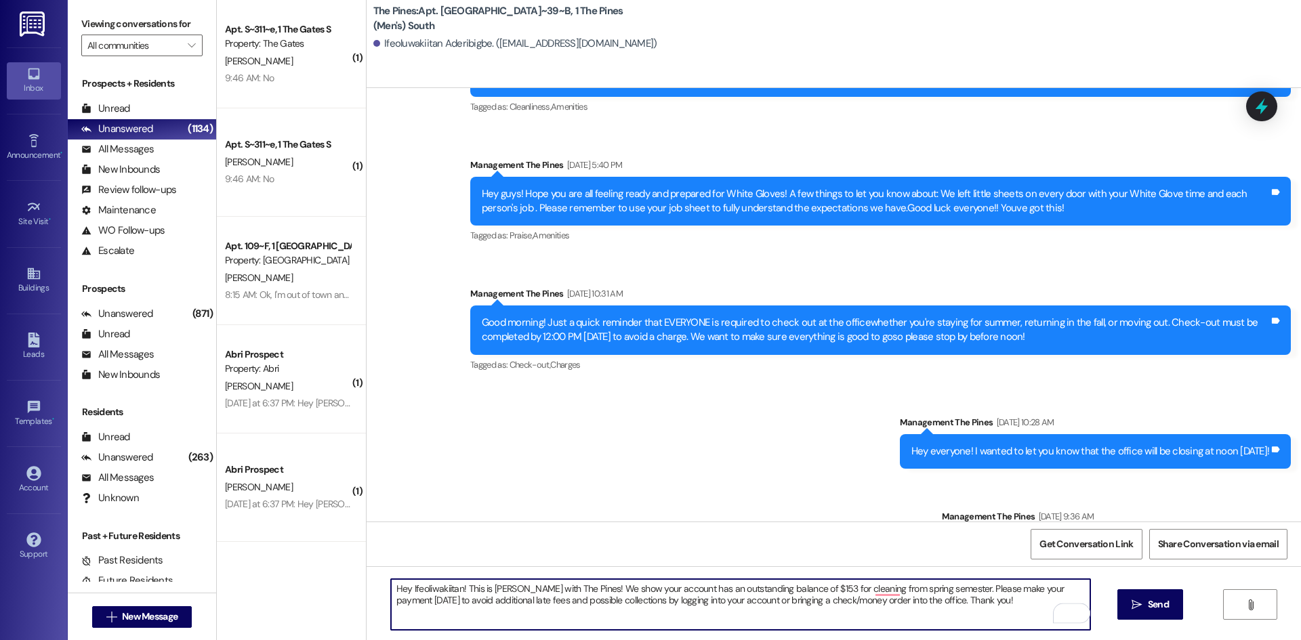
click at [889, 595] on textarea "Hey Ifeoliwakiitan! This is [PERSON_NAME] with The Pines! We show your account …" at bounding box center [740, 604] width 699 height 51
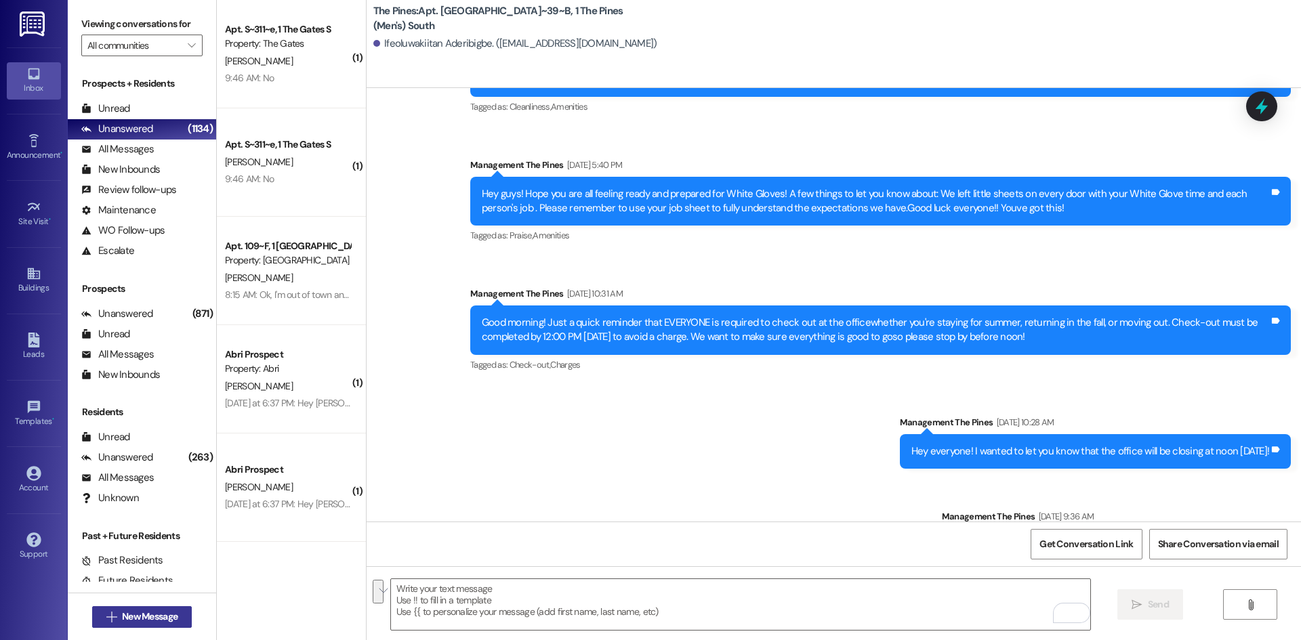
click at [129, 619] on span "New Message" at bounding box center [150, 617] width 56 height 14
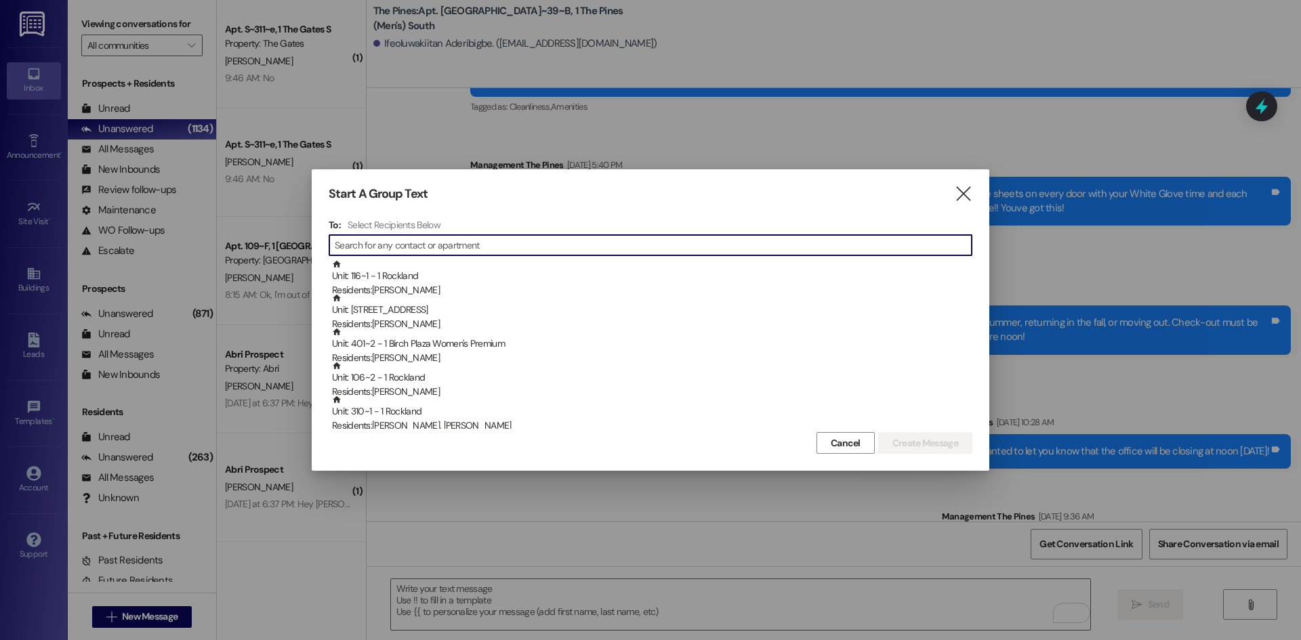
click at [373, 241] on input at bounding box center [653, 245] width 637 height 19
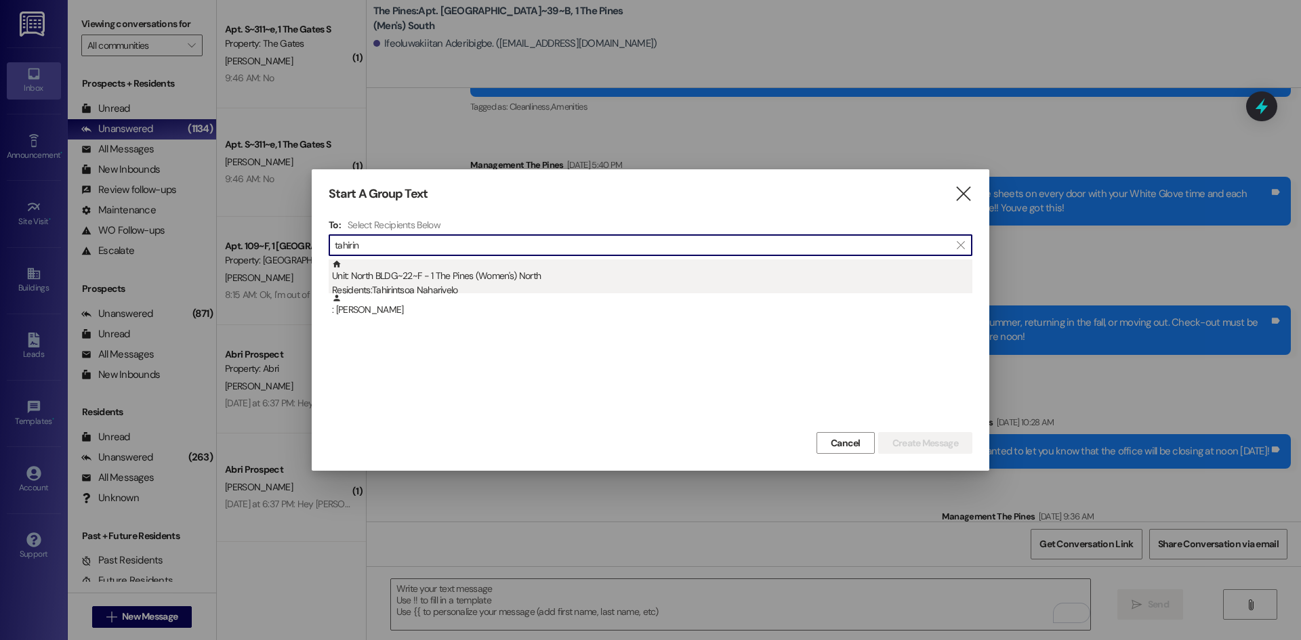
type input "tahirin"
click at [398, 289] on div "Residents: [PERSON_NAME]" at bounding box center [652, 290] width 640 height 14
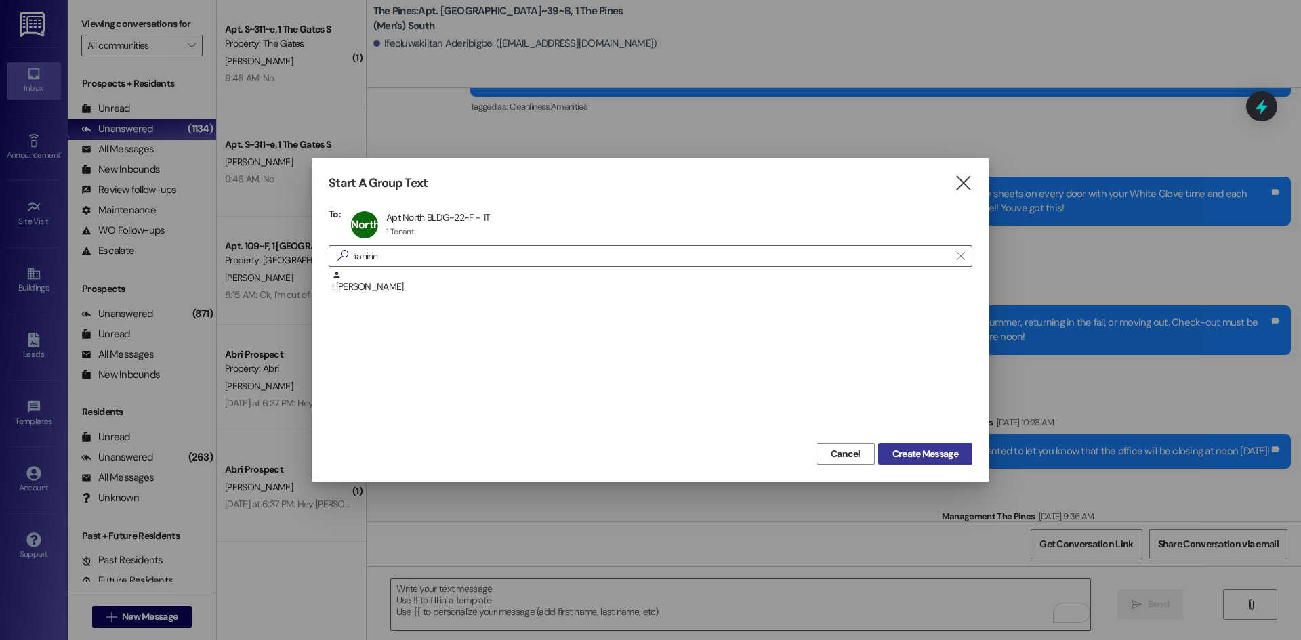
click at [911, 444] on button "Create Message" at bounding box center [925, 454] width 94 height 22
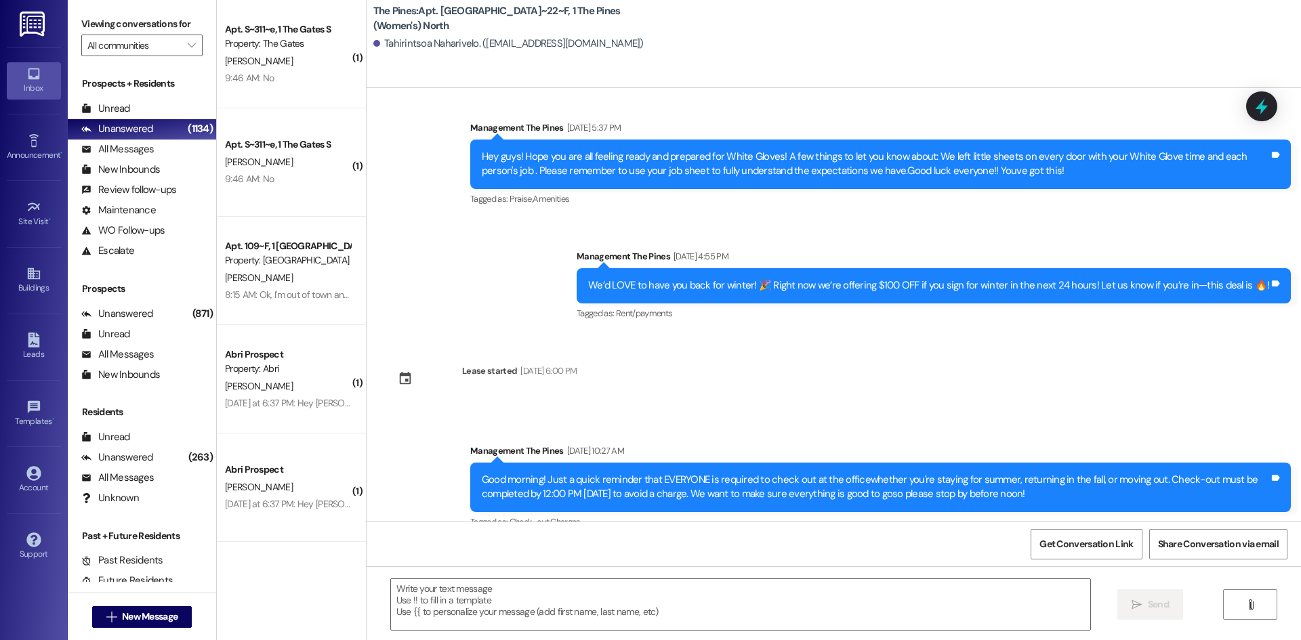
scroll to position [38805, 0]
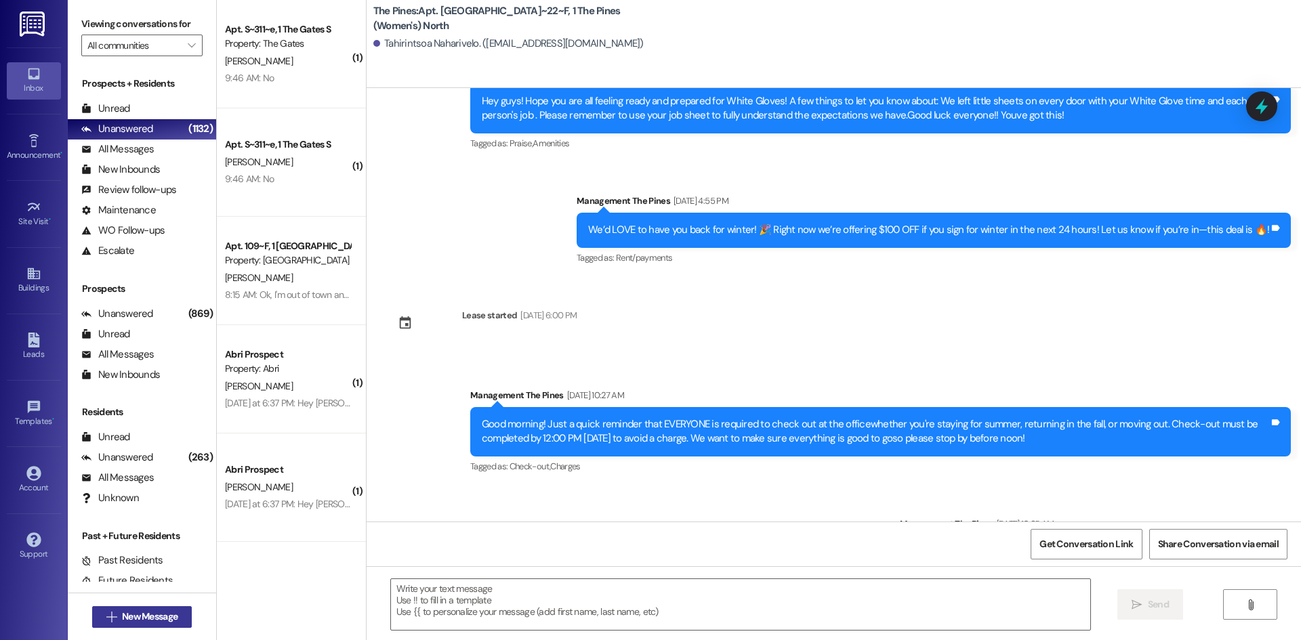
click at [130, 614] on span "New Message" at bounding box center [150, 617] width 56 height 14
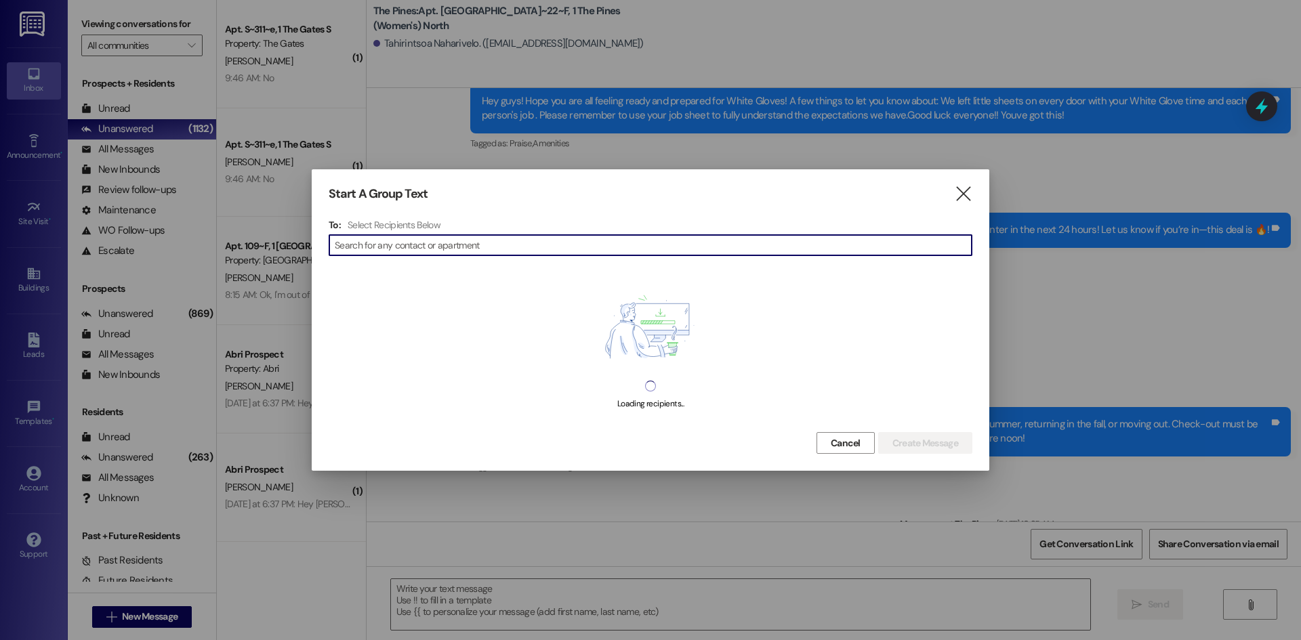
click at [385, 251] on input at bounding box center [653, 245] width 637 height 19
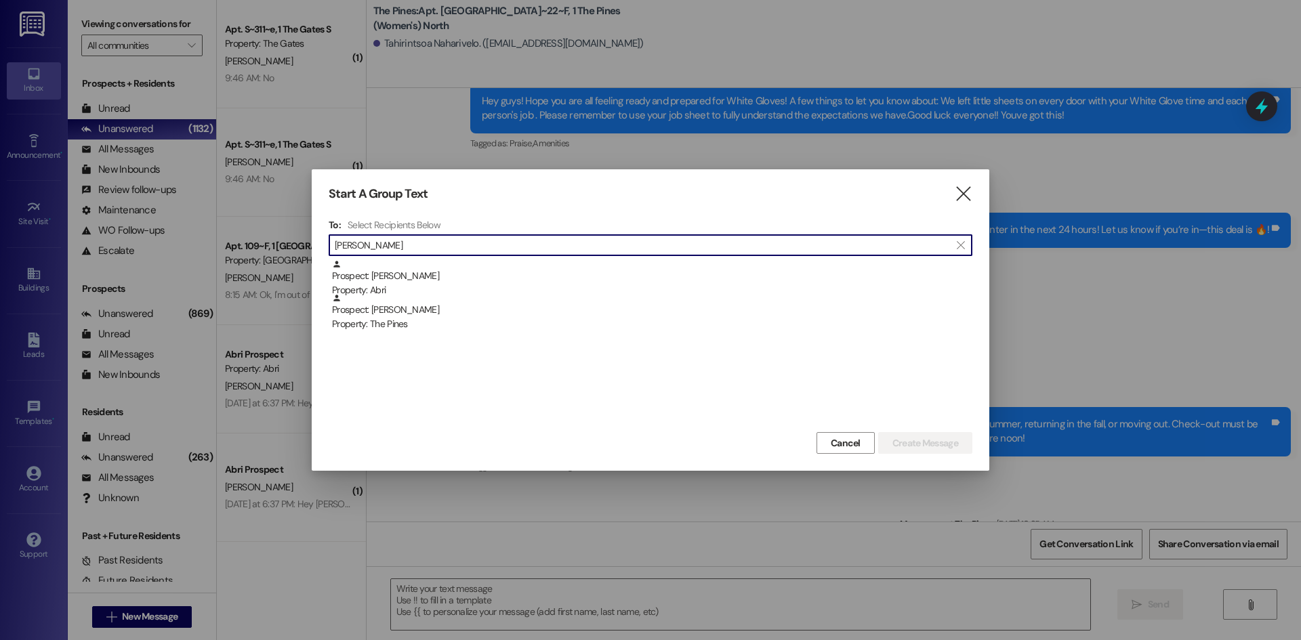
type input "[PERSON_NAME]"
click at [397, 319] on div "Property: The Pines" at bounding box center [652, 324] width 640 height 14
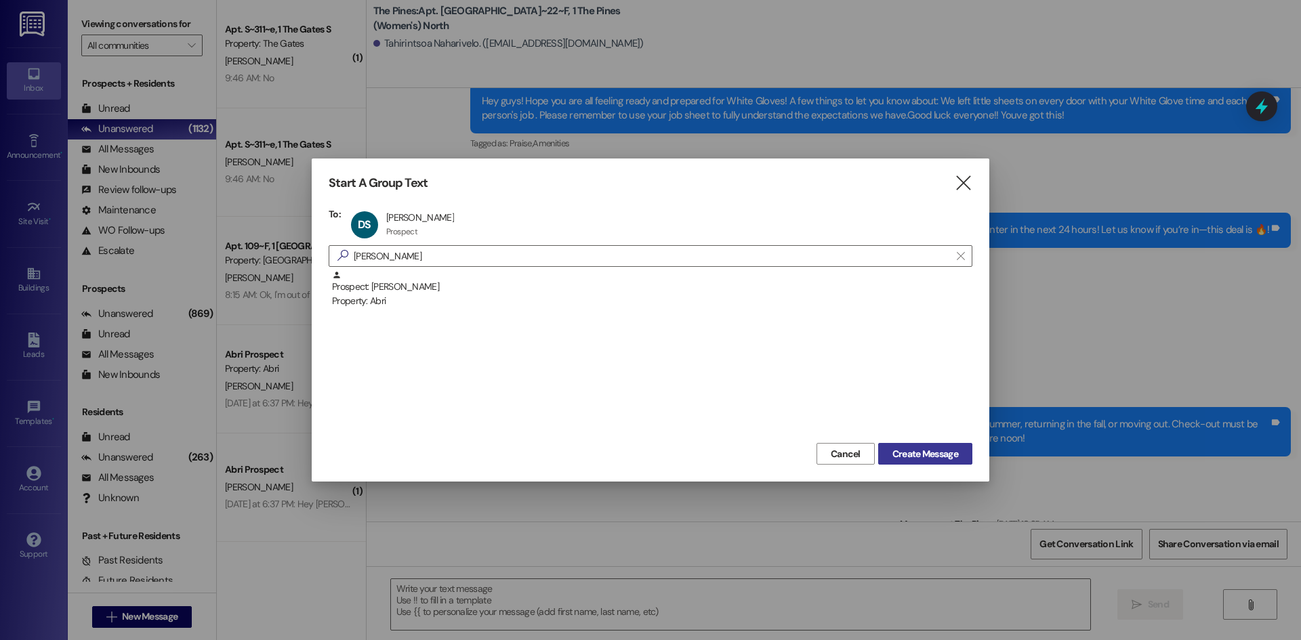
drag, startPoint x: 946, startPoint y: 450, endPoint x: 964, endPoint y: 413, distance: 40.6
click at [946, 449] on span "Create Message" at bounding box center [925, 454] width 66 height 14
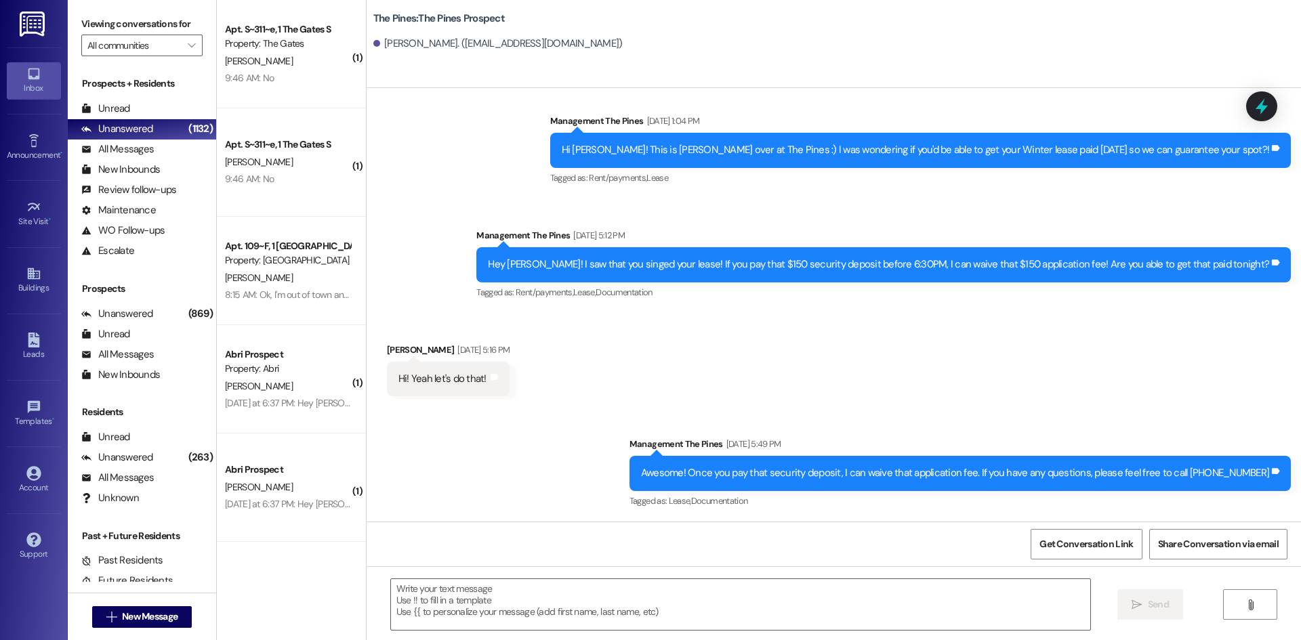
scroll to position [3019, 0]
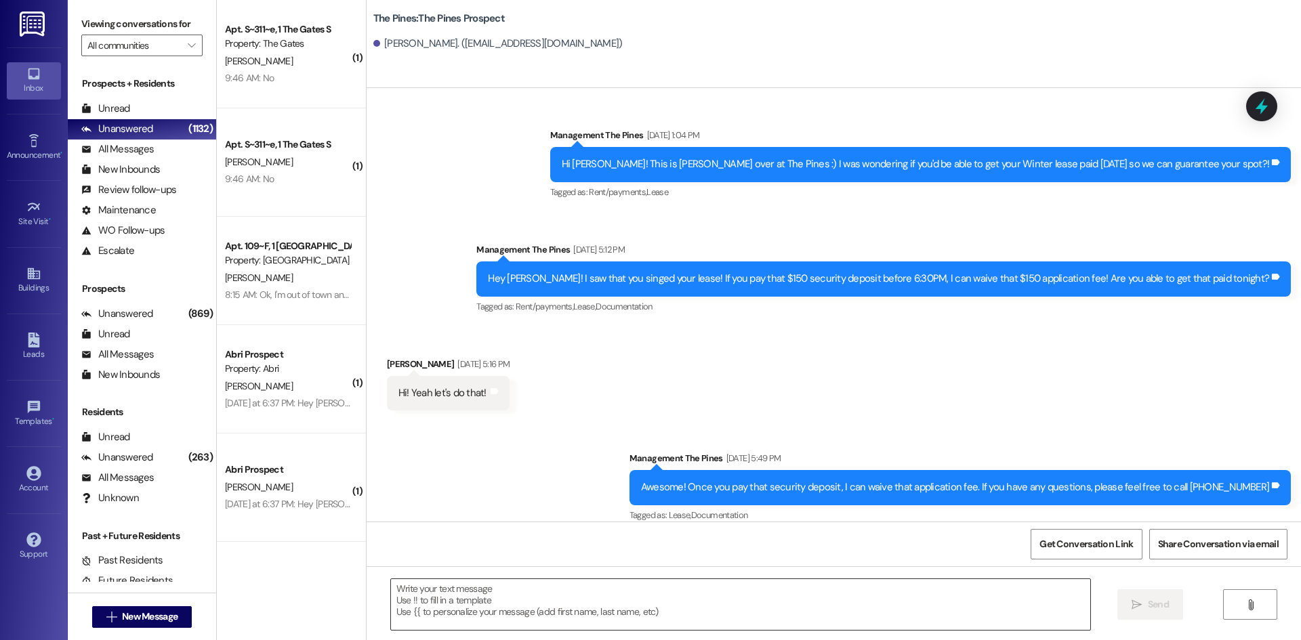
click at [442, 589] on textarea at bounding box center [740, 604] width 699 height 51
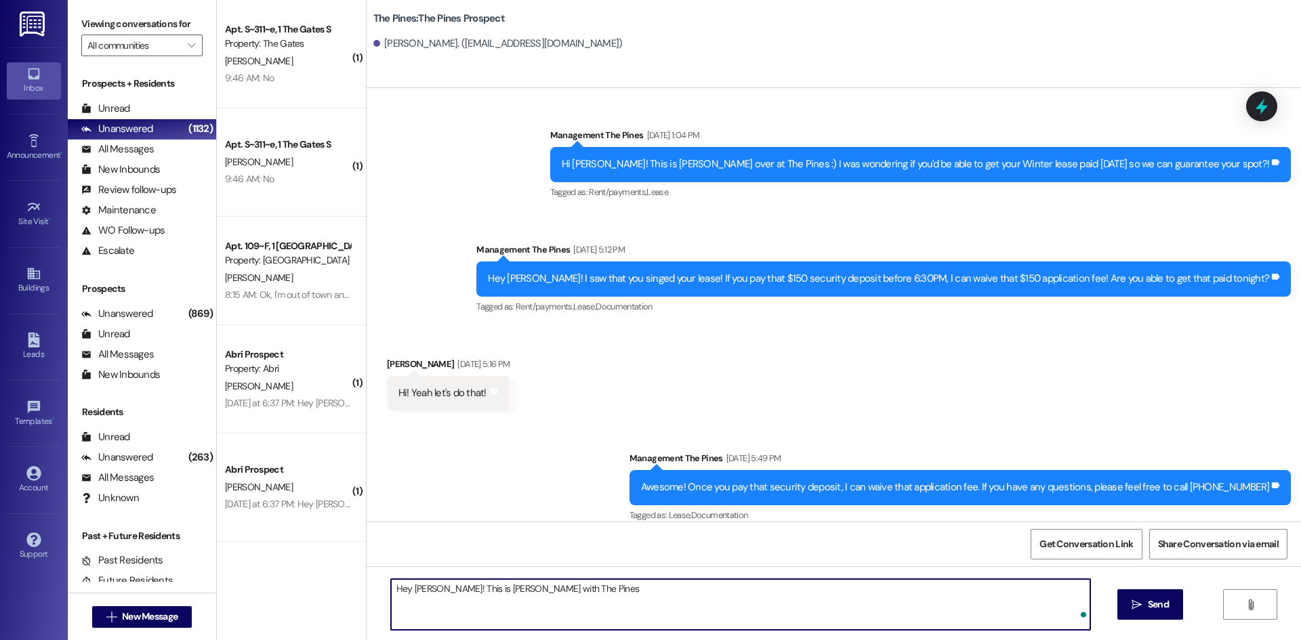
paste textarea "Naharivelo, Tahirintso"
type textarea "Hey [PERSON_NAME]! This is [PERSON_NAME] with The Pines! I see that you tried t…"
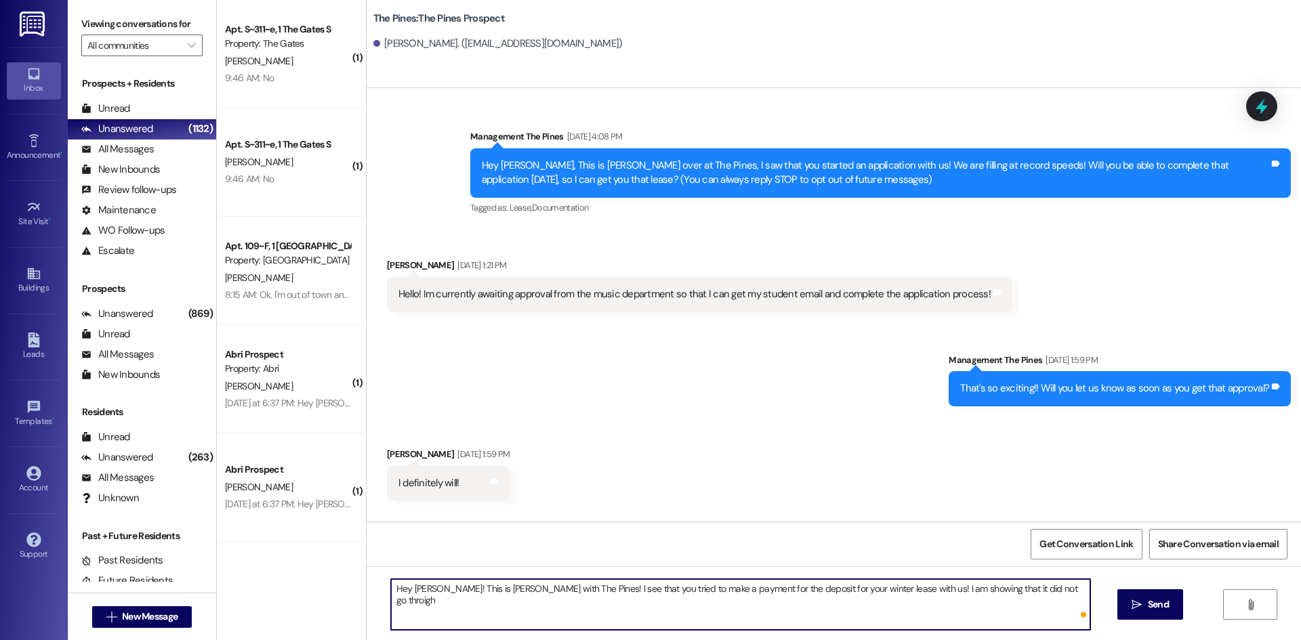
scroll to position [3019, 0]
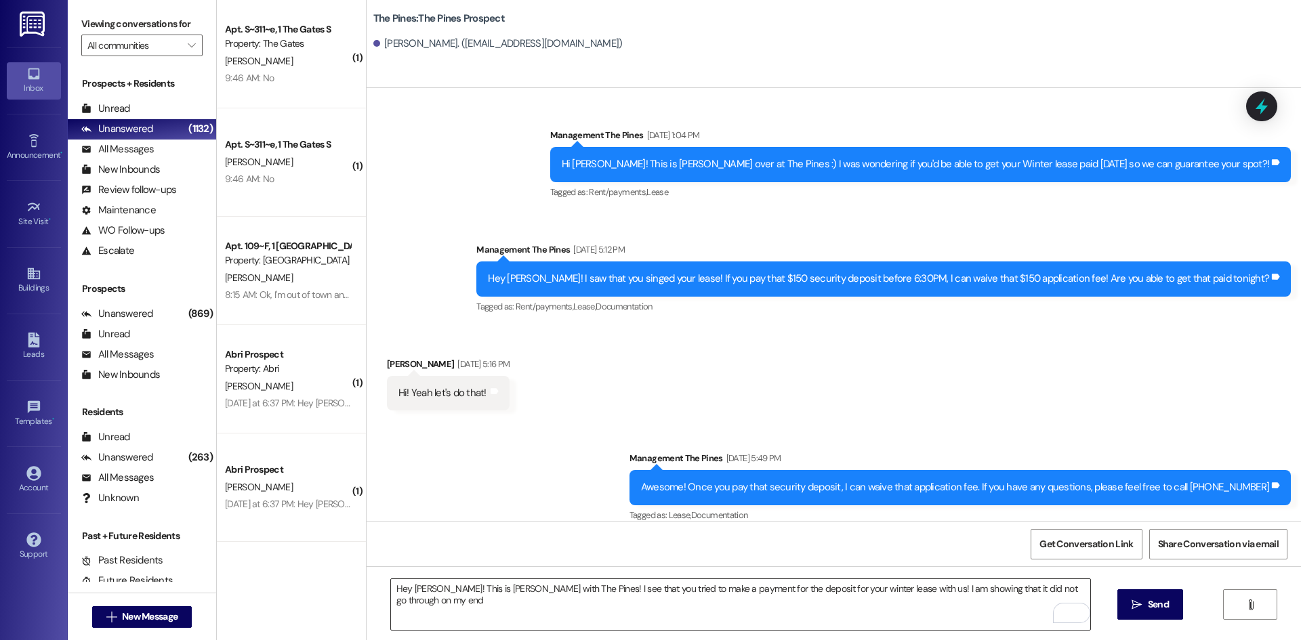
click at [1041, 589] on textarea "Hey [PERSON_NAME]! This is [PERSON_NAME] with The Pines! I see that you tried t…" at bounding box center [740, 604] width 699 height 51
click at [1067, 589] on textarea "Hey [PERSON_NAME]! This is [PERSON_NAME] with The Pines! I see that you tried t…" at bounding box center [740, 604] width 699 height 51
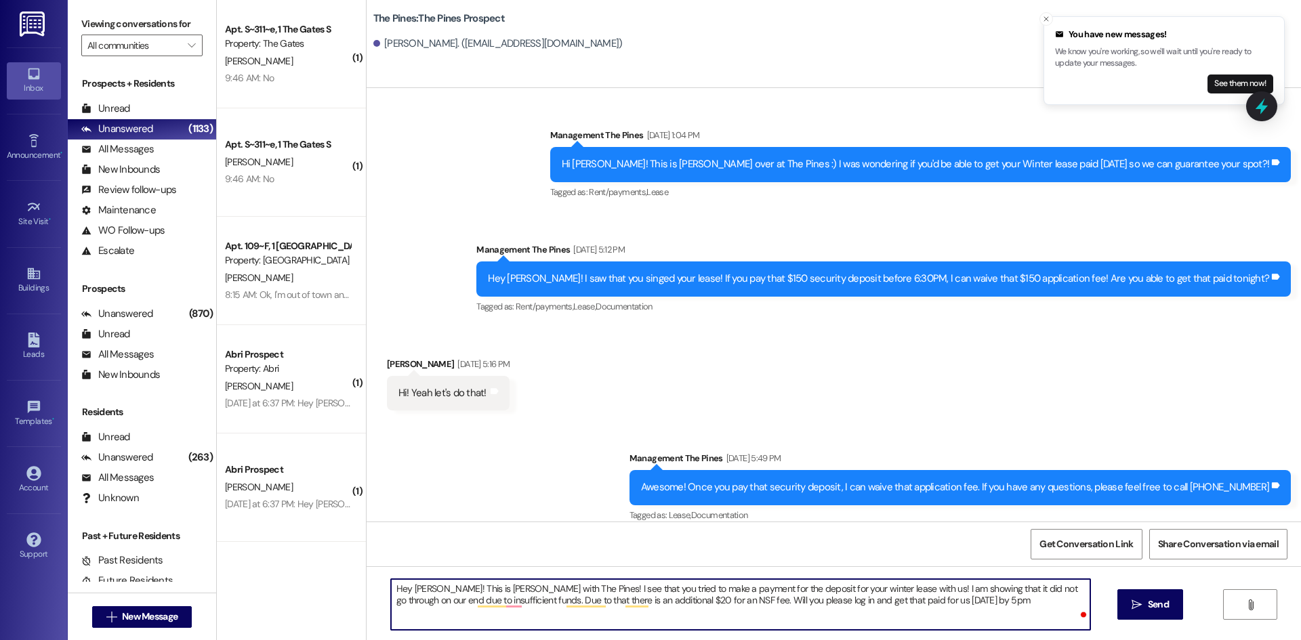
type textarea "Hey [PERSON_NAME]! This is [PERSON_NAME] with The Pines! I see that you tried t…"
click at [818, 595] on textarea "Hey [PERSON_NAME]! This is [PERSON_NAME] with The Pines! I see that you tried t…" at bounding box center [740, 604] width 699 height 51
click at [818, 595] on textarea "Hey David! This is Kate with The Pines! I see that you tried to make a payment …" at bounding box center [740, 604] width 699 height 51
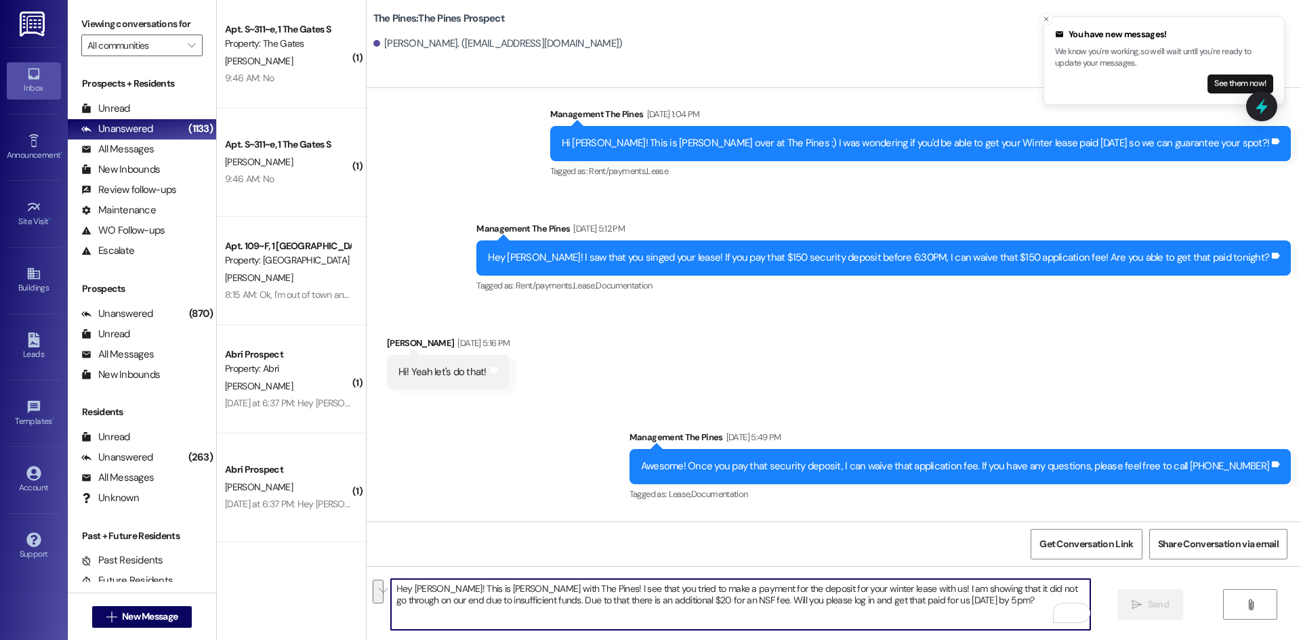
scroll to position [3128, 0]
